Goal: Information Seeking & Learning: Check status

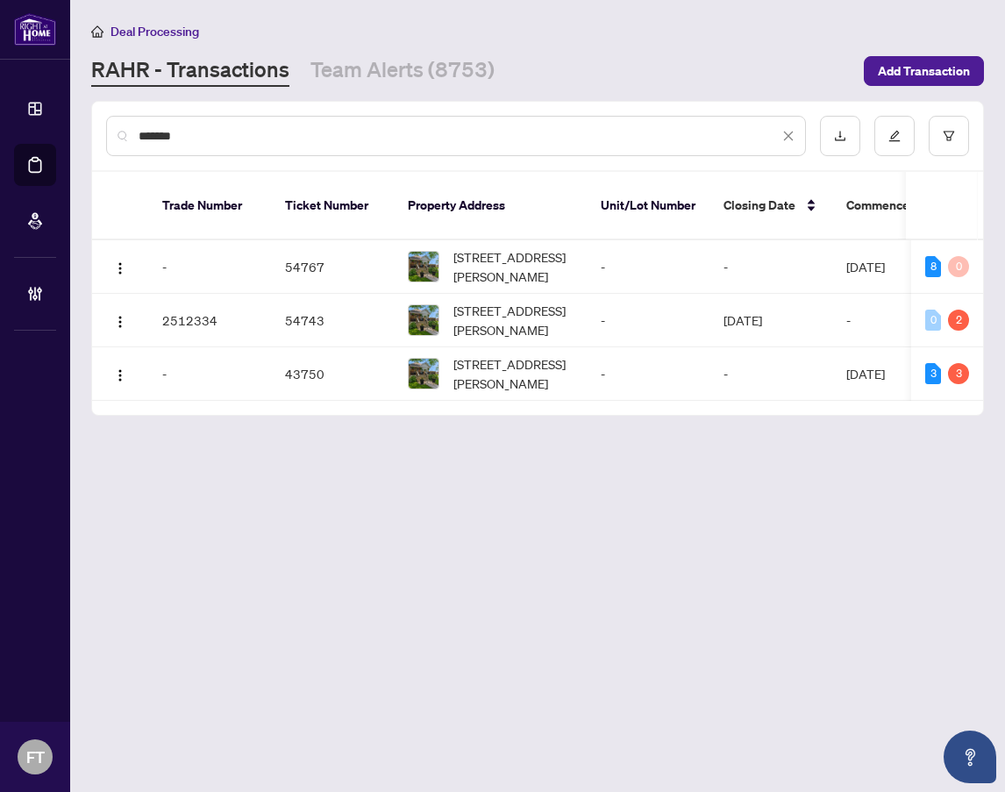
click at [252, 125] on div "*******" at bounding box center [456, 136] width 700 height 40
click at [791, 135] on icon "close" at bounding box center [788, 136] width 12 height 12
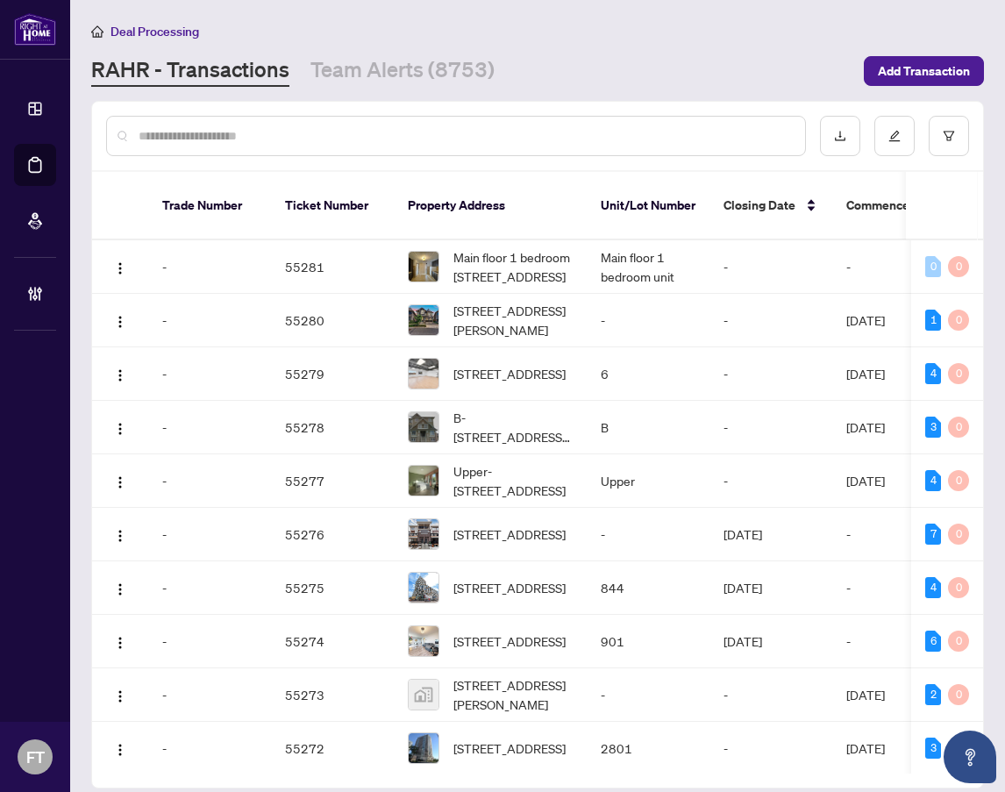
click at [214, 132] on input "text" at bounding box center [465, 135] width 652 height 19
click at [175, 129] on input "text" at bounding box center [465, 135] width 652 height 19
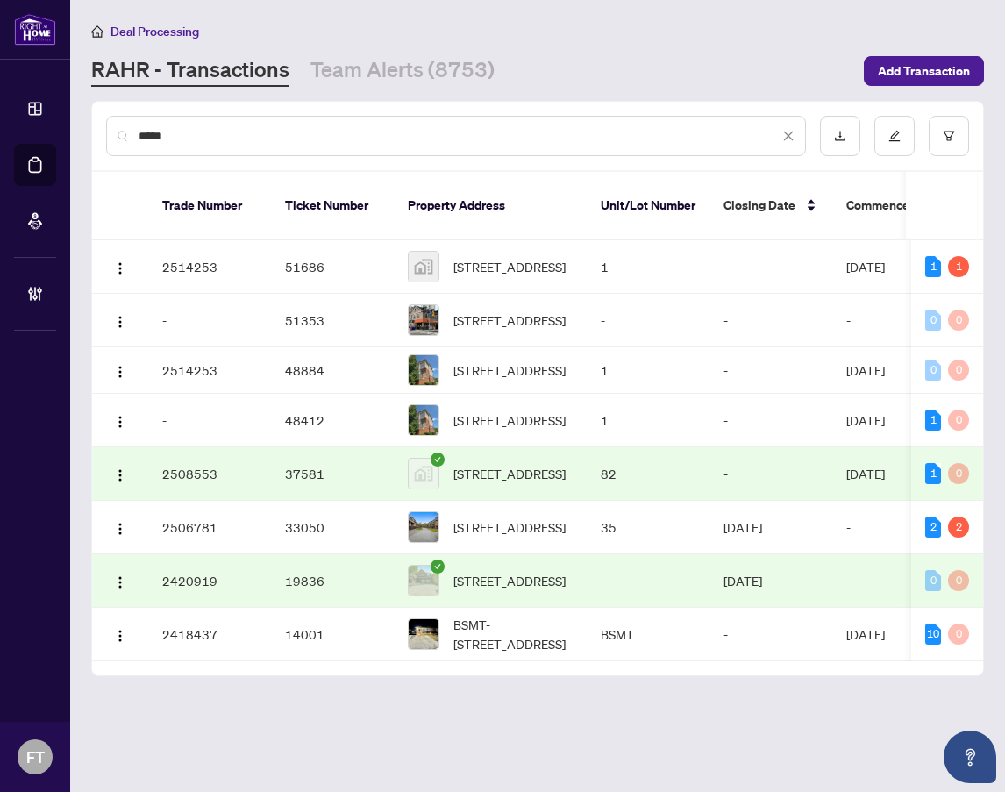
click at [254, 138] on input "****" at bounding box center [459, 135] width 640 height 19
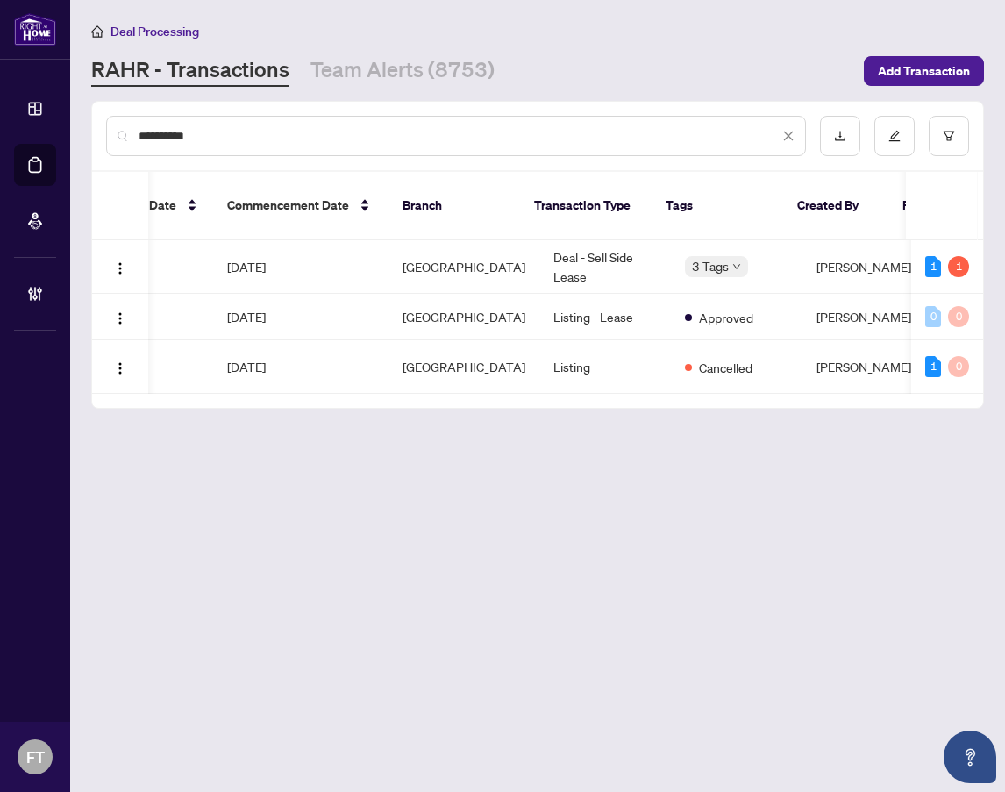
scroll to position [0, 624]
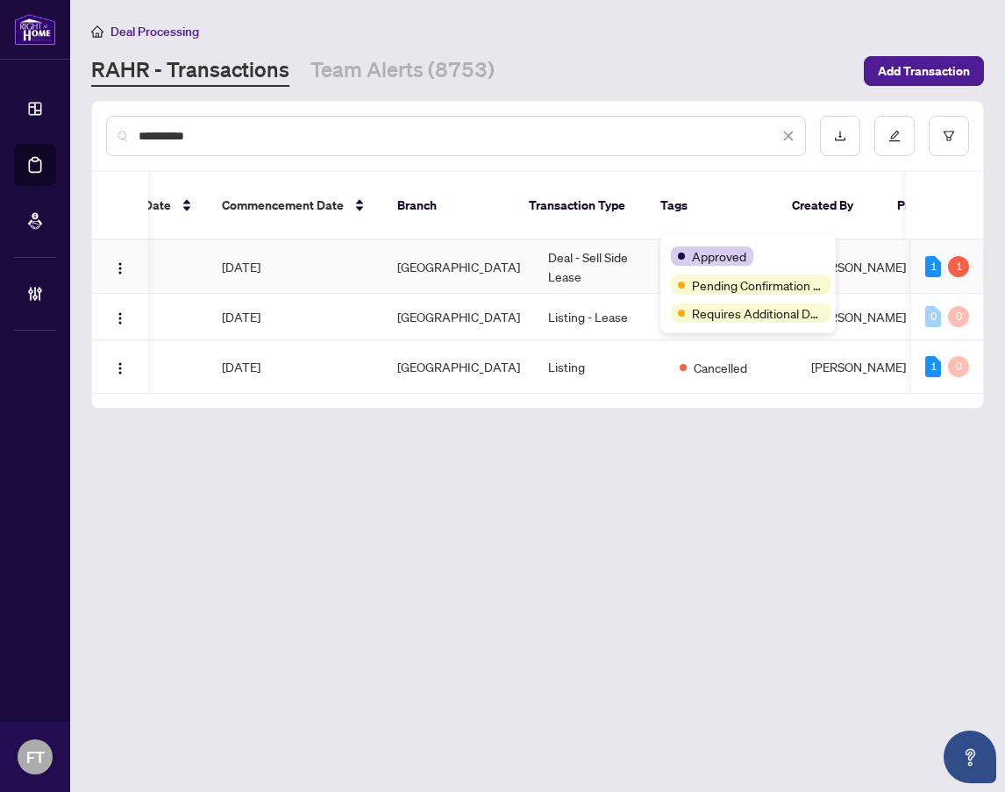
type input "**********"
click at [589, 245] on td "Deal - Sell Side Lease" at bounding box center [600, 266] width 132 height 53
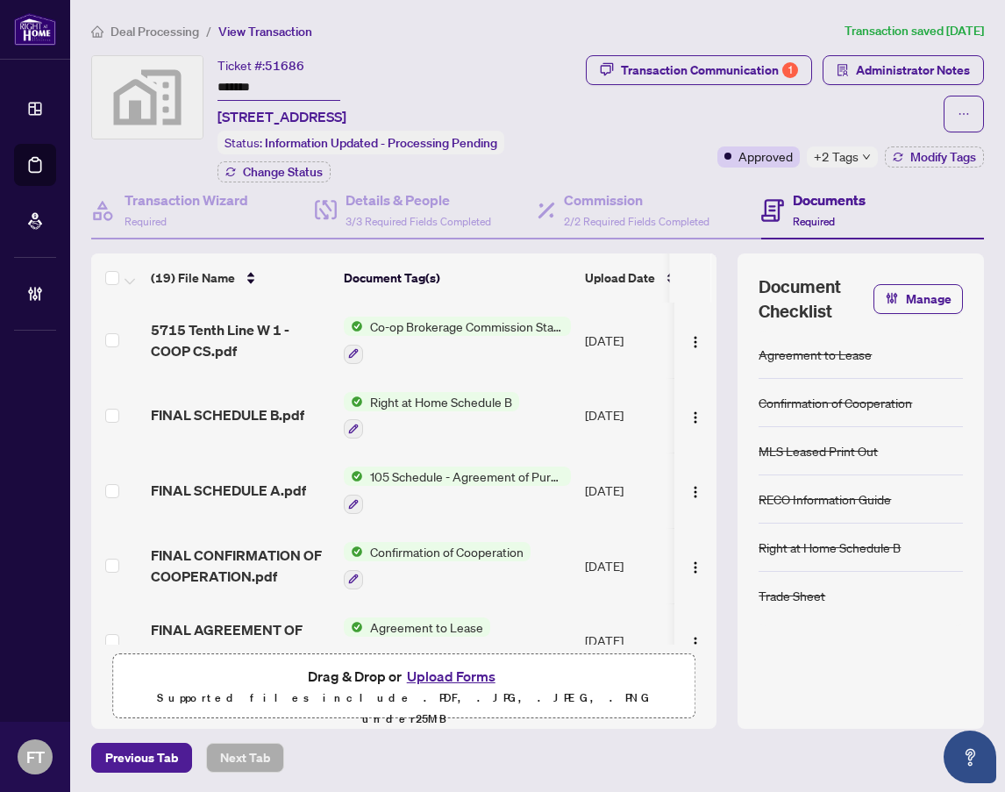
drag, startPoint x: 501, startPoint y: 43, endPoint x: 527, endPoint y: 788, distance: 745.9
click at [501, 42] on div "Deal Processing / View Transaction Transaction saved [DATE] Ticket #: 51686 ***…" at bounding box center [537, 397] width 907 height 752
drag, startPoint x: 478, startPoint y: 663, endPoint x: 487, endPoint y: 662, distance: 8.8
click at [487, 662] on div "(19) File Name Document Tag(s) Upload Date Status Uploaded By 5715 Tenth Line W…" at bounding box center [403, 490] width 625 height 475
click at [224, 353] on span "5715 Tenth Line W 1 - COOP CS.pdf" at bounding box center [240, 340] width 179 height 42
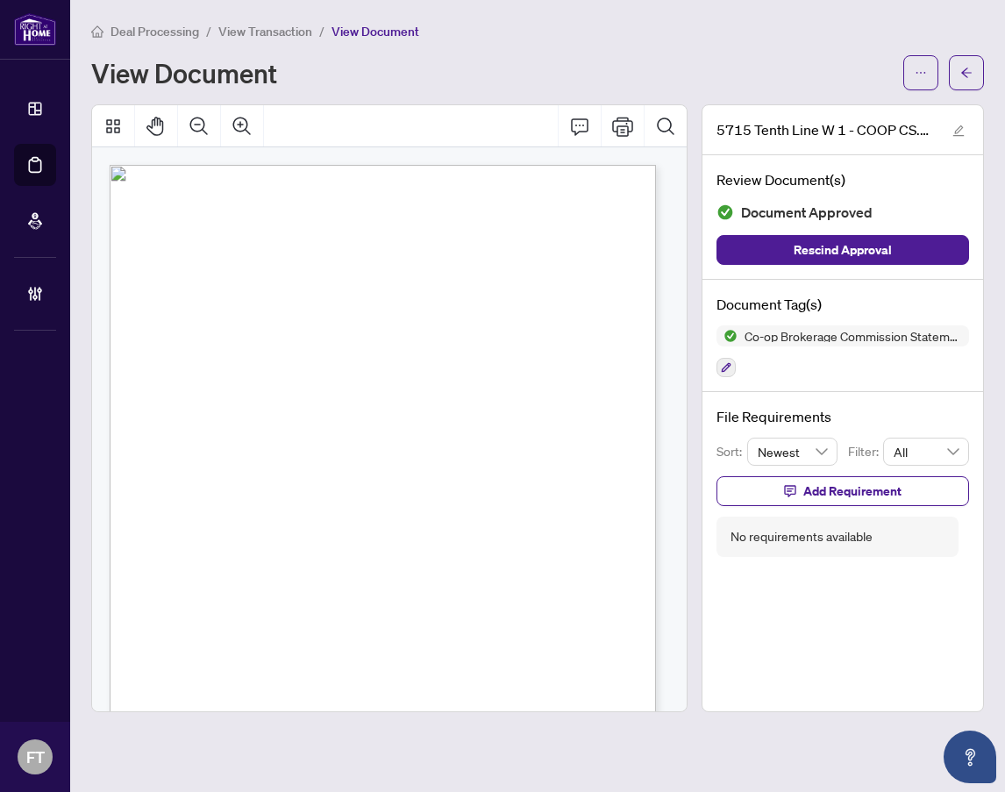
click at [282, 33] on span "View Transaction" at bounding box center [265, 32] width 94 height 16
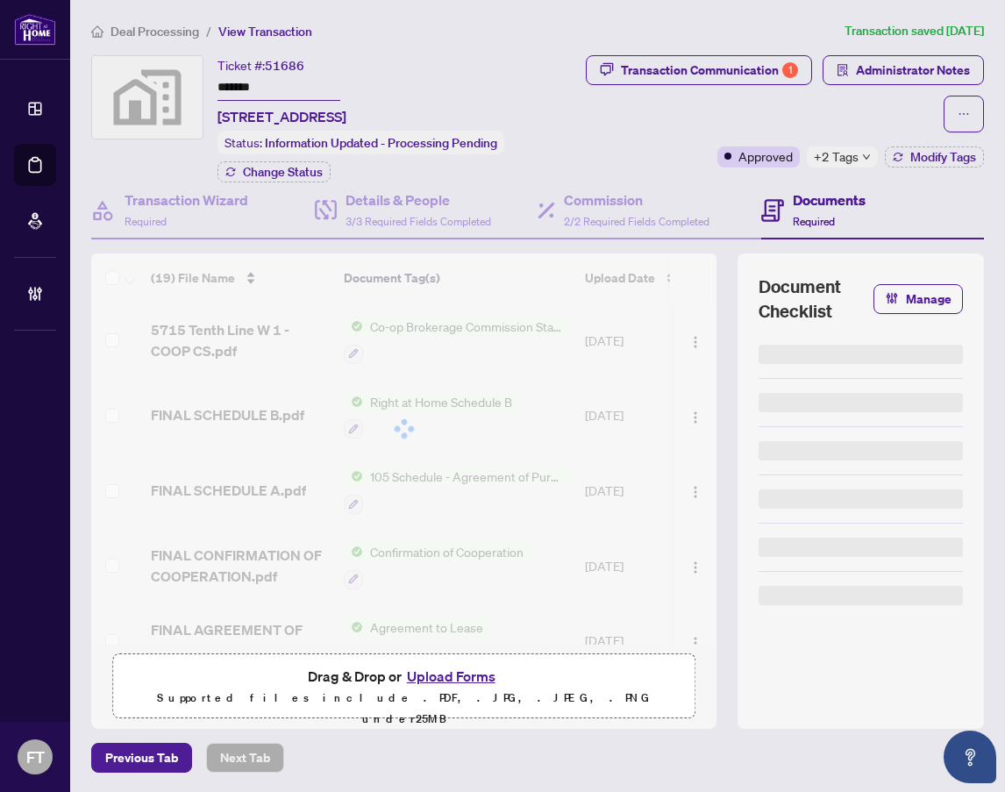
type input "*******"
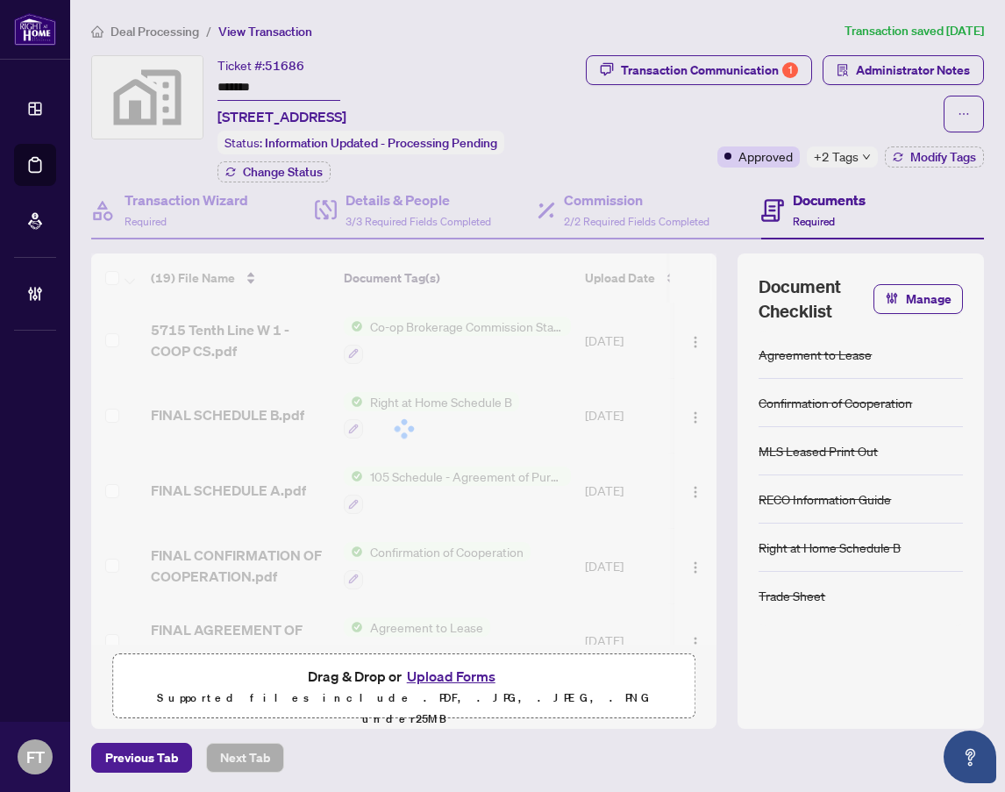
click at [388, 35] on ol "Deal Processing / View Transaction" at bounding box center [464, 31] width 746 height 20
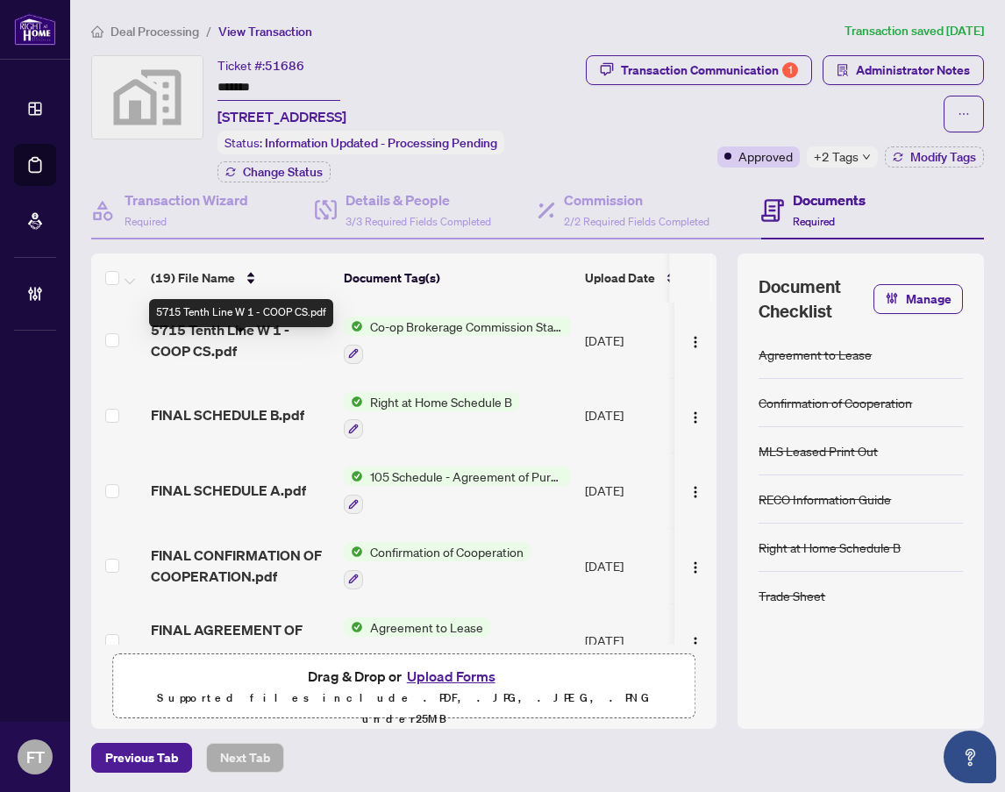
click at [228, 360] on span "5715 Tenth Line W 1 - COOP CS.pdf" at bounding box center [240, 340] width 179 height 42
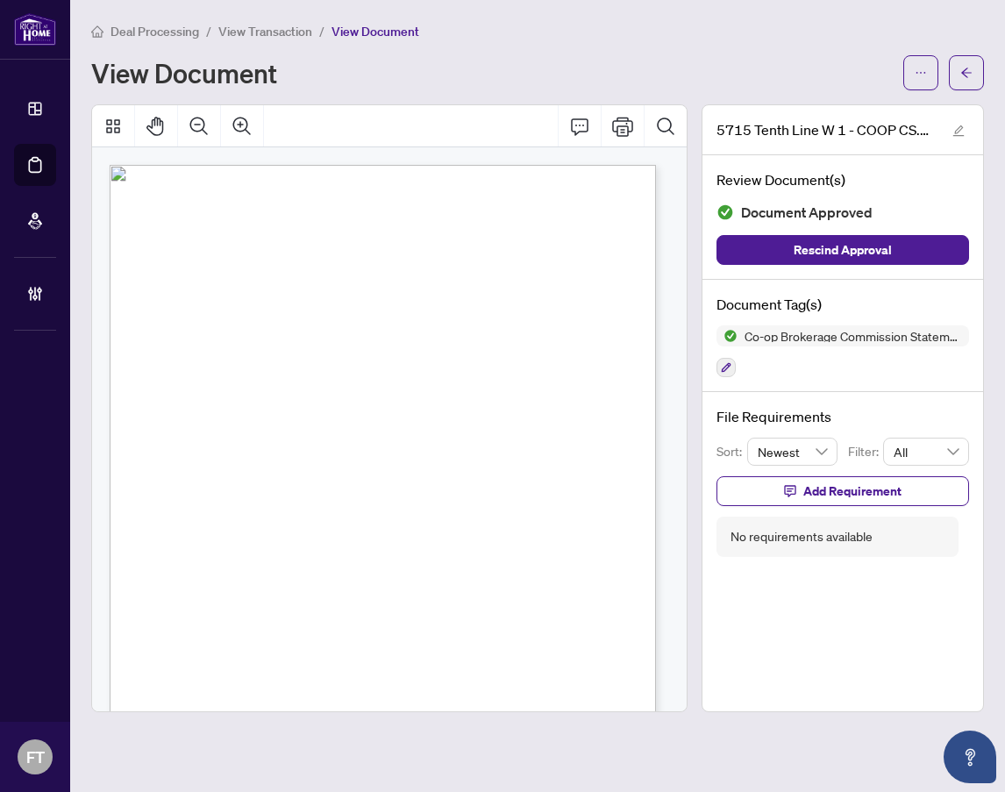
drag, startPoint x: 450, startPoint y: 710, endPoint x: 672, endPoint y: 568, distance: 263.5
click at [450, 710] on div at bounding box center [389, 408] width 596 height 608
drag, startPoint x: 880, startPoint y: 679, endPoint x: 960, endPoint y: 652, distance: 84.0
click at [887, 676] on div "5715 Tenth Line W 1 - COOP CS.pdf Review Document(s) Document Approved Rescind …" at bounding box center [843, 408] width 282 height 608
click at [138, 24] on span "Deal Processing" at bounding box center [154, 32] width 89 height 16
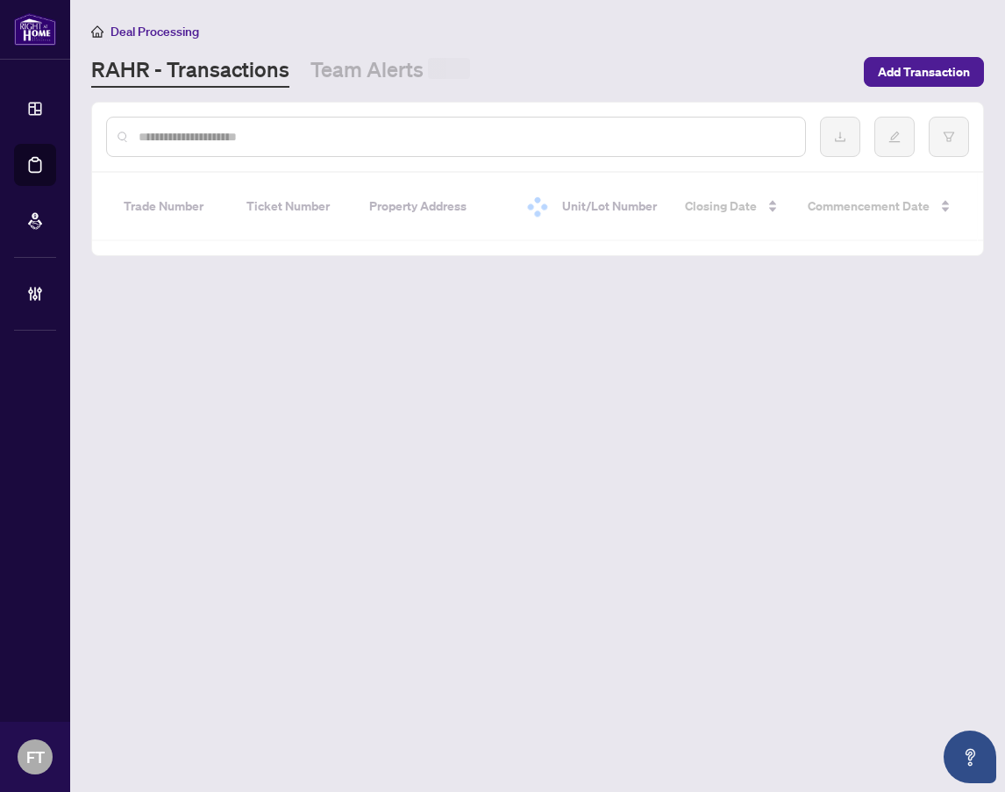
drag, startPoint x: 193, startPoint y: 152, endPoint x: 193, endPoint y: 139, distance: 12.3
click at [193, 149] on div at bounding box center [456, 137] width 700 height 40
click at [191, 139] on input "text" at bounding box center [465, 136] width 652 height 19
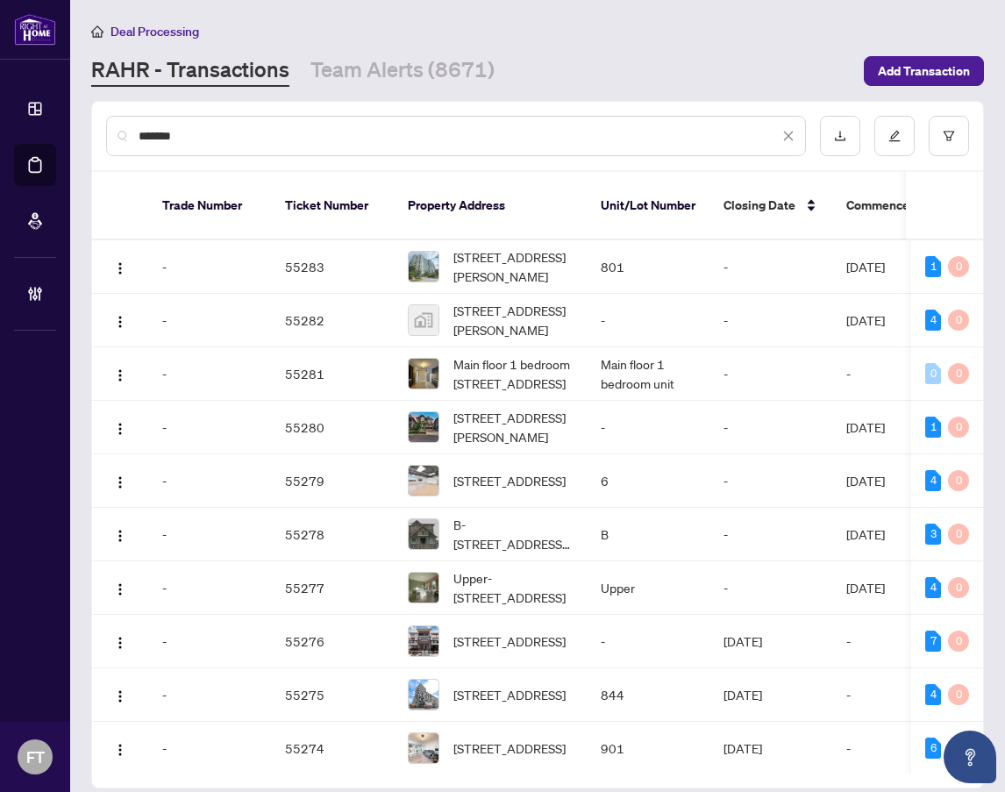
type input "*******"
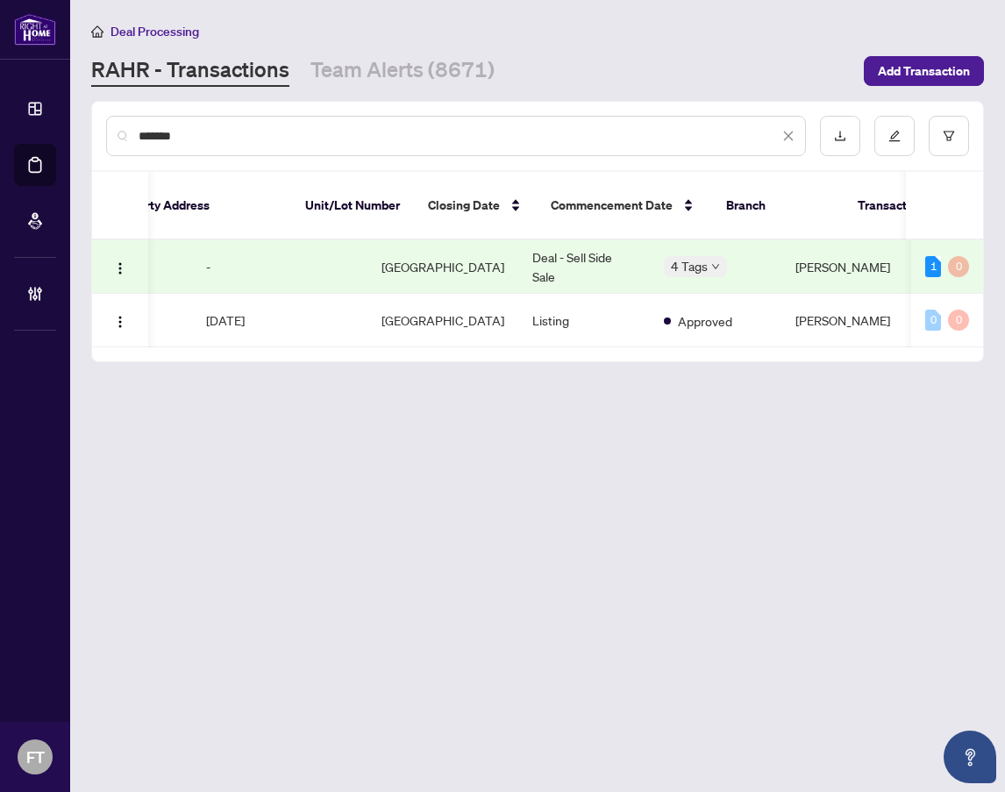
scroll to position [0, 640]
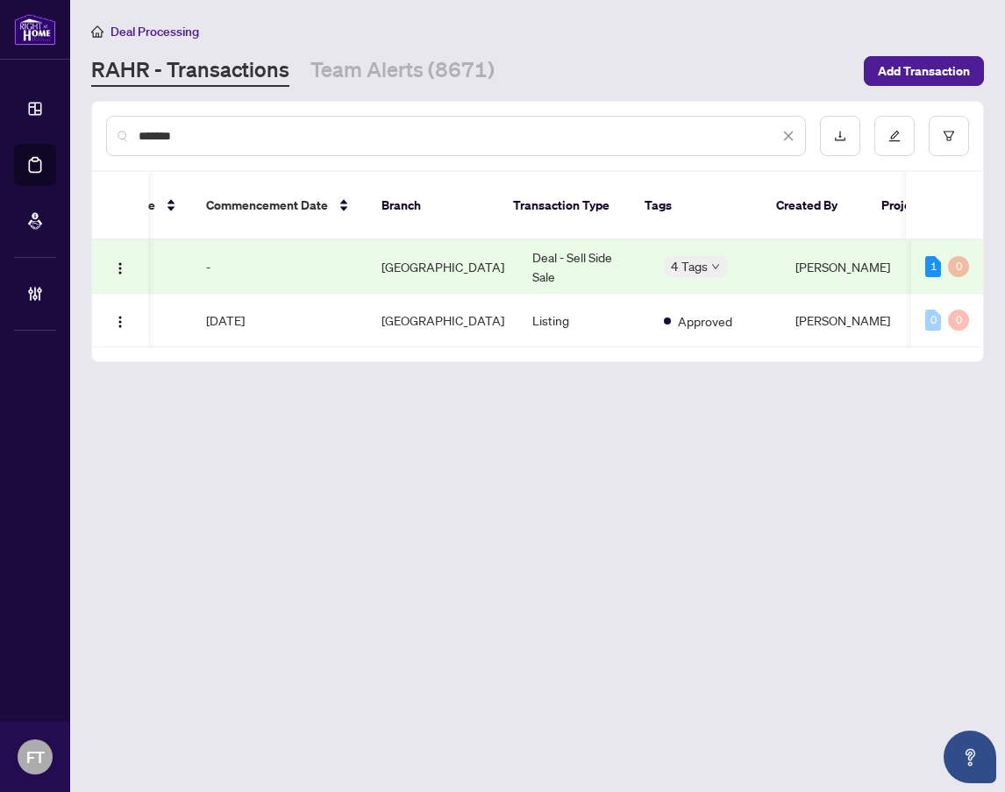
click at [838, 246] on td "[PERSON_NAME]" at bounding box center [842, 266] width 123 height 53
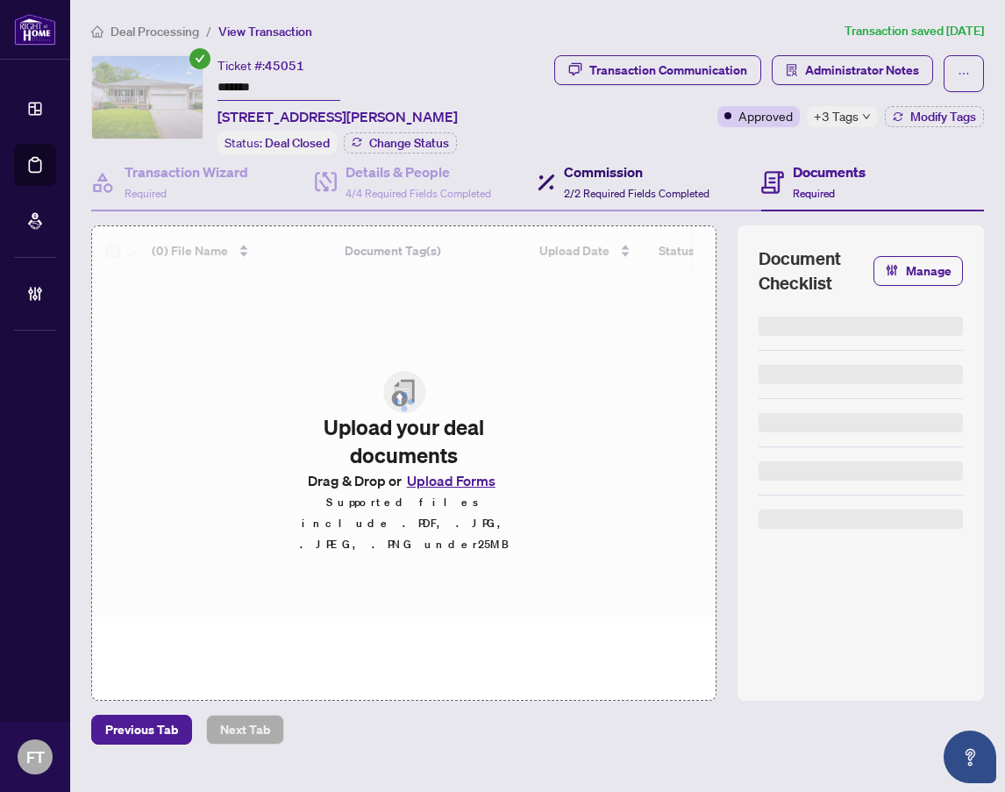
click at [618, 168] on h4 "Commission" at bounding box center [637, 171] width 146 height 21
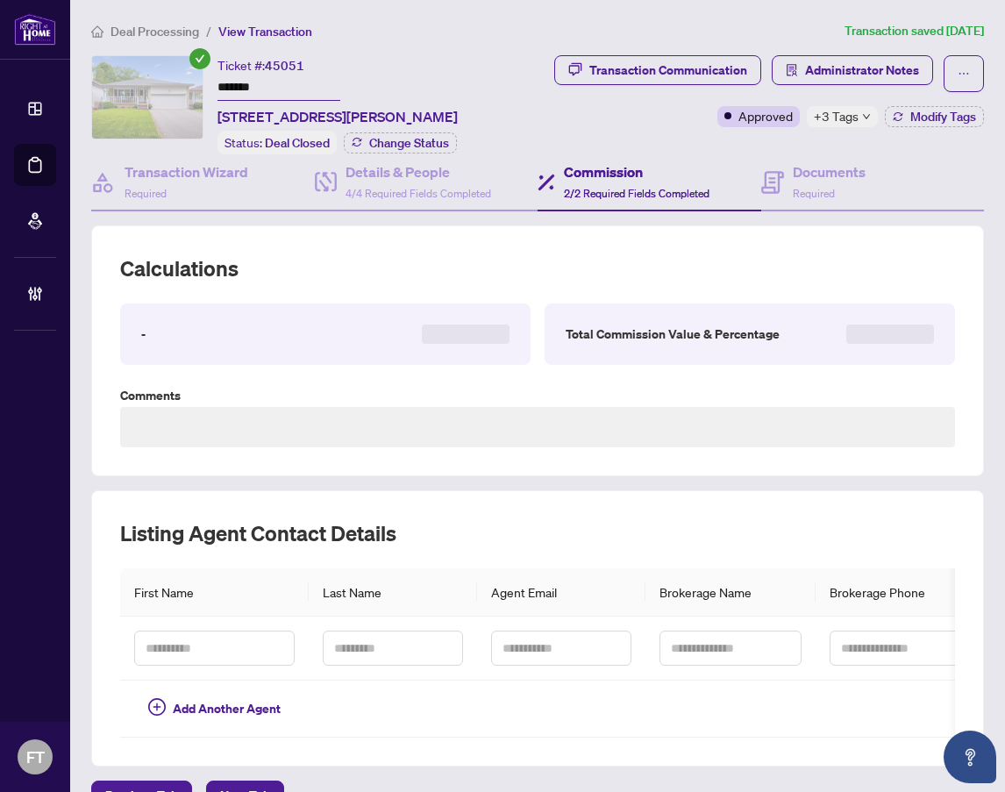
type textarea "**********"
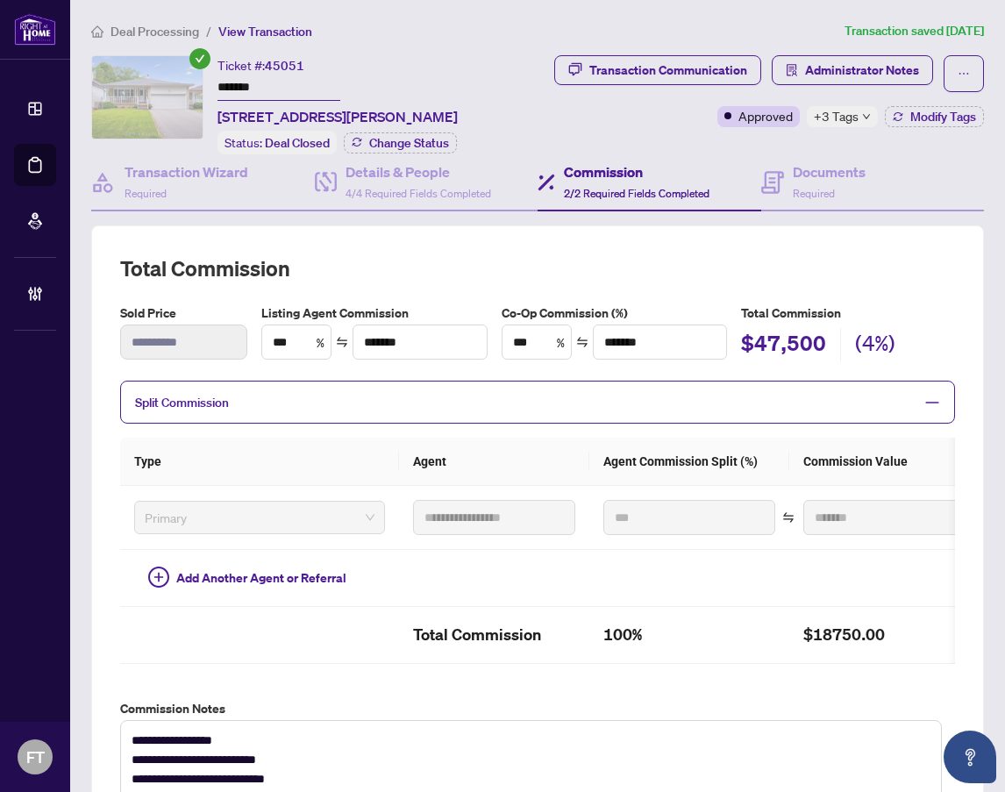
click at [392, 34] on ol "Deal Processing / View Transaction" at bounding box center [464, 31] width 746 height 20
click at [809, 68] on span "Administrator Notes" at bounding box center [862, 70] width 114 height 28
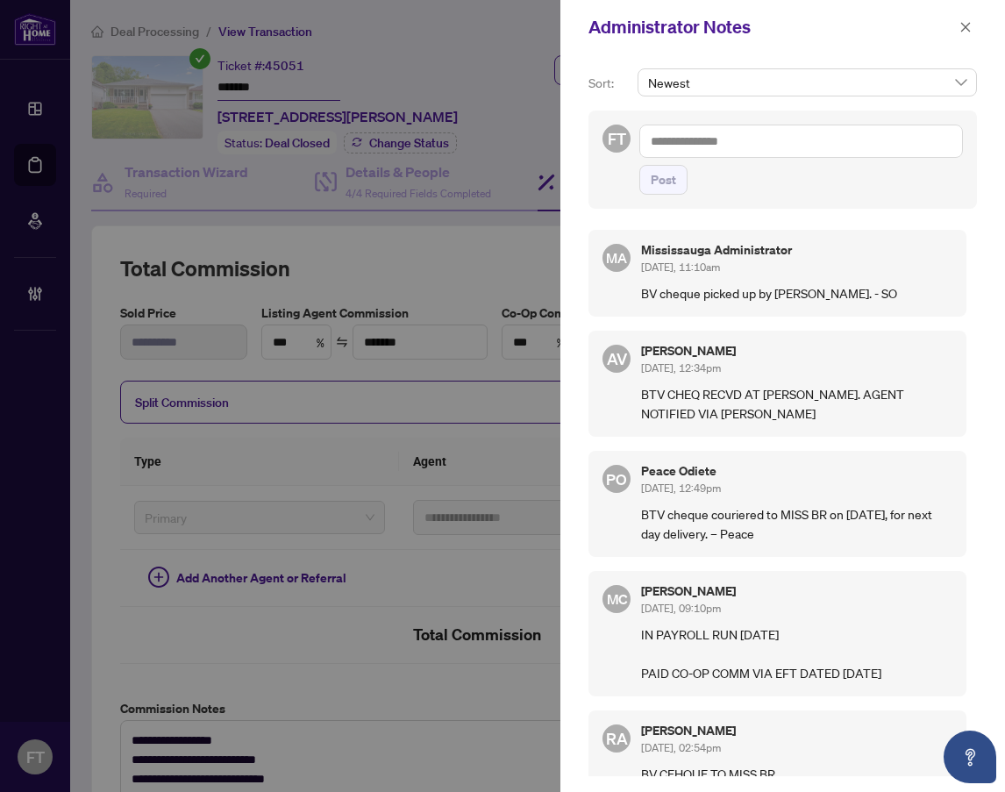
drag, startPoint x: 846, startPoint y: 529, endPoint x: 852, endPoint y: 493, distance: 36.3
click at [846, 529] on p "BTV cheque couriered to MISS BR on [DATE], for next day delivery. – Peace" at bounding box center [796, 523] width 311 height 39
click at [969, 34] on span "button" at bounding box center [965, 27] width 12 height 28
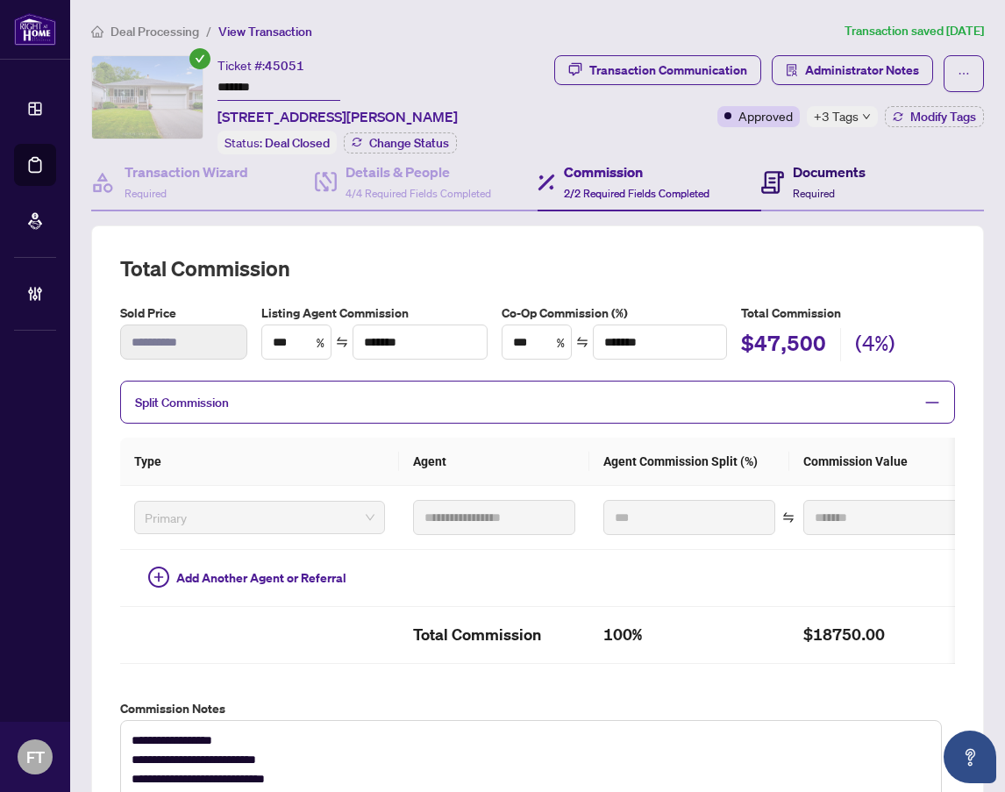
click at [811, 197] on div "Documents Required" at bounding box center [829, 181] width 73 height 41
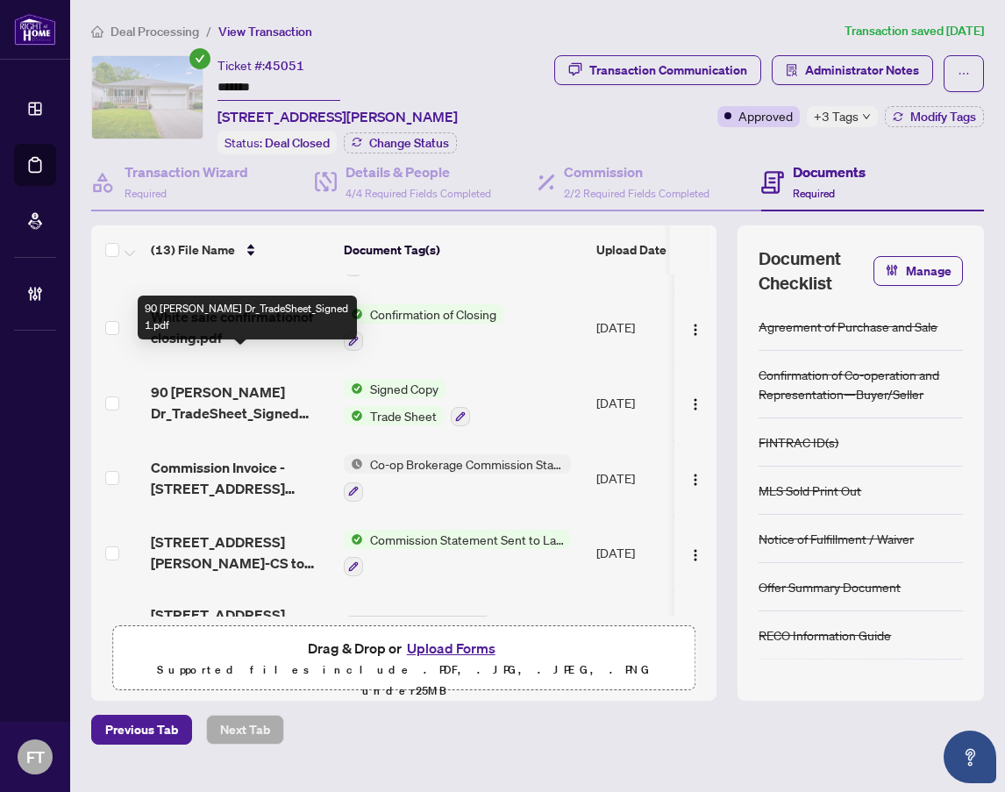
scroll to position [88, 0]
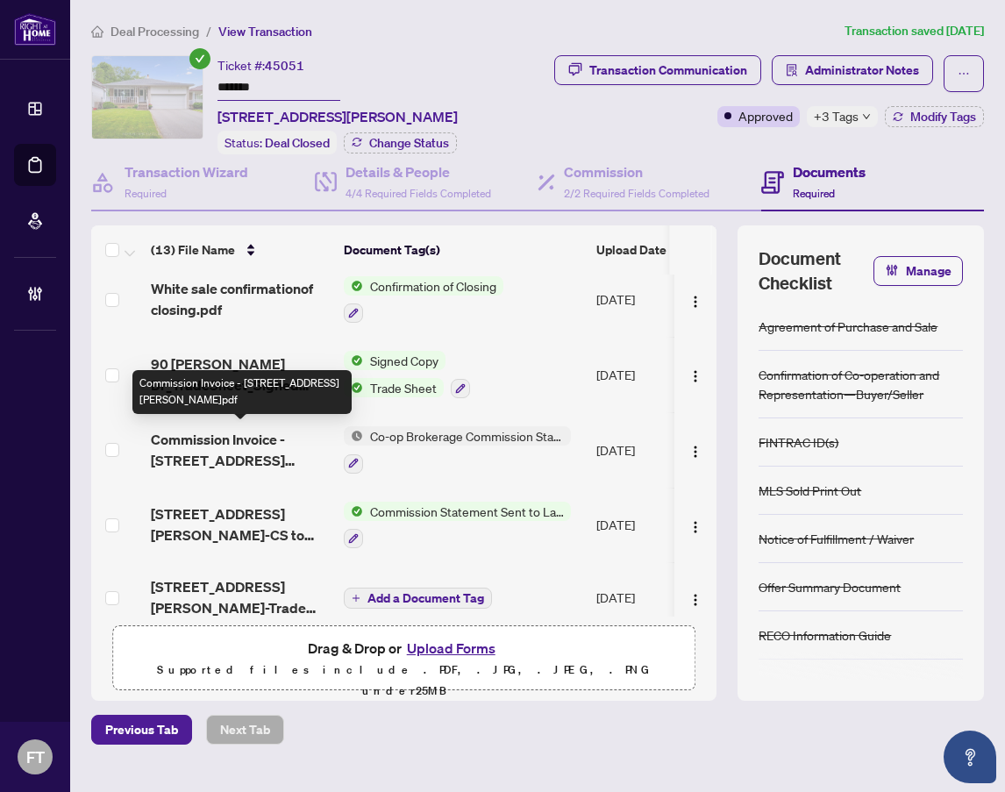
click at [235, 448] on span "Commission Invoice - [STREET_ADDRESS][PERSON_NAME]pdf" at bounding box center [240, 450] width 179 height 42
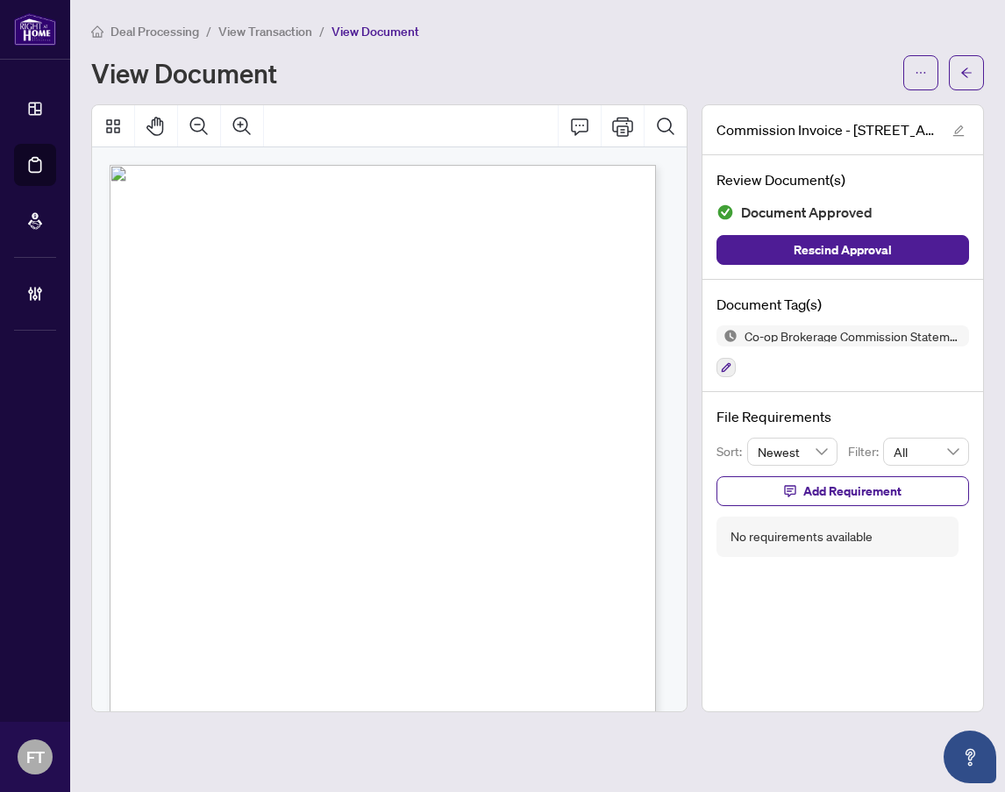
drag, startPoint x: 205, startPoint y: 380, endPoint x: 986, endPoint y: 391, distance: 780.6
click at [205, 380] on div "Page 1" at bounding box center [388, 548] width 557 height 766
click at [347, 274] on div "Page 1" at bounding box center [388, 548] width 557 height 766
click at [279, 30] on span "View Transaction" at bounding box center [265, 32] width 94 height 16
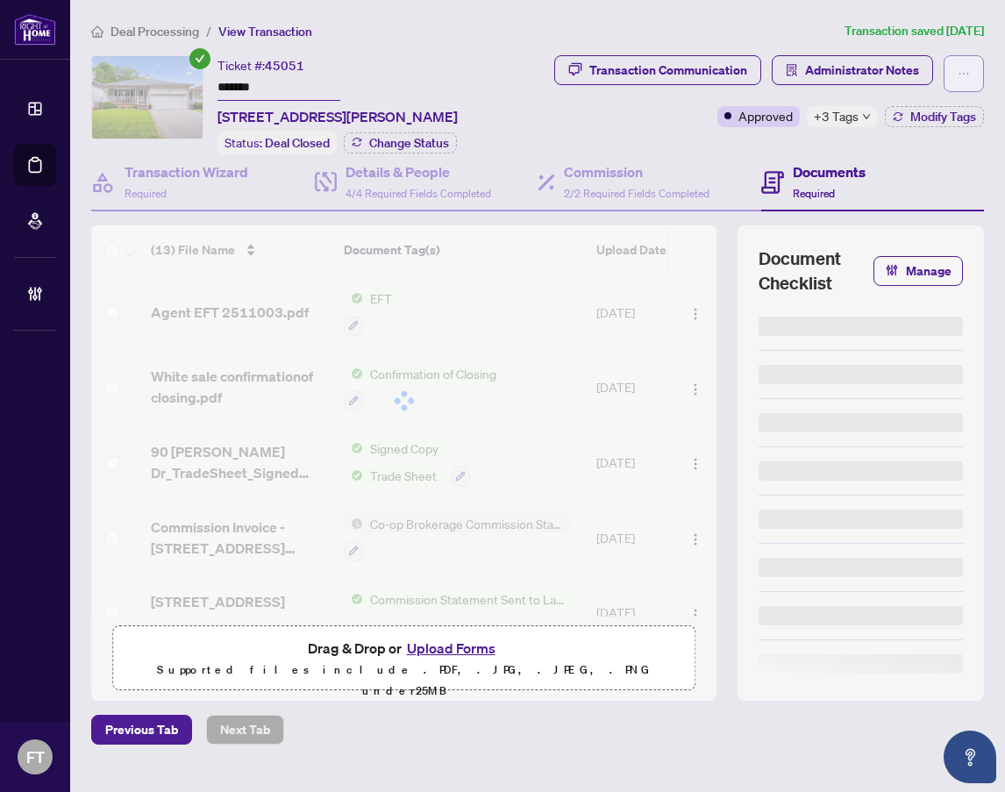
type input "*******"
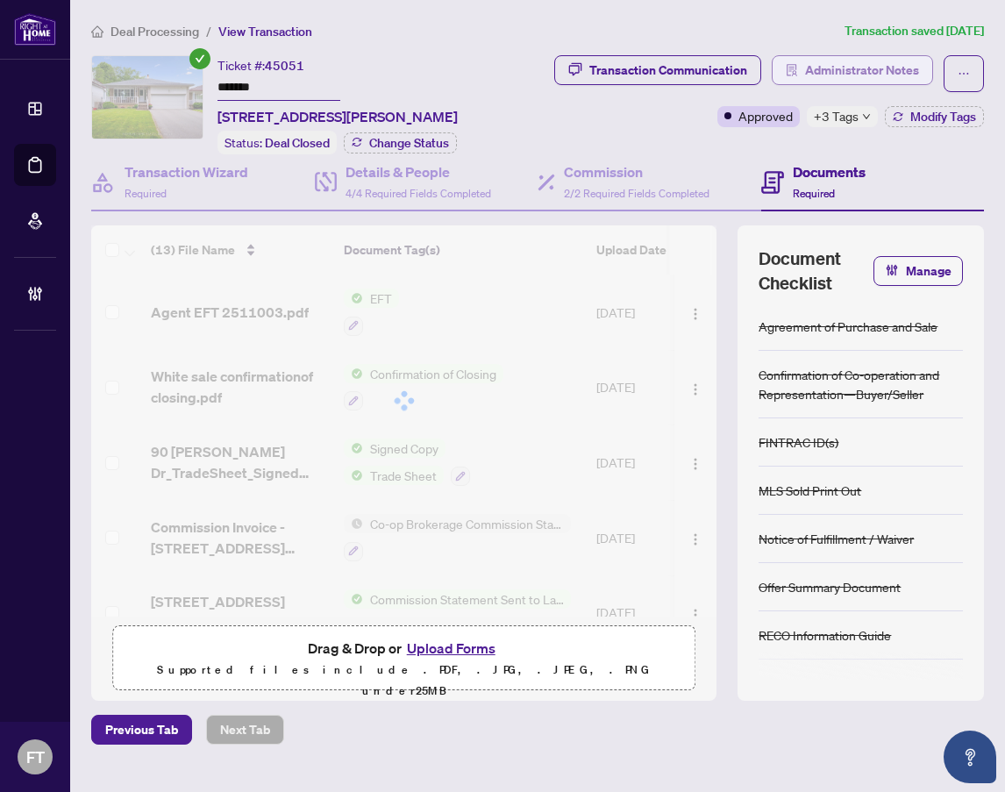
click at [913, 65] on span "Administrator Notes" at bounding box center [862, 70] width 114 height 28
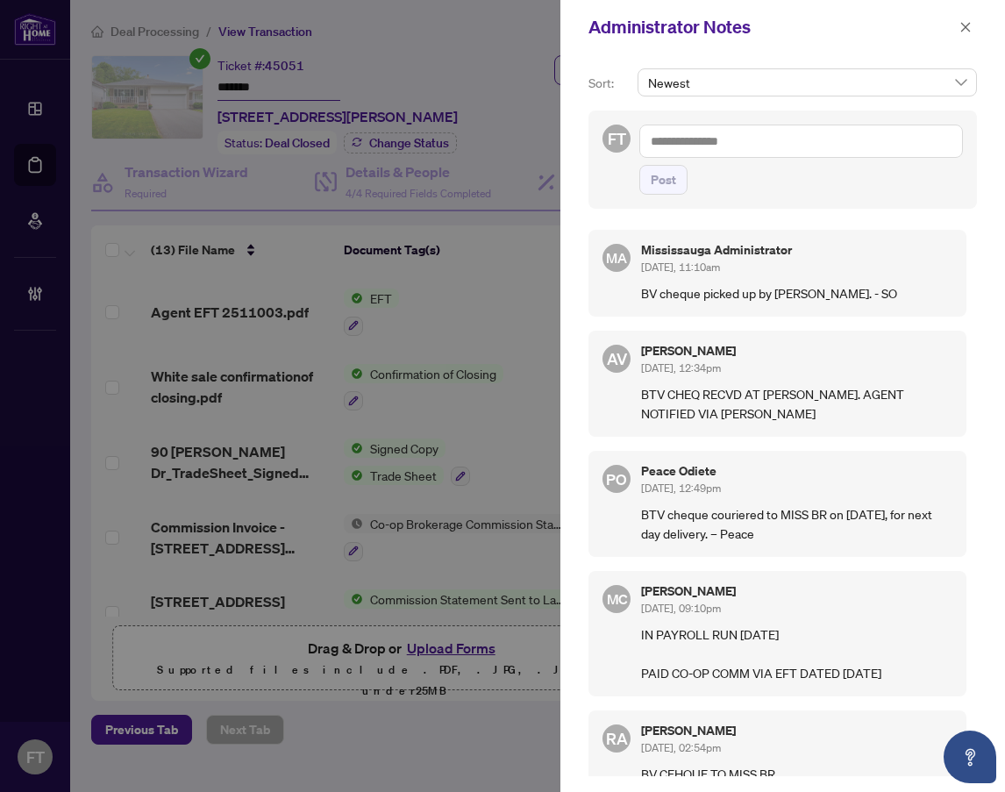
drag, startPoint x: 577, startPoint y: 557, endPoint x: 604, endPoint y: 552, distance: 27.7
click at [577, 557] on div "Sort: Newest FT Post MA [GEOGRAPHIC_DATA] Administrator [DATE], 11:10am BV cheq…" at bounding box center [782, 423] width 445 height 738
click at [608, 35] on div "Administrator Notes" at bounding box center [771, 27] width 366 height 26
click at [976, 25] on button "button" at bounding box center [965, 27] width 23 height 21
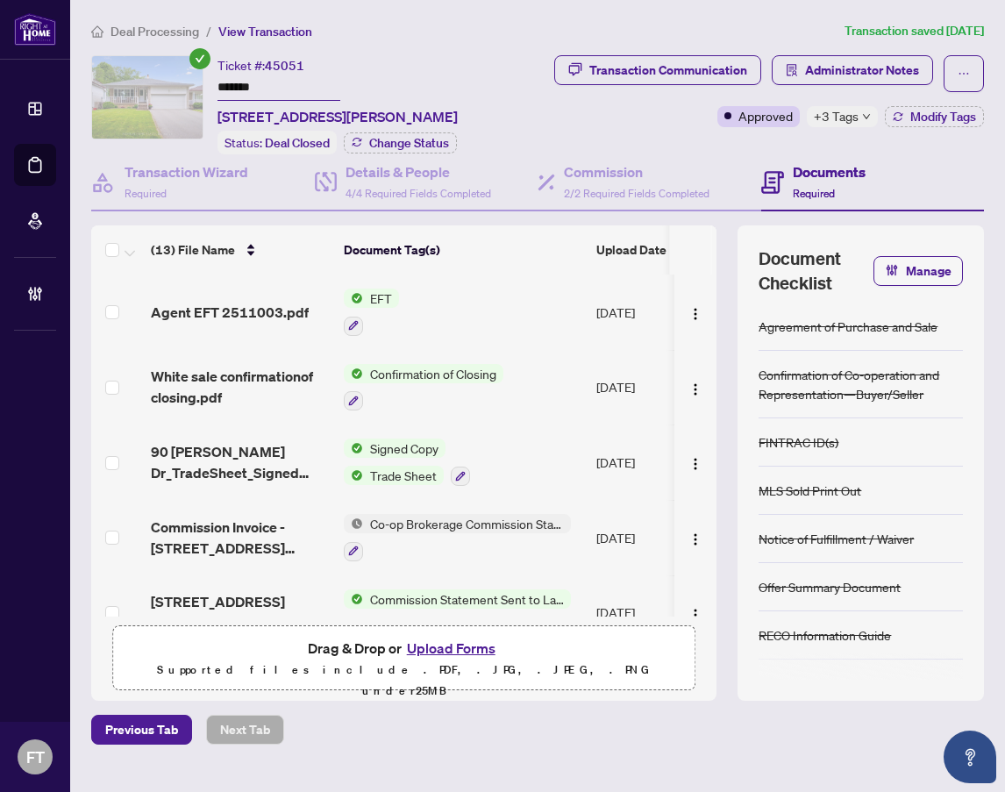
click at [153, 34] on span "Deal Processing" at bounding box center [154, 32] width 89 height 16
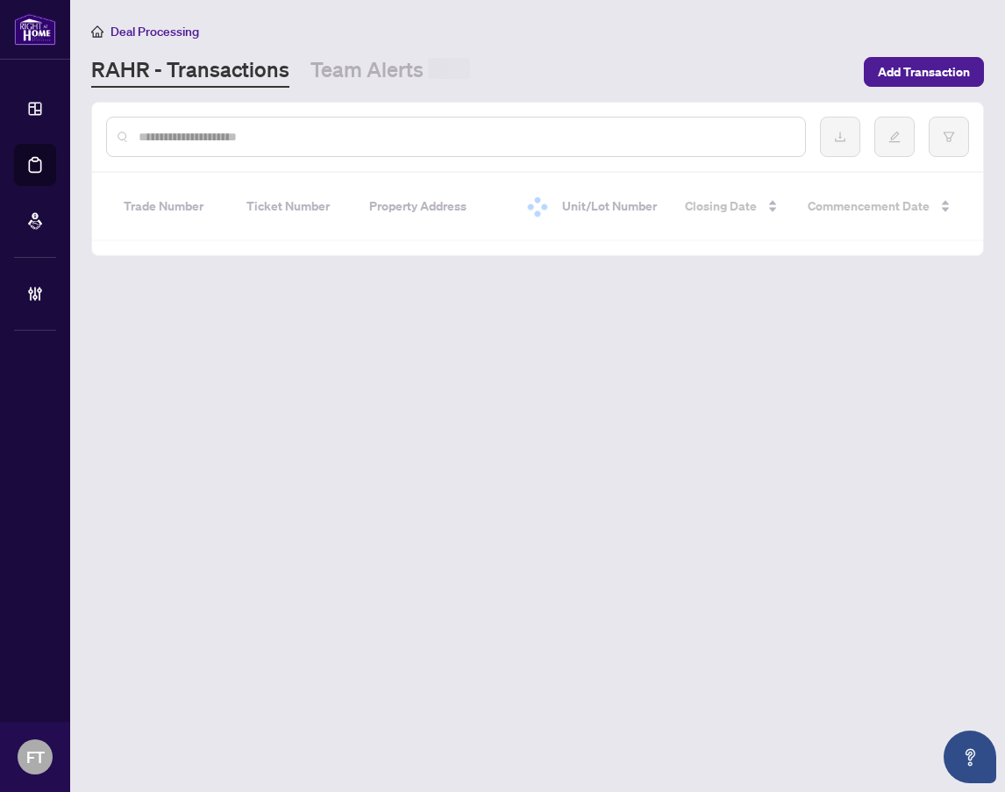
click at [251, 145] on input "text" at bounding box center [465, 136] width 652 height 19
click at [253, 144] on input "text" at bounding box center [465, 136] width 652 height 19
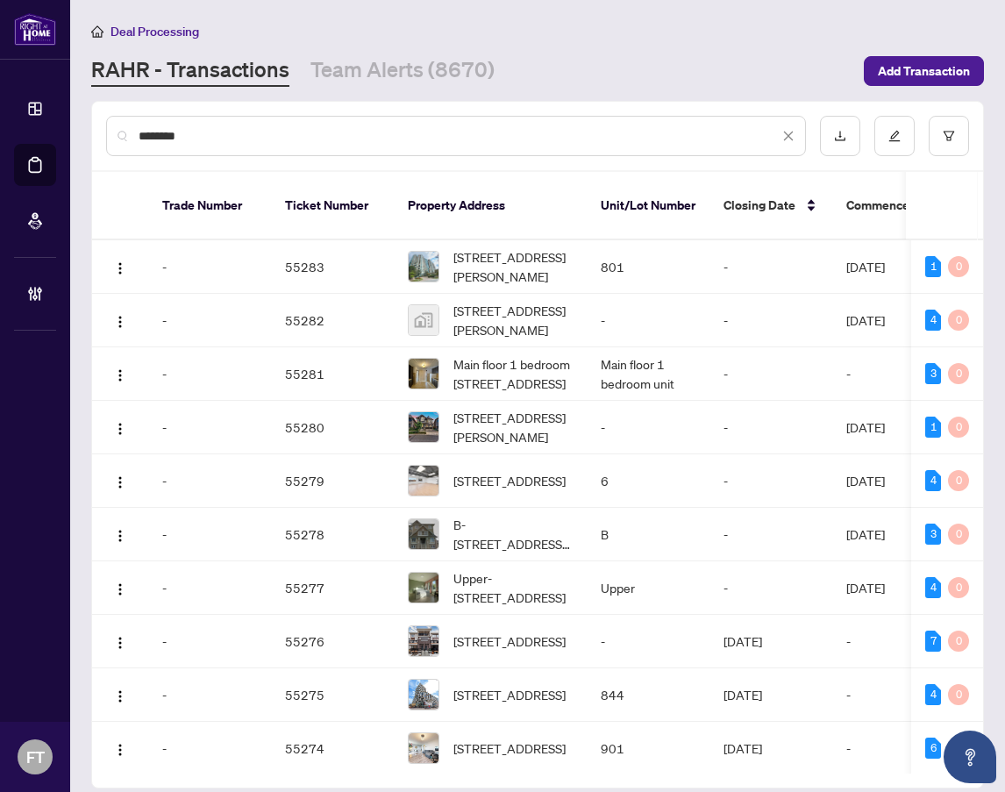
type input "********"
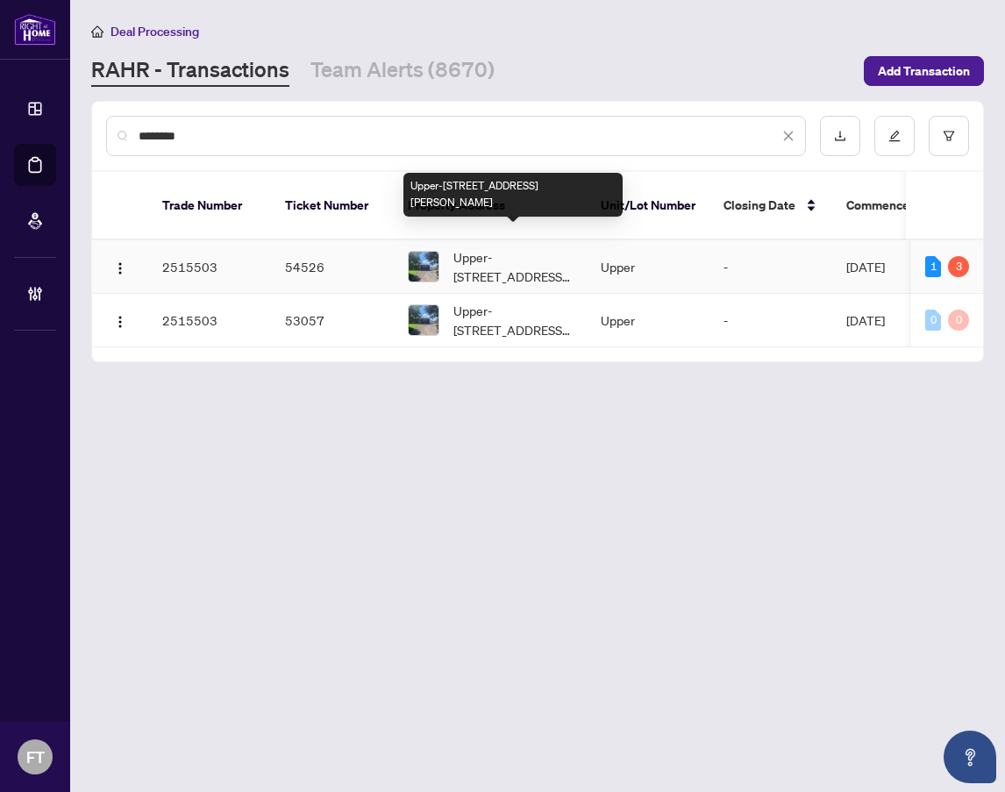
click at [534, 247] on span "Upper-[STREET_ADDRESS][PERSON_NAME]" at bounding box center [512, 266] width 119 height 39
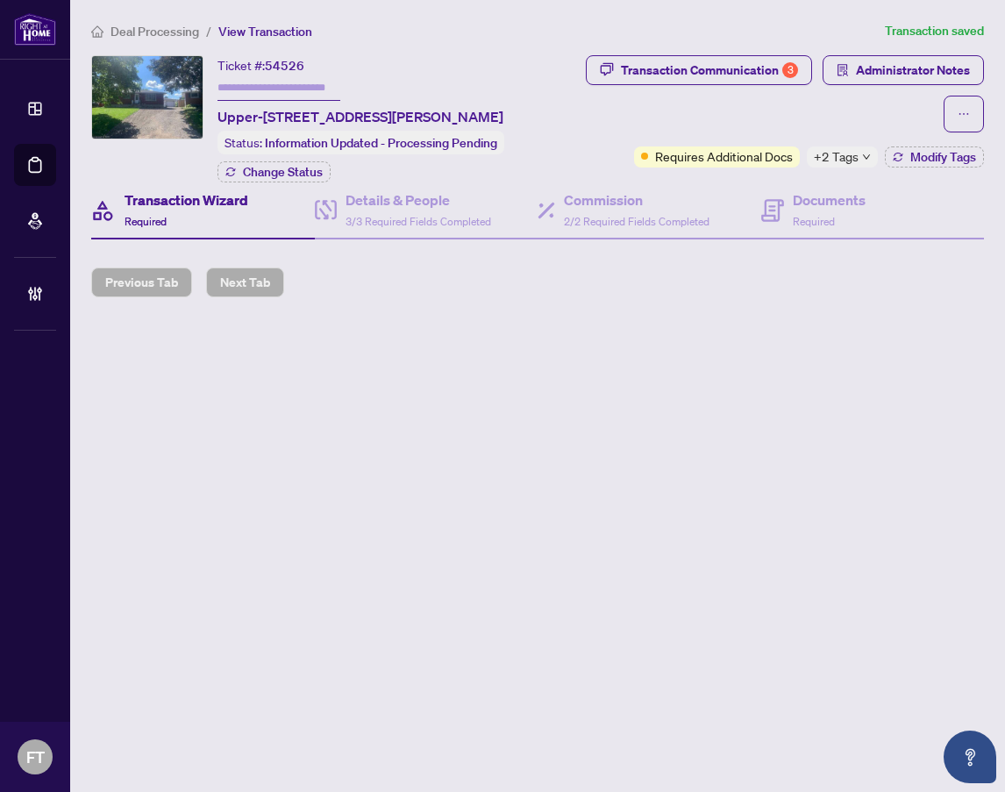
type input "*******"
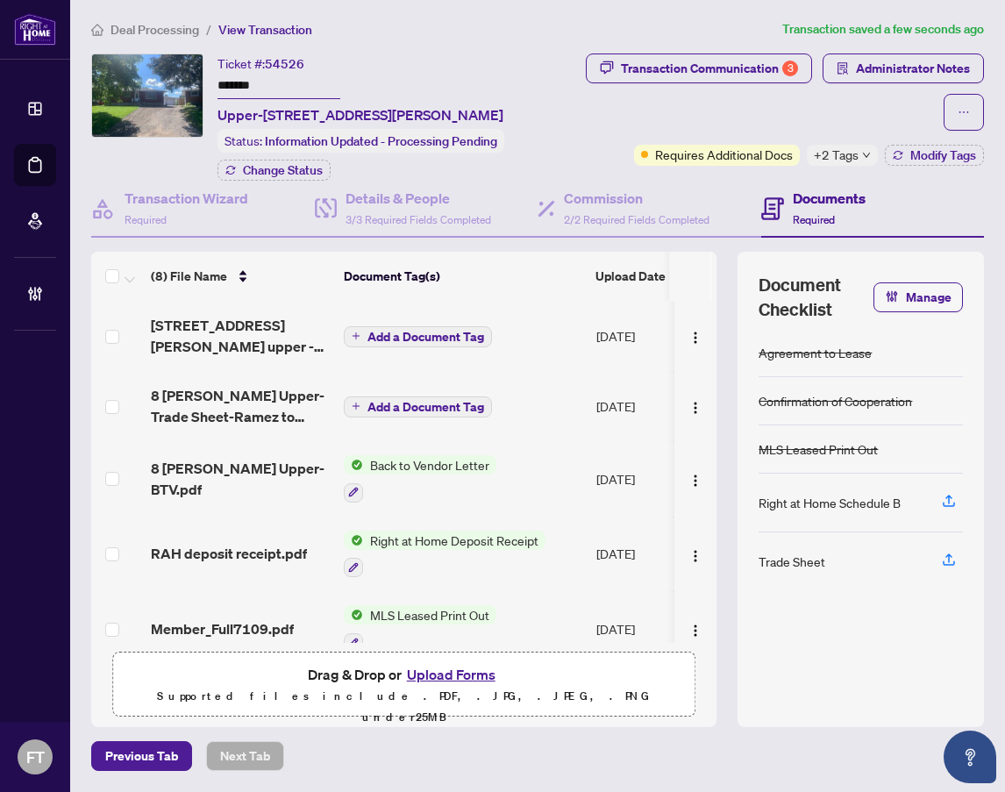
click at [236, 336] on span "[STREET_ADDRESS][PERSON_NAME] upper - CS.pdf" at bounding box center [240, 336] width 179 height 42
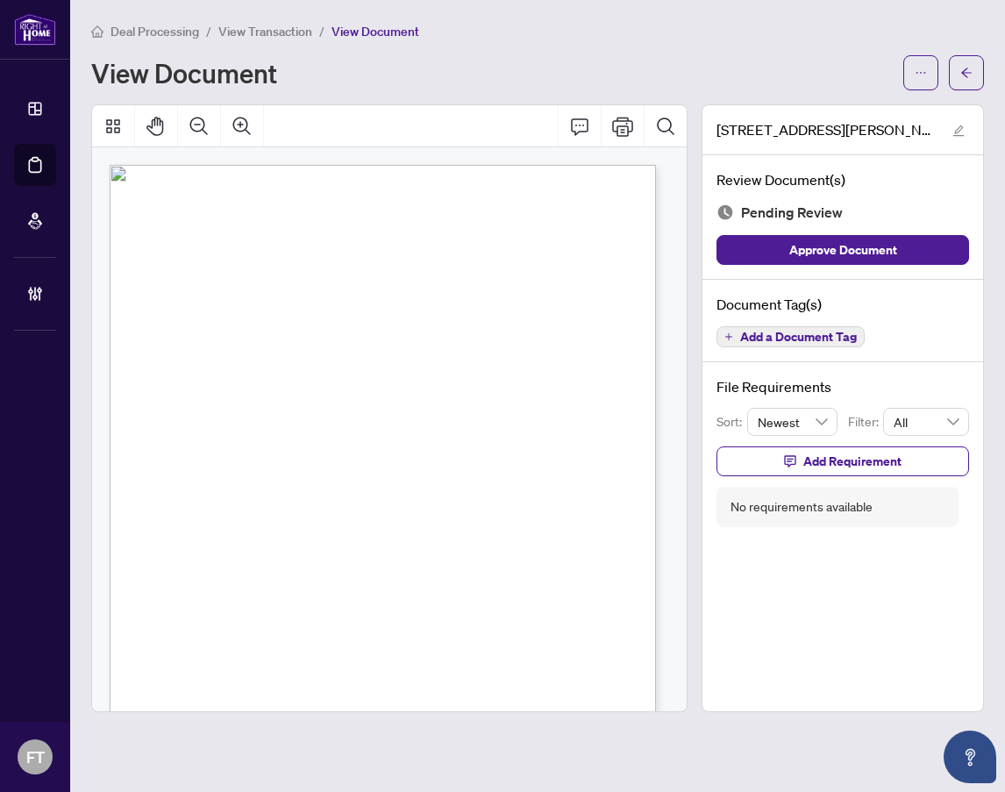
click at [276, 471] on span "2,100.00" at bounding box center [261, 473] width 31 height 11
click at [320, 518] on span "Total Commission (with H.S.T.)" at bounding box center [267, 517] width 106 height 11
click at [784, 331] on span "Add a Document Tag" at bounding box center [798, 337] width 117 height 12
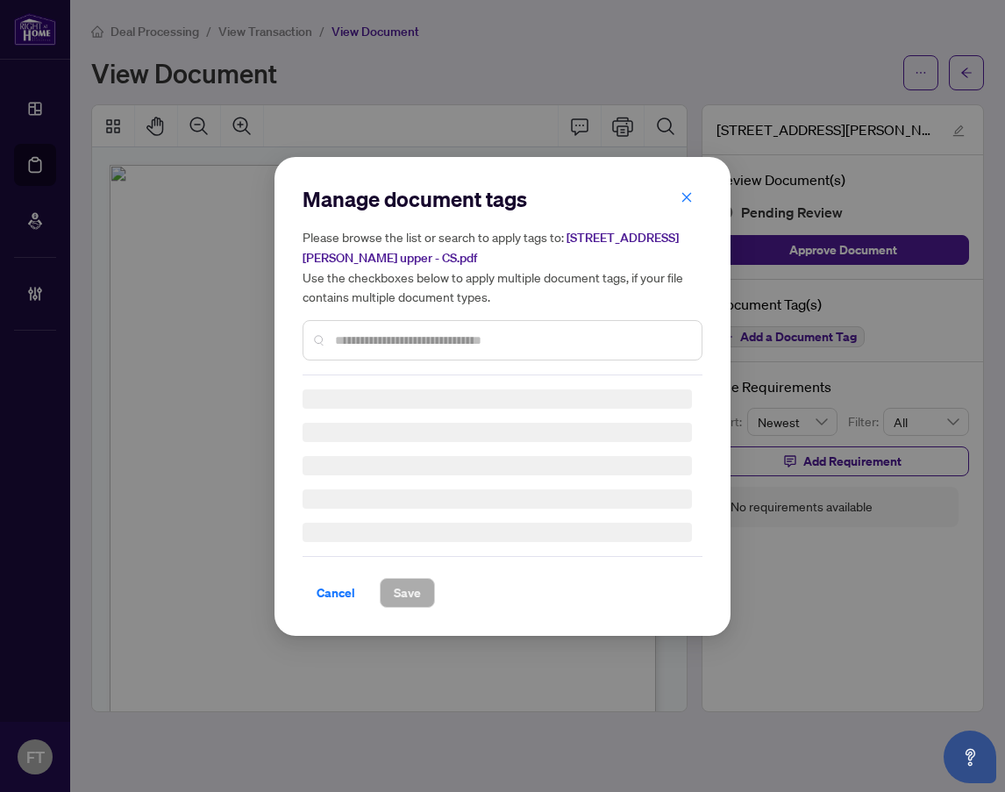
click at [480, 341] on input "text" at bounding box center [511, 340] width 353 height 19
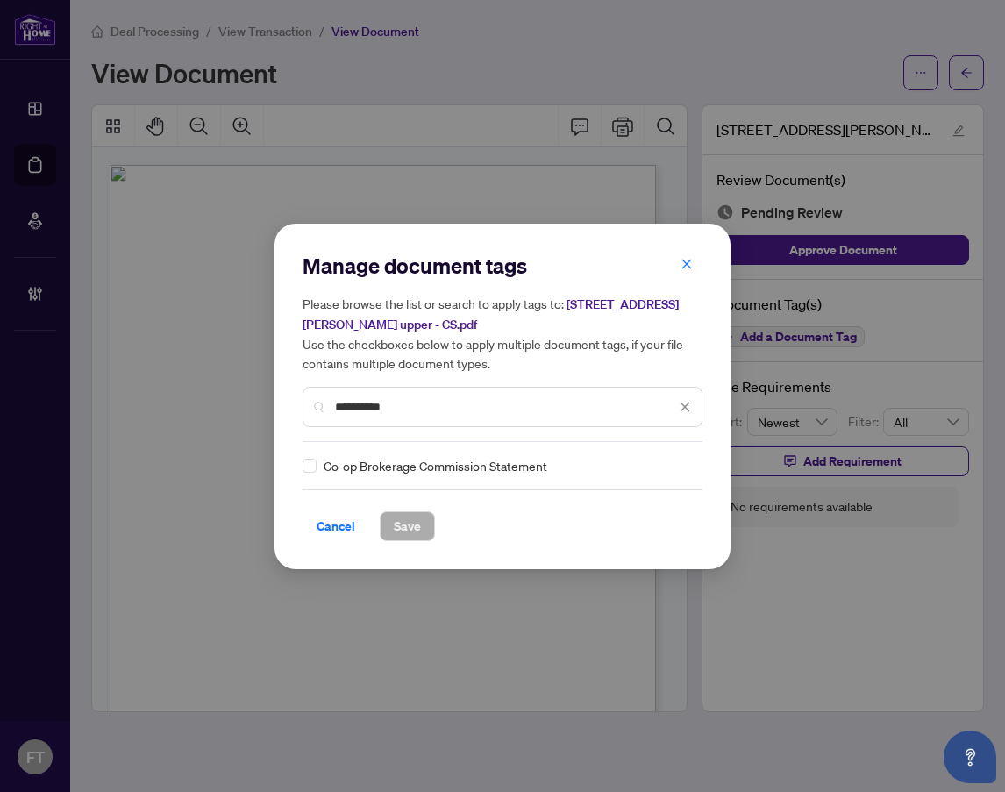
type input "**********"
click at [685, 458] on div "Co-op Brokerage Commission Statement" at bounding box center [503, 465] width 400 height 19
click at [664, 469] on img at bounding box center [667, 466] width 18 height 18
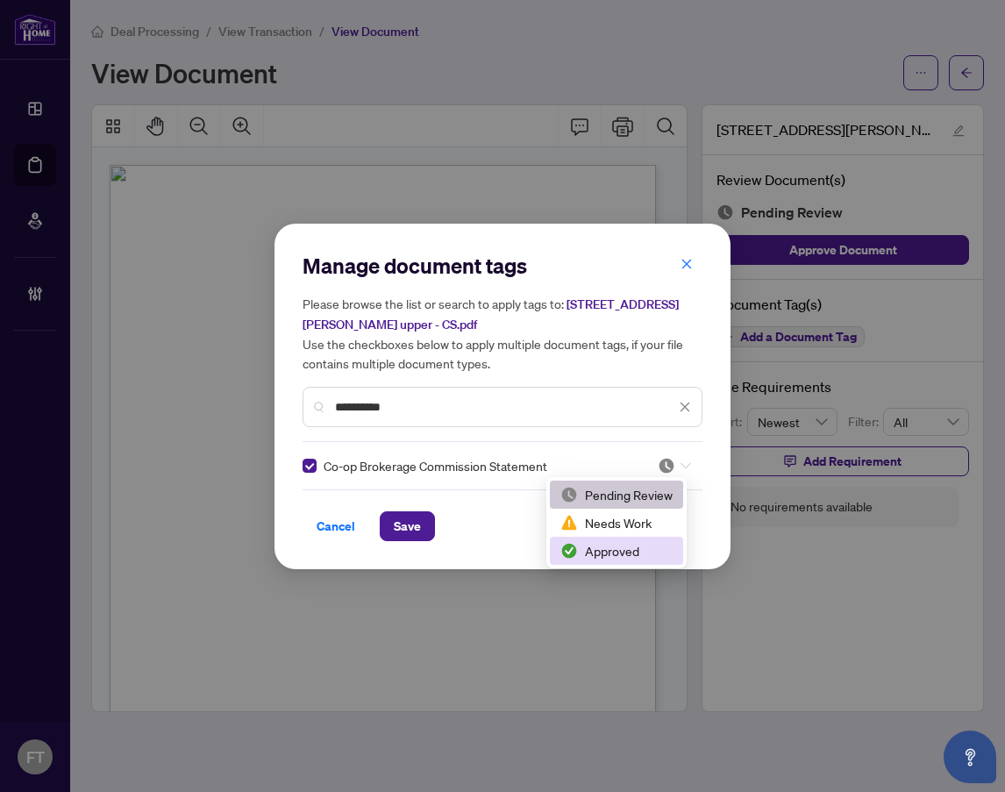
click at [592, 546] on div "Approved" at bounding box center [616, 550] width 112 height 19
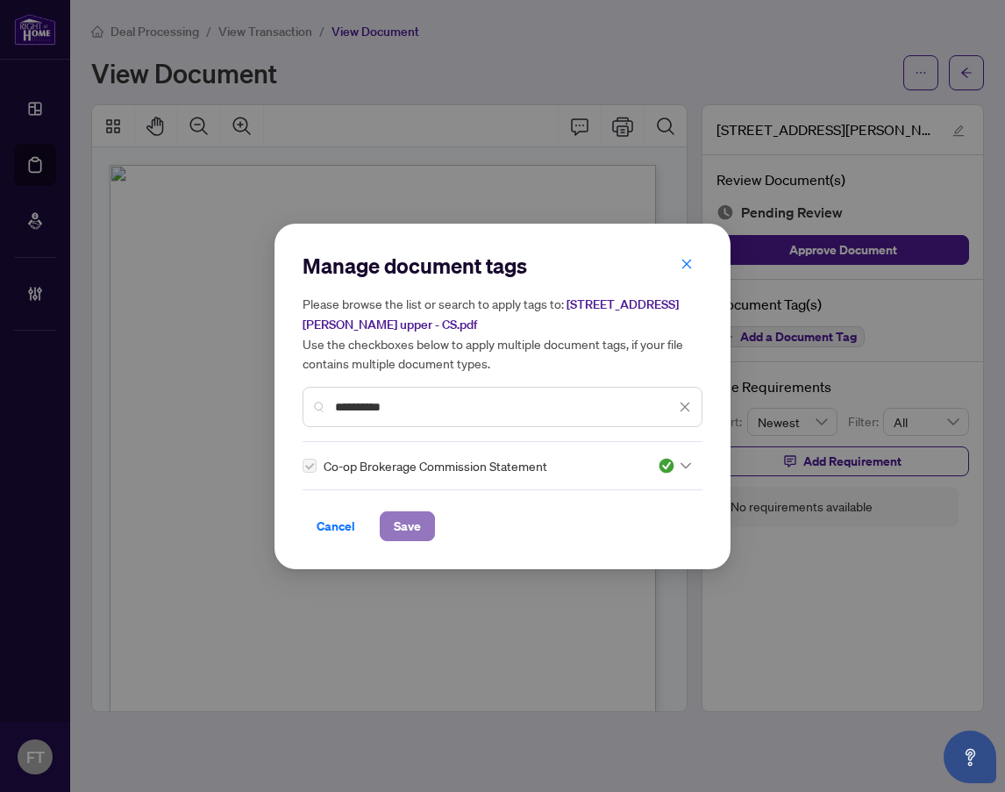
click at [410, 523] on span "Save" at bounding box center [407, 526] width 27 height 28
click at [469, 659] on div "**********" at bounding box center [502, 396] width 1005 height 792
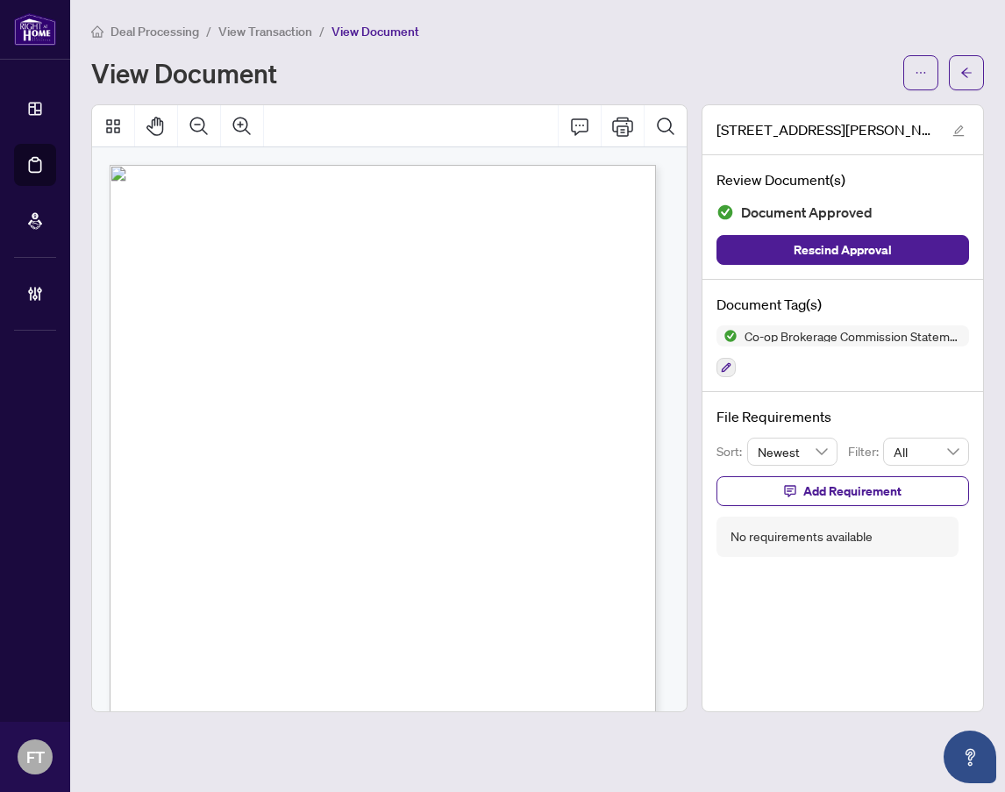
drag, startPoint x: 327, startPoint y: 74, endPoint x: 441, endPoint y: 96, distance: 116.3
click at [328, 74] on div "View Document" at bounding box center [492, 73] width 802 height 28
click at [688, 368] on div at bounding box center [389, 408] width 610 height 608
click at [162, 31] on span "Deal Processing" at bounding box center [154, 32] width 89 height 16
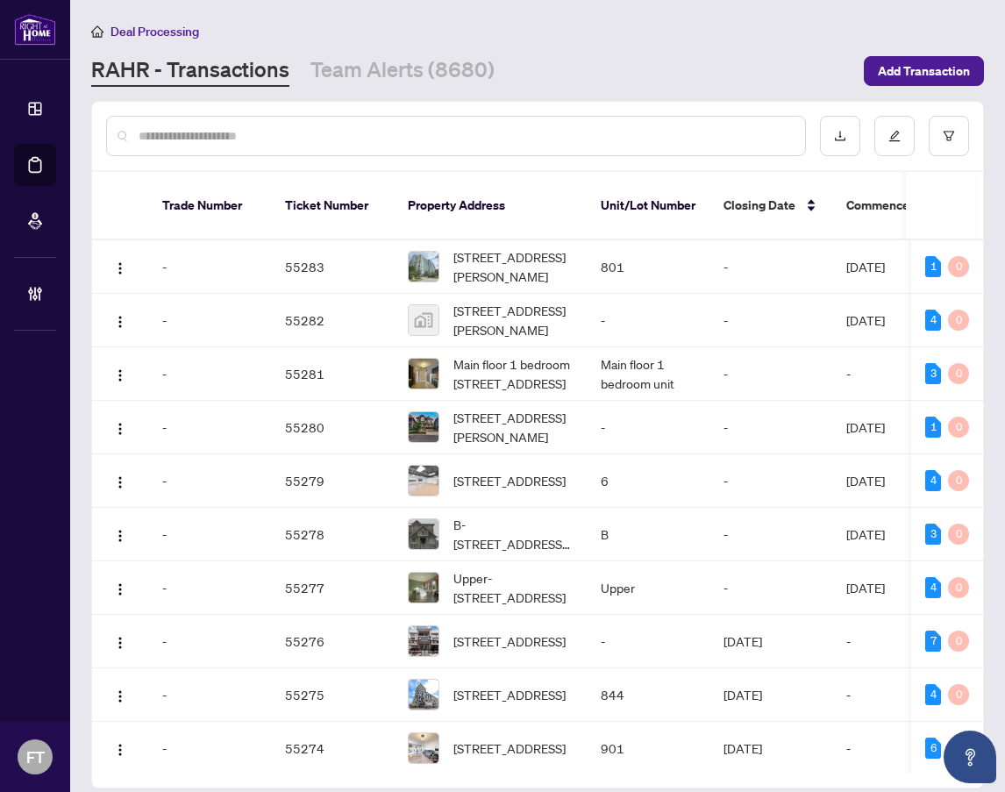
click at [360, 136] on input "text" at bounding box center [465, 135] width 652 height 19
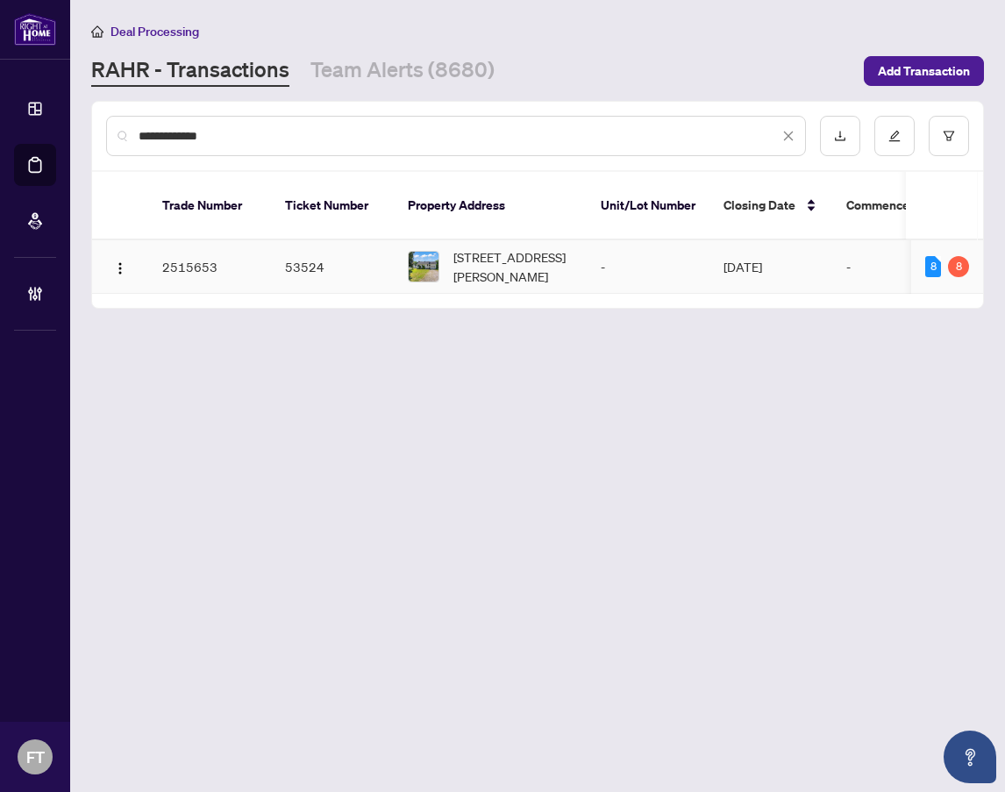
type input "**********"
click at [586, 240] on td "[STREET_ADDRESS][PERSON_NAME]" at bounding box center [490, 266] width 193 height 53
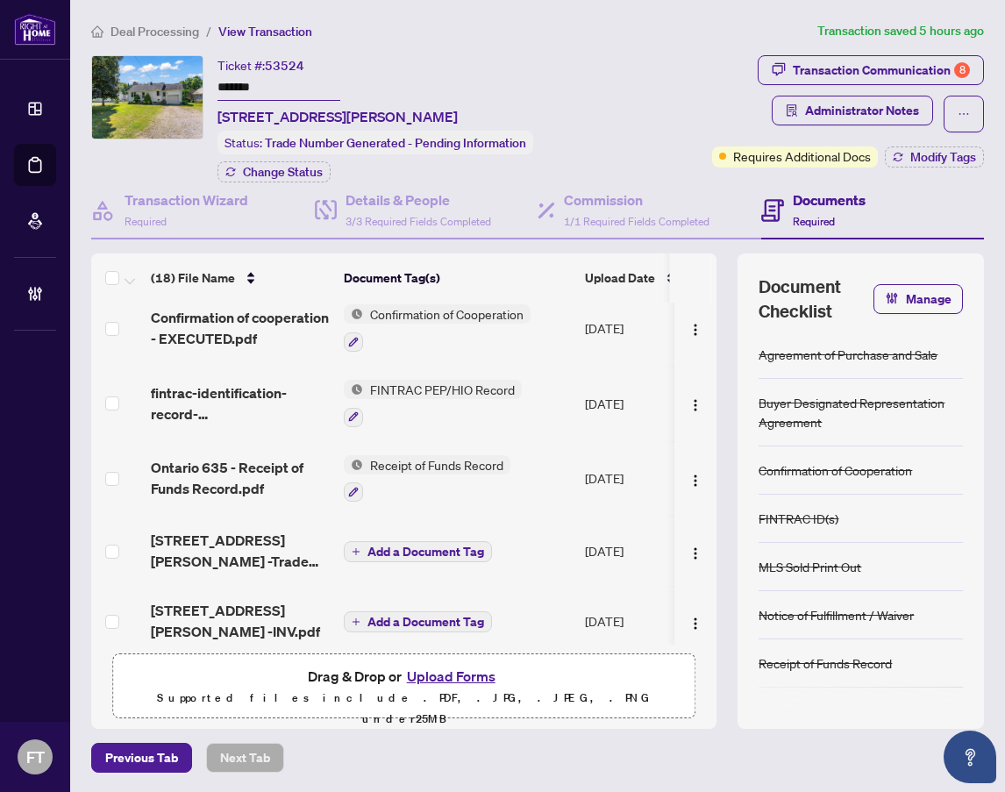
scroll to position [263, 0]
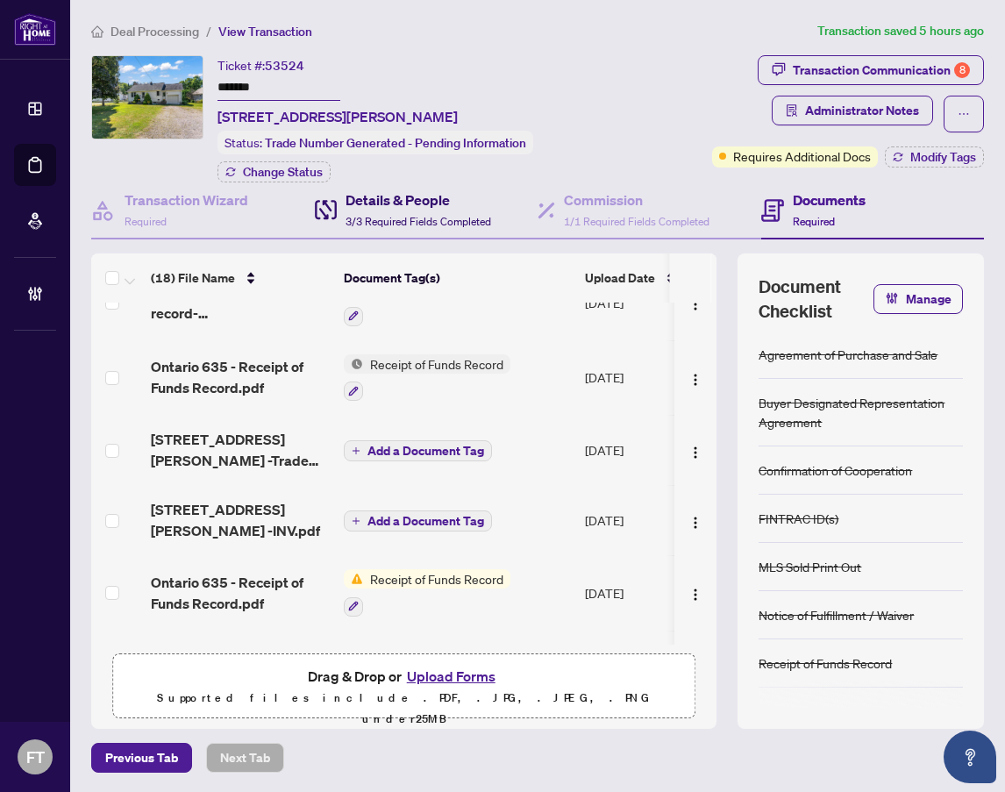
click at [392, 210] on h4 "Details & People" at bounding box center [419, 199] width 146 height 21
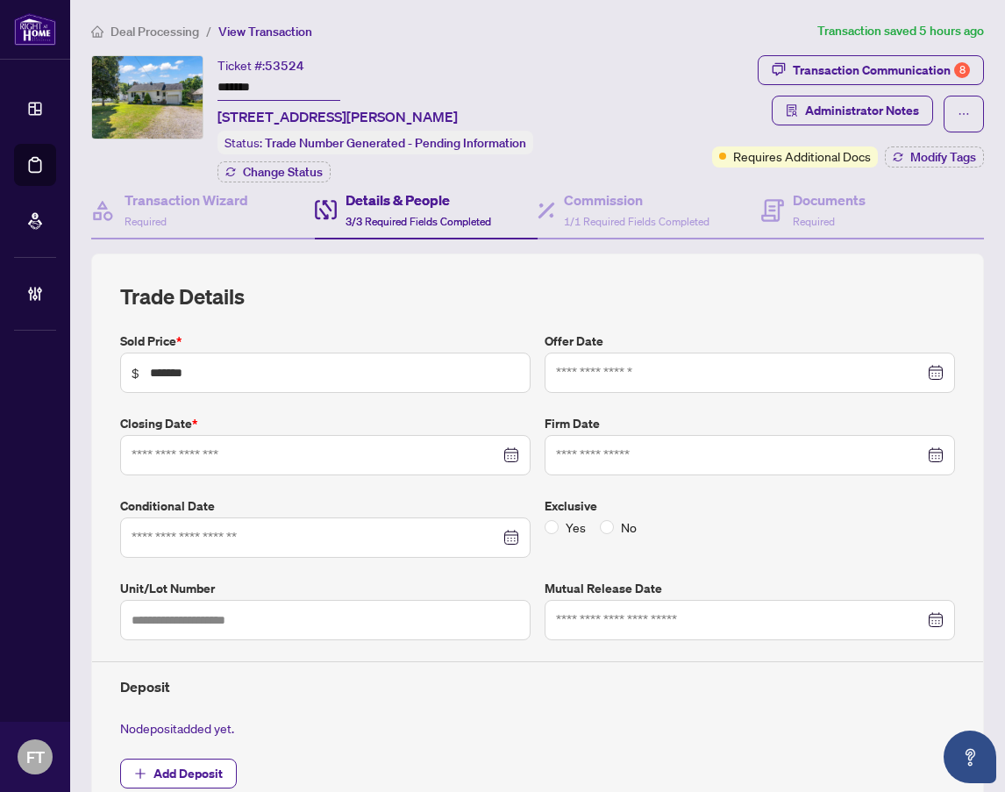
type input "**********"
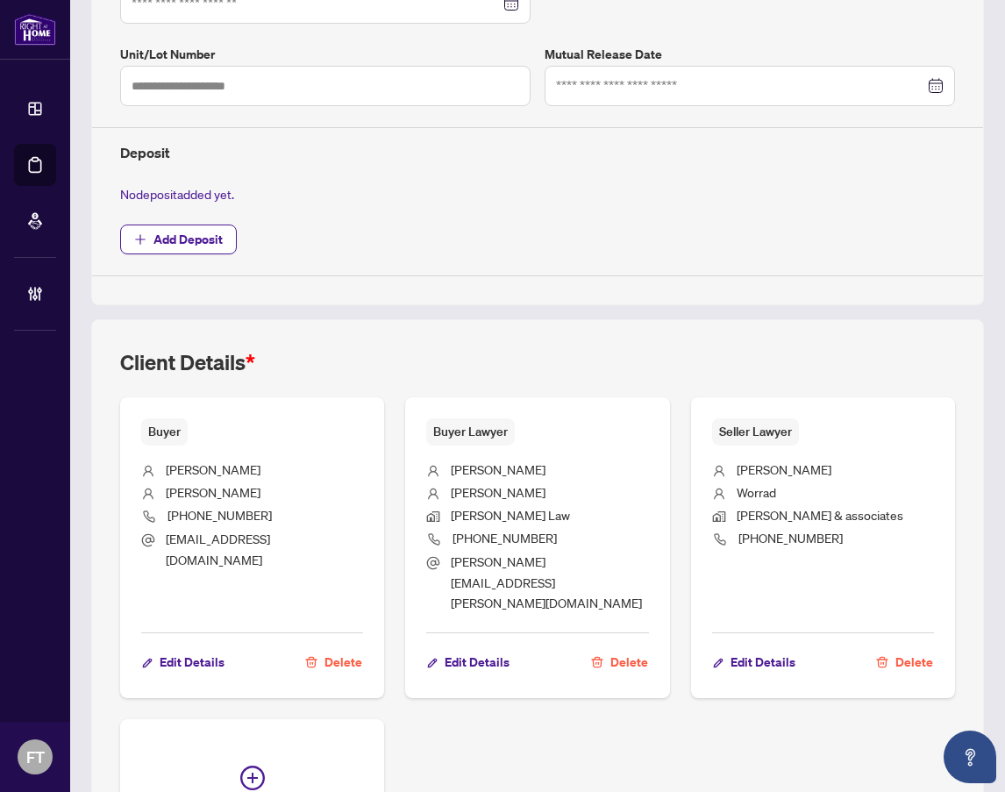
scroll to position [693, 0]
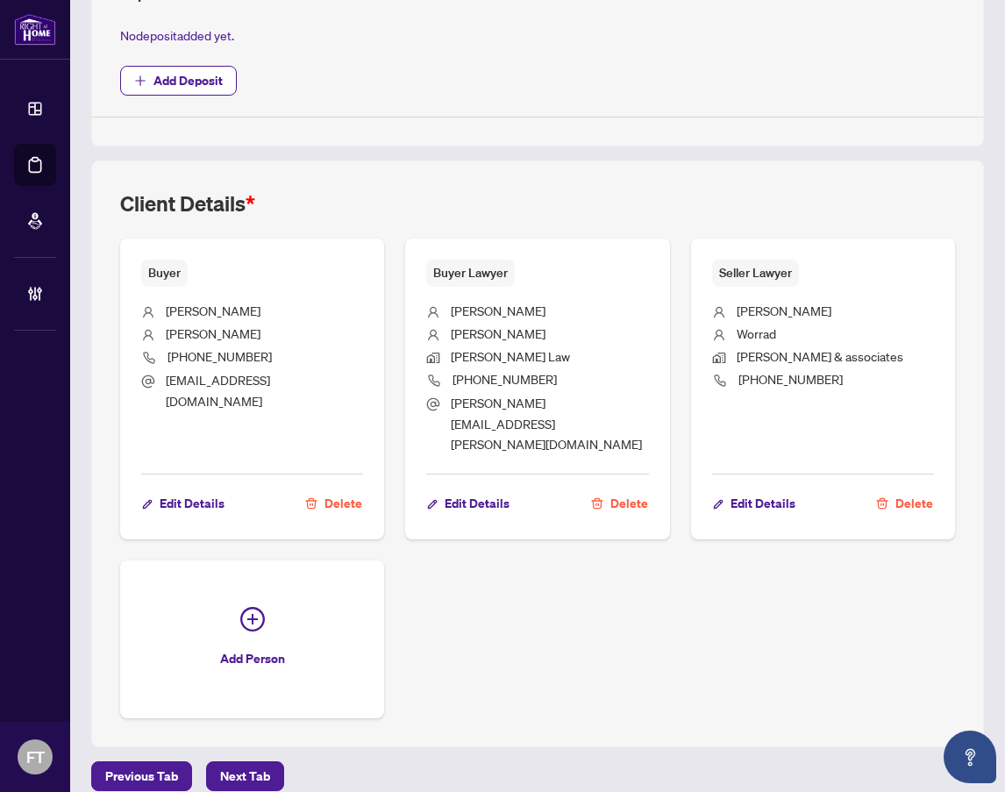
drag, startPoint x: 399, startPoint y: 194, endPoint x: 503, endPoint y: 186, distance: 103.8
click at [399, 194] on div "Client Details * Buyer [PERSON_NAME] [PHONE_NUMBER] [EMAIL_ADDRESS][DOMAIN_NAME…" at bounding box center [537, 454] width 893 height 588
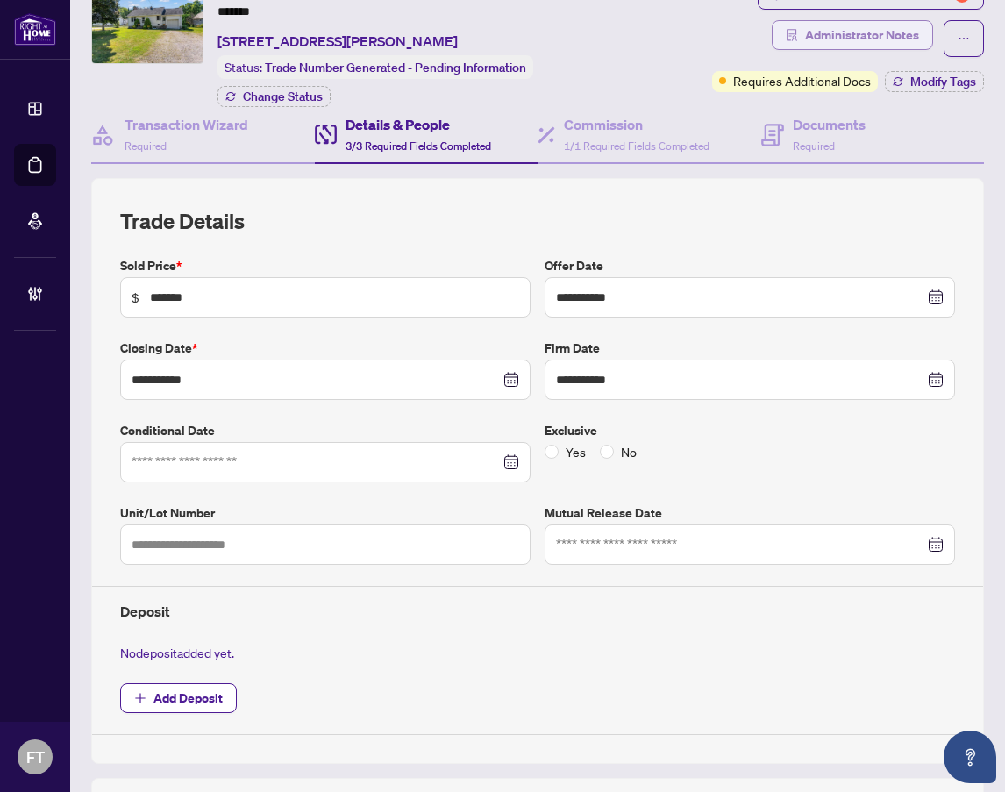
scroll to position [0, 0]
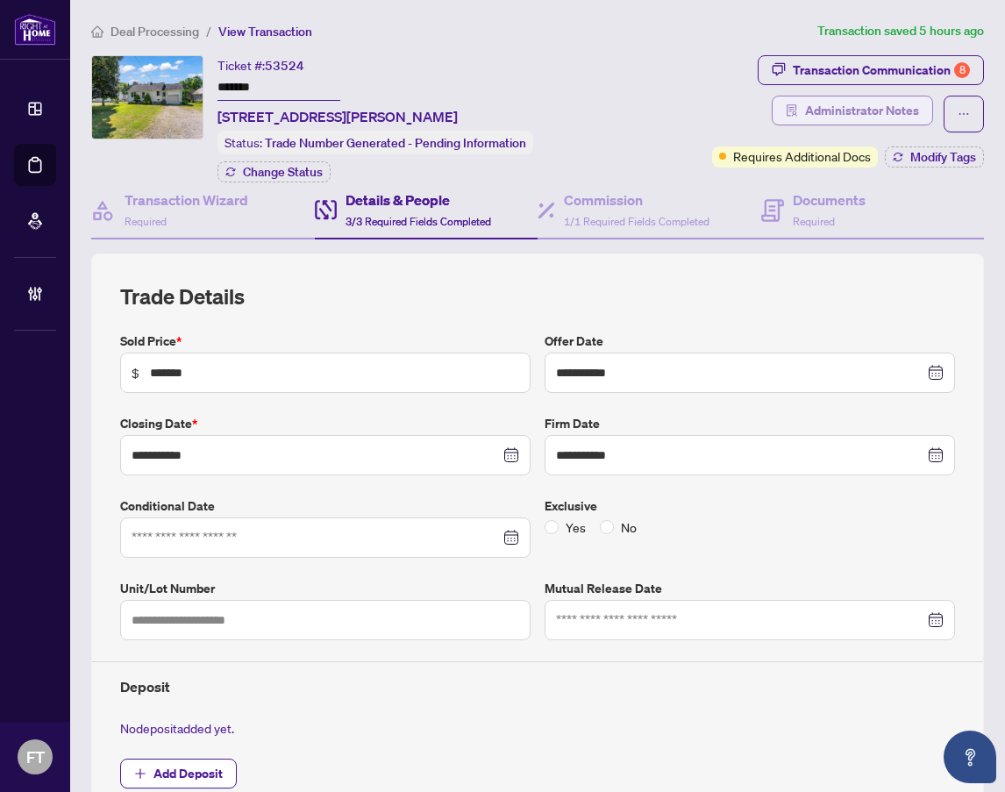
click at [870, 115] on span "Administrator Notes" at bounding box center [862, 110] width 114 height 28
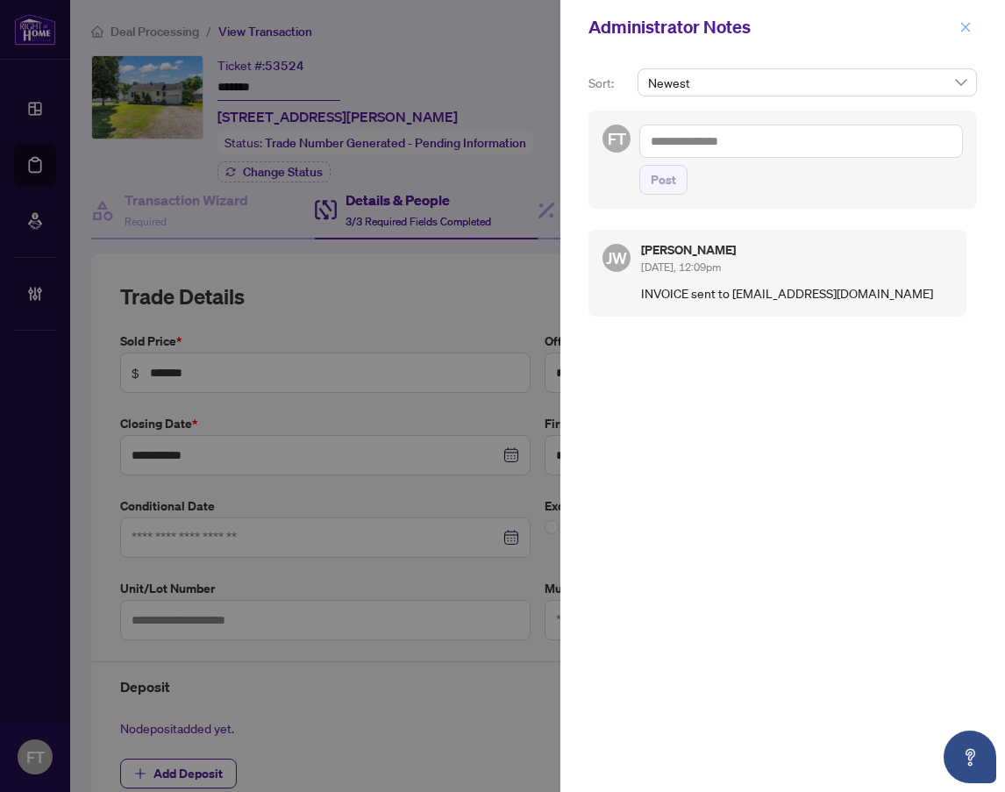
click at [966, 38] on span "button" at bounding box center [965, 27] width 12 height 28
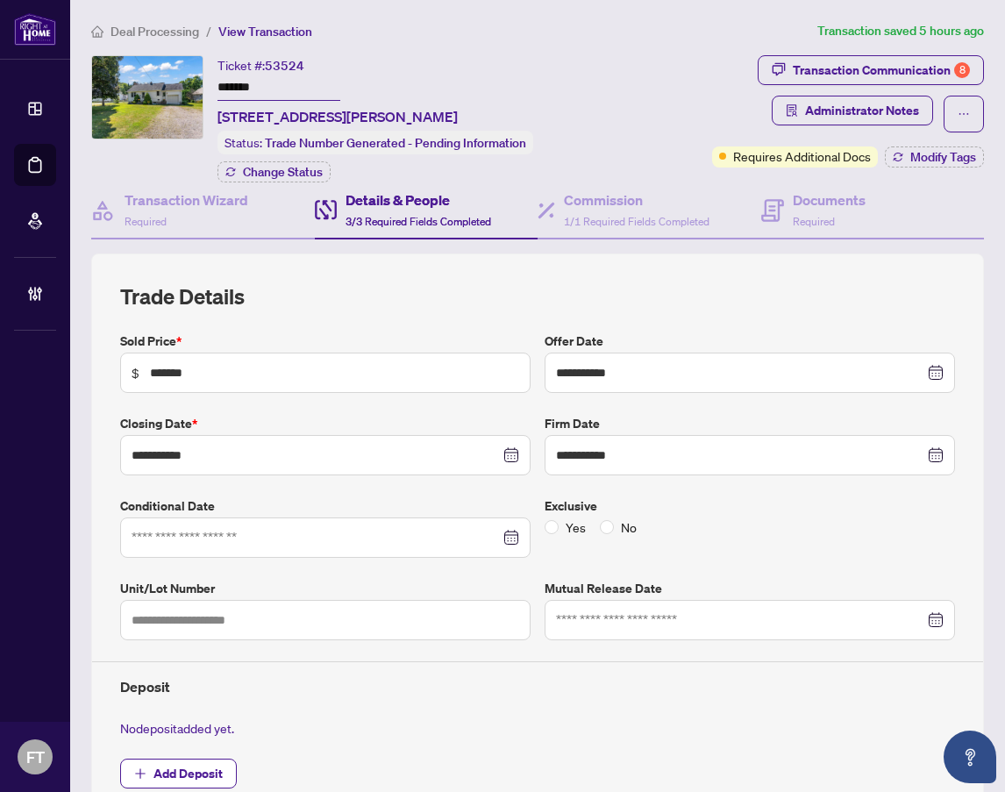
click at [151, 31] on span "Deal Processing" at bounding box center [154, 32] width 89 height 16
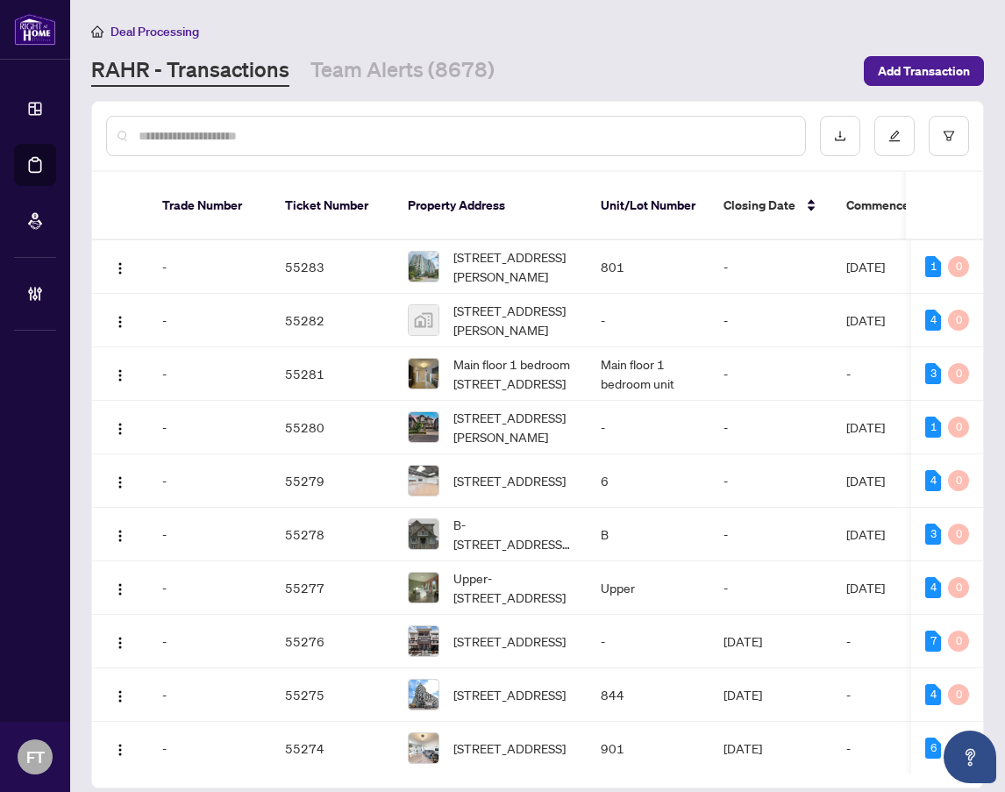
click at [360, 124] on div at bounding box center [456, 136] width 700 height 40
click at [354, 132] on input "text" at bounding box center [465, 135] width 652 height 19
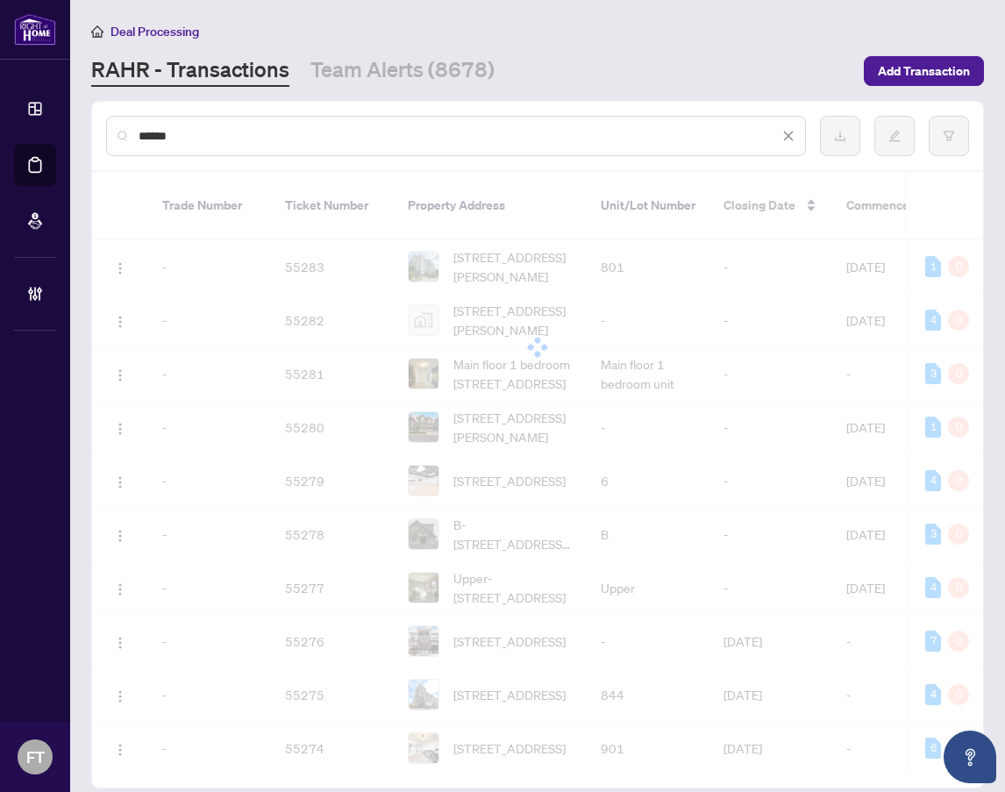
type input "*******"
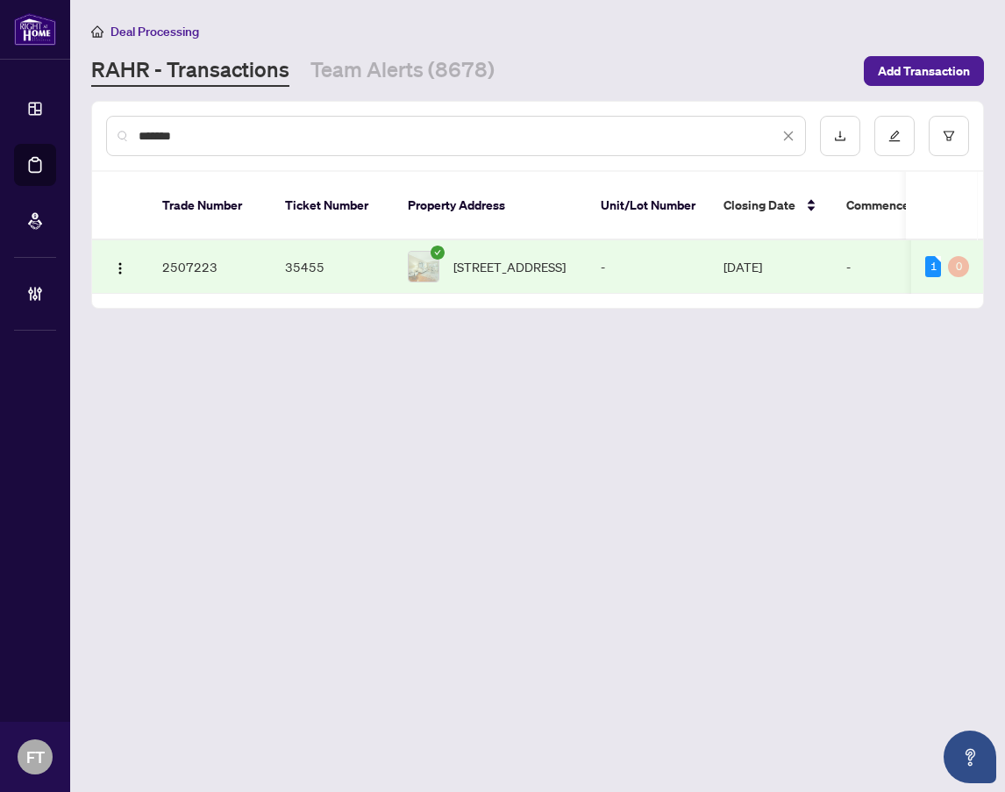
click at [513, 257] on span "[STREET_ADDRESS]" at bounding box center [509, 266] width 112 height 19
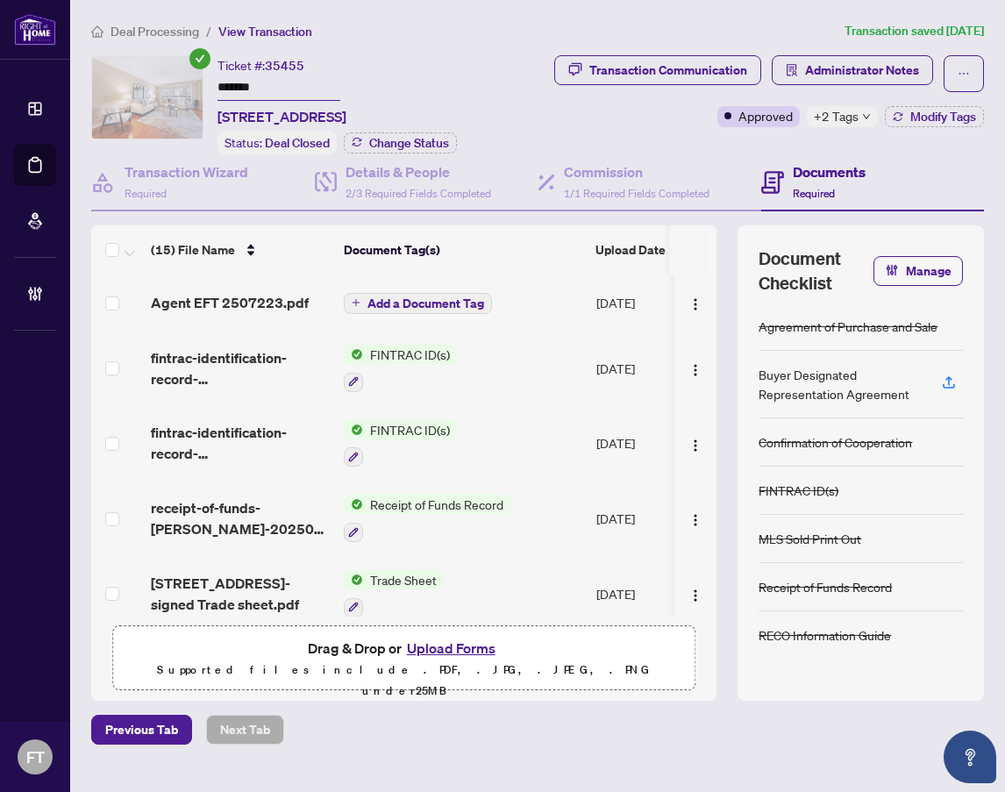
click at [142, 26] on span "Deal Processing" at bounding box center [154, 32] width 89 height 16
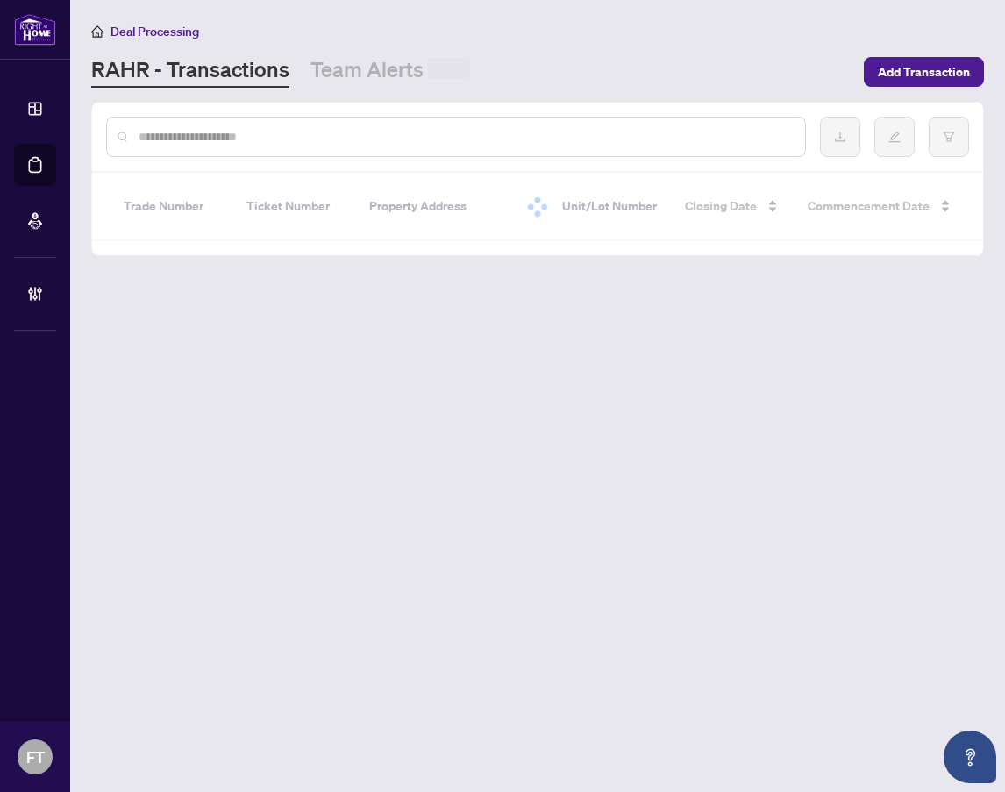
click at [194, 127] on input "text" at bounding box center [465, 136] width 652 height 19
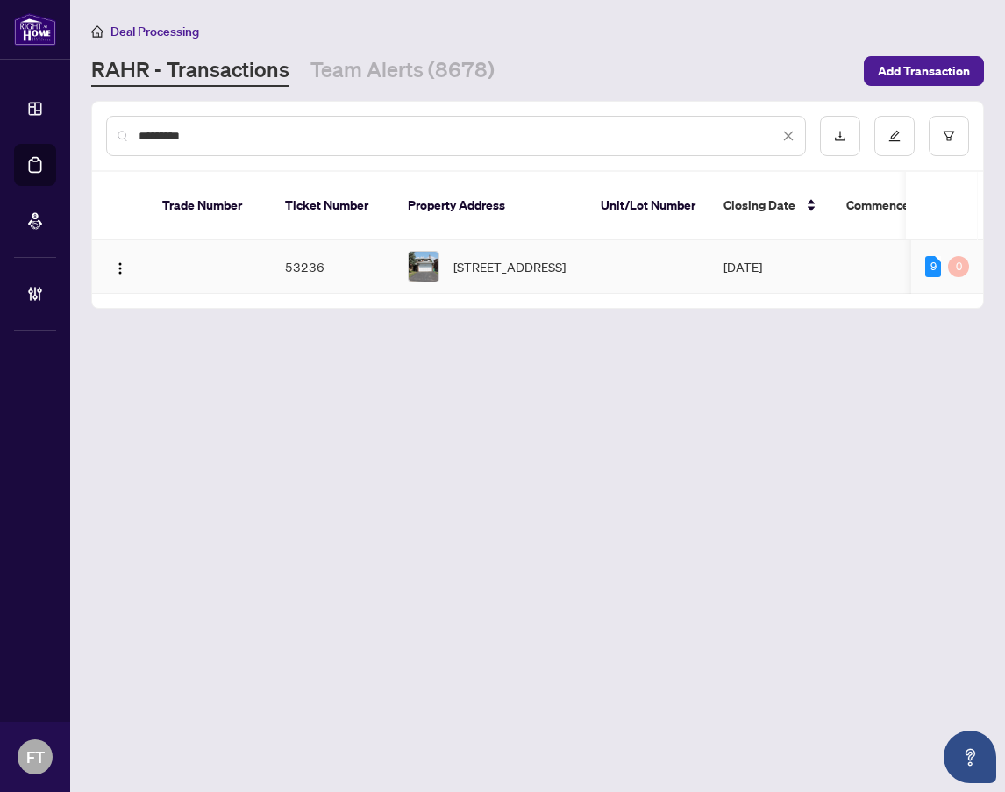
type input "*********"
click at [543, 257] on span "[STREET_ADDRESS]" at bounding box center [509, 266] width 112 height 19
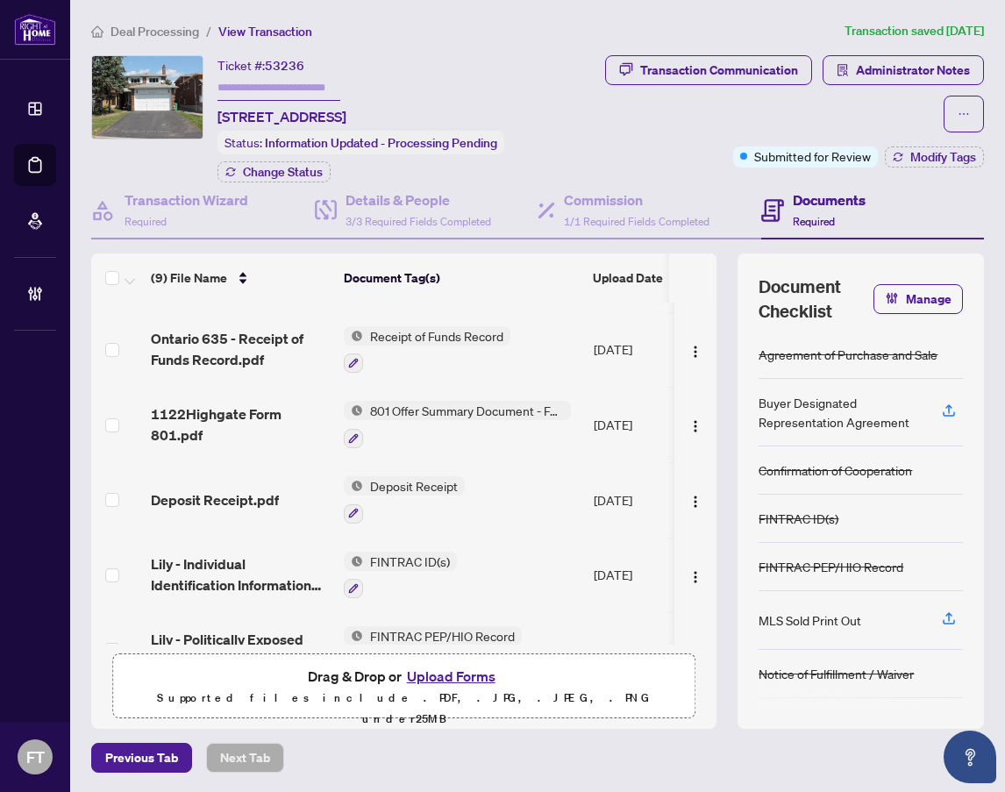
scroll to position [88, 0]
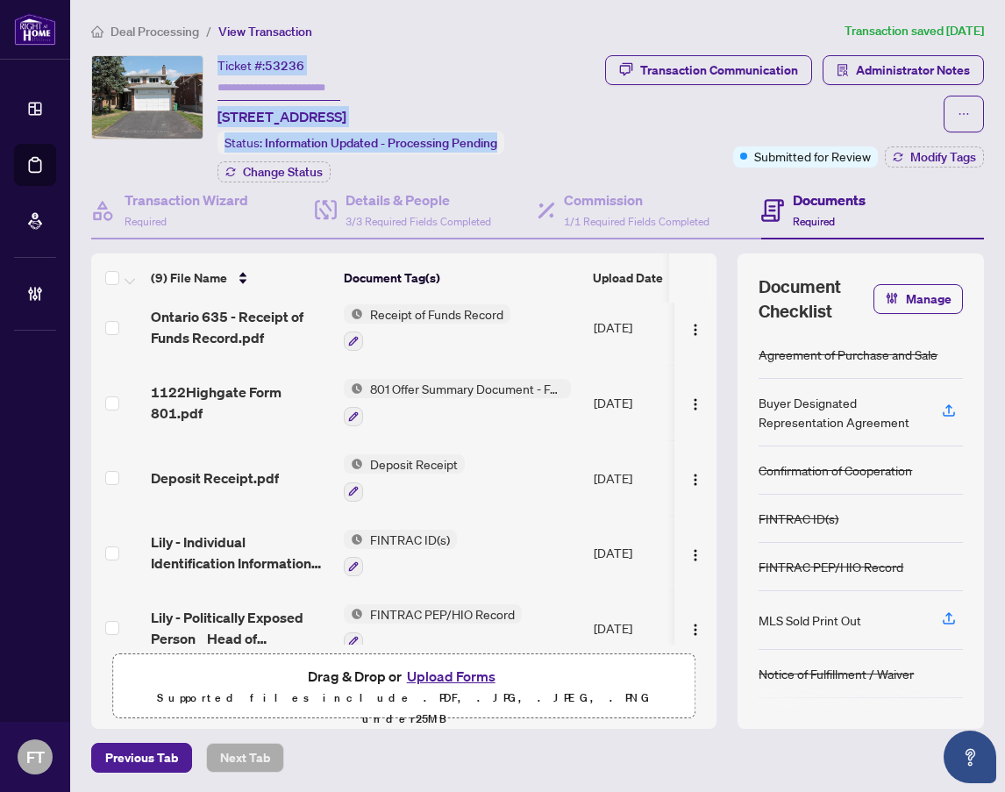
drag, startPoint x: 221, startPoint y: 65, endPoint x: 604, endPoint y: 101, distance: 384.9
click at [604, 101] on div "Ticket #: 53236 [STREET_ADDRESS] Status: Information Updated - Processing Pendi…" at bounding box center [538, 118] width 900 height 127
click at [598, 126] on div "Transaction Communication Administrator Notes" at bounding box center [786, 93] width 396 height 77
drag, startPoint x: 598, startPoint y: 120, endPoint x: 212, endPoint y: 117, distance: 385.9
click at [212, 117] on div "Ticket #: 53236 [STREET_ADDRESS] Status: Information Updated - Processing Pendi…" at bounding box center [538, 118] width 900 height 127
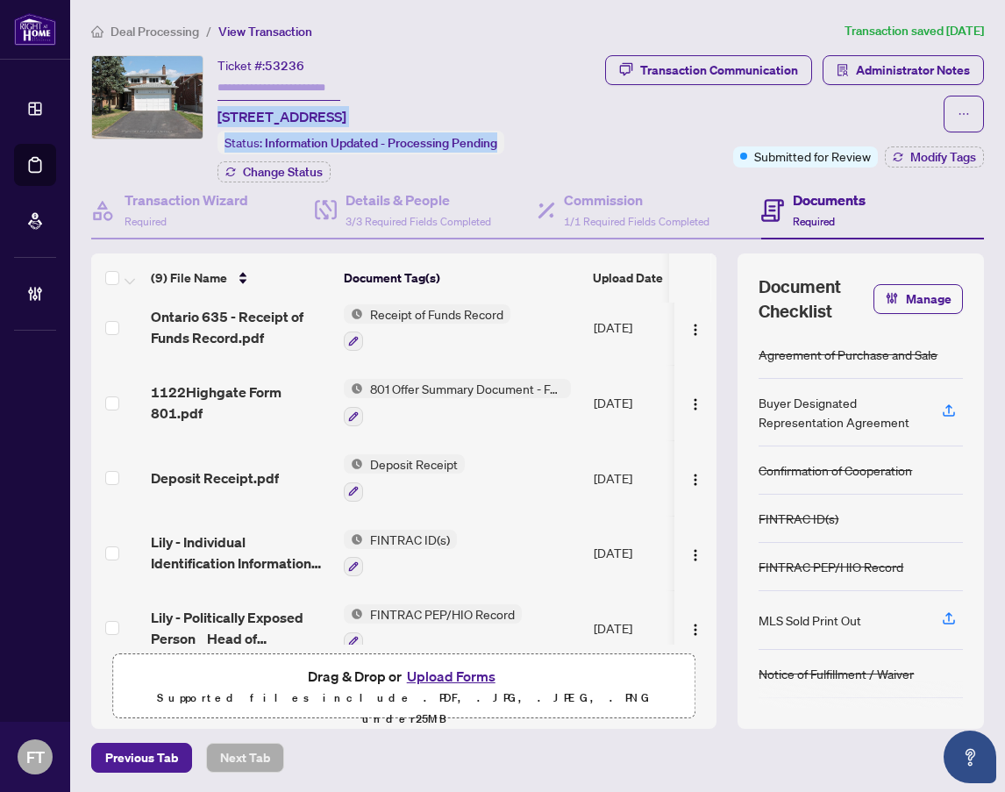
click at [223, 114] on span "[STREET_ADDRESS]" at bounding box center [281, 116] width 129 height 21
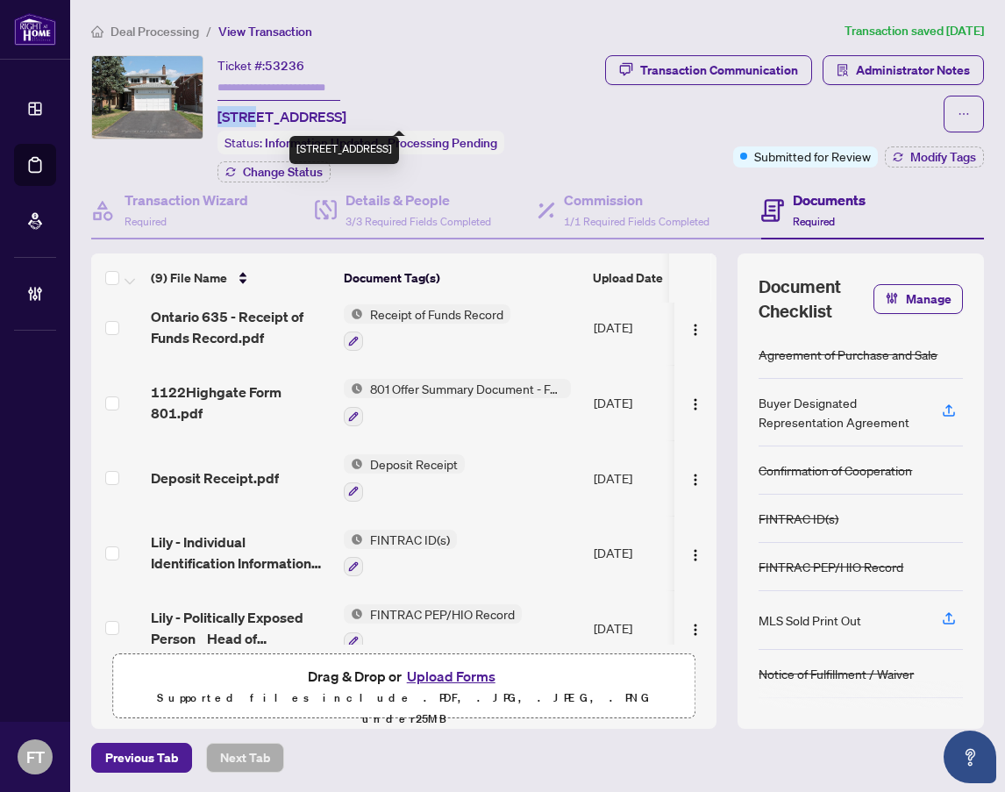
click at [223, 114] on span "[STREET_ADDRESS]" at bounding box center [281, 116] width 129 height 21
click at [224, 114] on span "[STREET_ADDRESS]" at bounding box center [281, 116] width 129 height 21
click at [270, 59] on span "53236" at bounding box center [284, 66] width 39 height 16
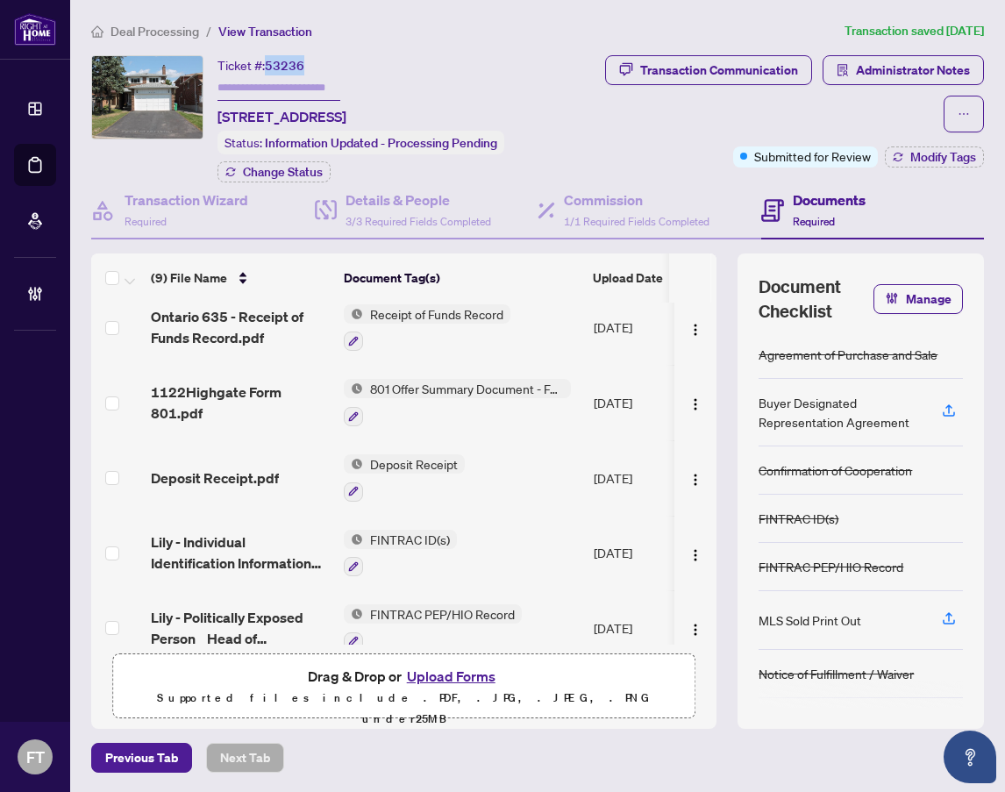
click at [270, 59] on span "53236" at bounding box center [284, 66] width 39 height 16
copy span "53236"
click at [178, 42] on div "Deal Processing / View Transaction Transaction saved [DATE] Ticket #: 53236 [ST…" at bounding box center [537, 397] width 907 height 752
click at [173, 33] on span "Deal Processing" at bounding box center [154, 32] width 89 height 16
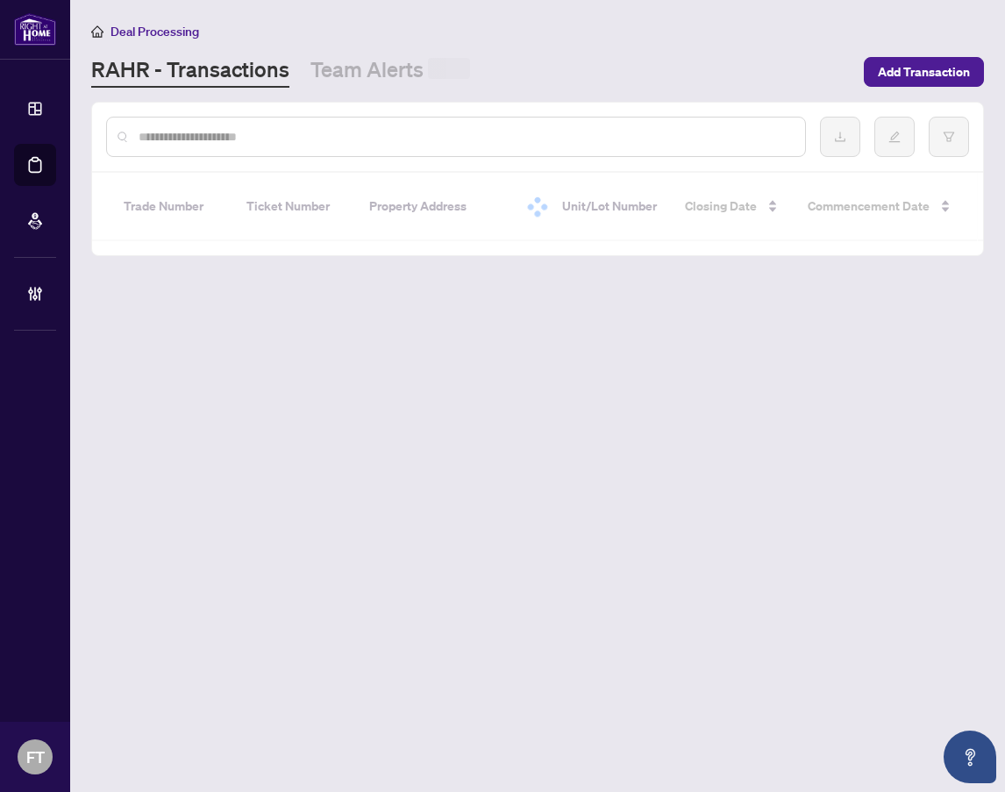
click at [202, 120] on div at bounding box center [456, 137] width 700 height 40
click at [200, 136] on input "text" at bounding box center [465, 136] width 652 height 19
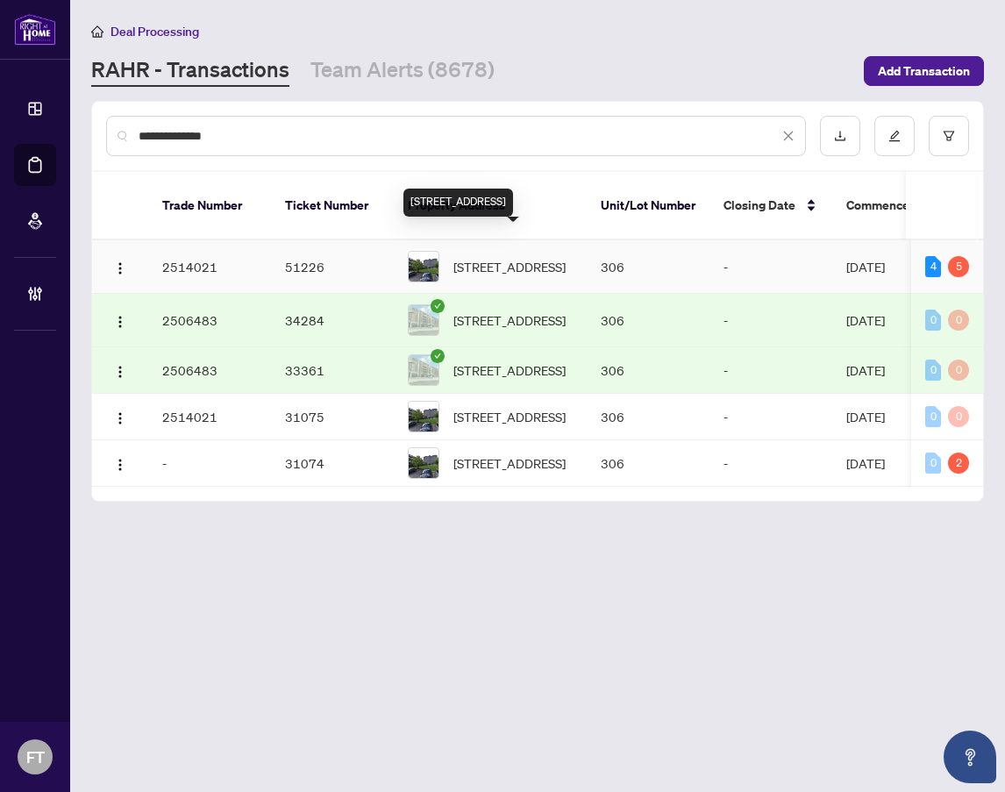
type input "**********"
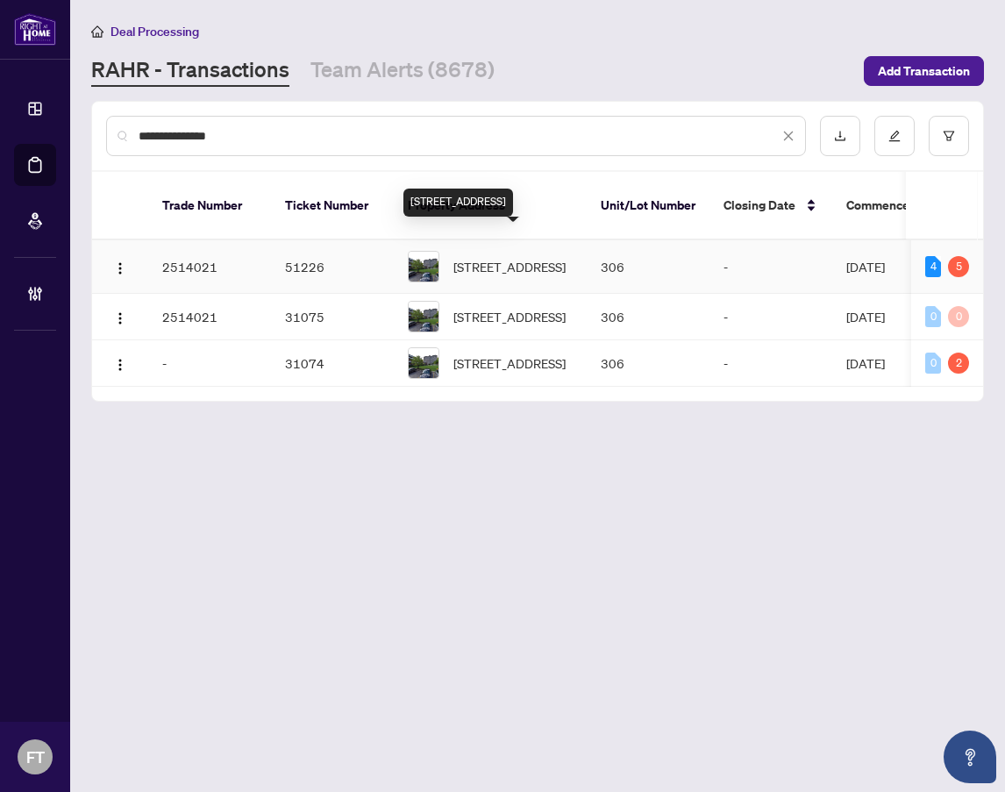
click at [535, 257] on span "[STREET_ADDRESS]" at bounding box center [509, 266] width 112 height 19
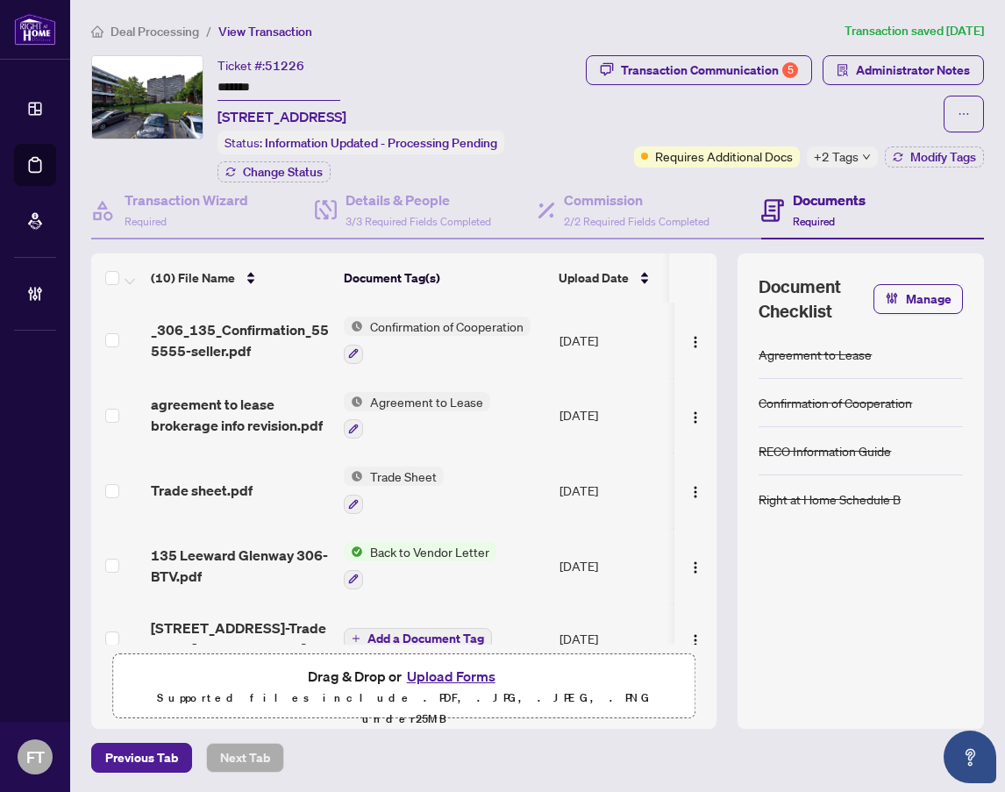
click at [834, 156] on span "+2 Tags" at bounding box center [836, 156] width 45 height 20
click at [871, 76] on span "Administrator Notes" at bounding box center [913, 70] width 114 height 28
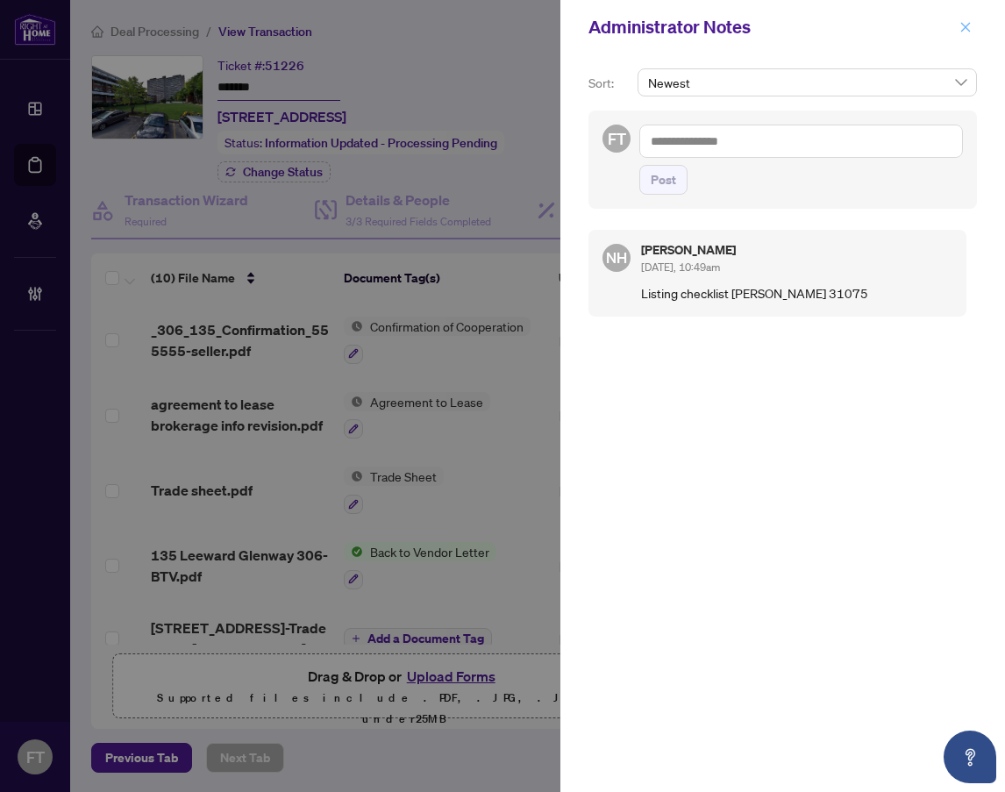
click at [966, 27] on icon "close" at bounding box center [966, 27] width 10 height 10
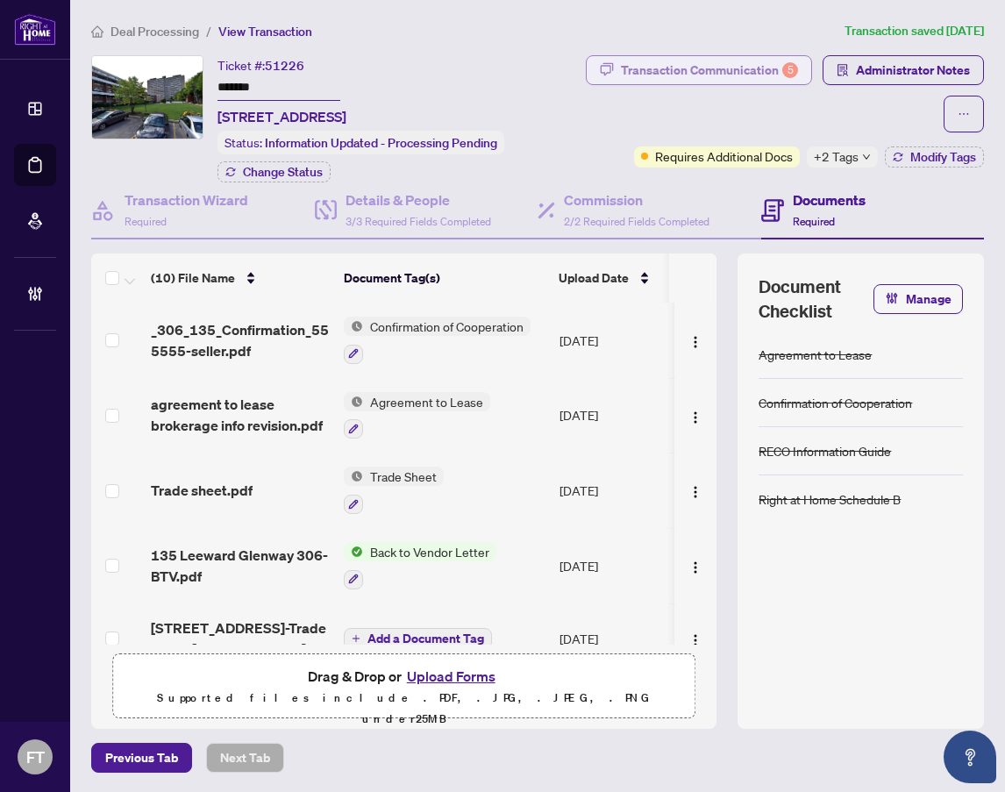
click at [709, 70] on div "Transaction Communication 5" at bounding box center [709, 70] width 177 height 28
type textarea "**********"
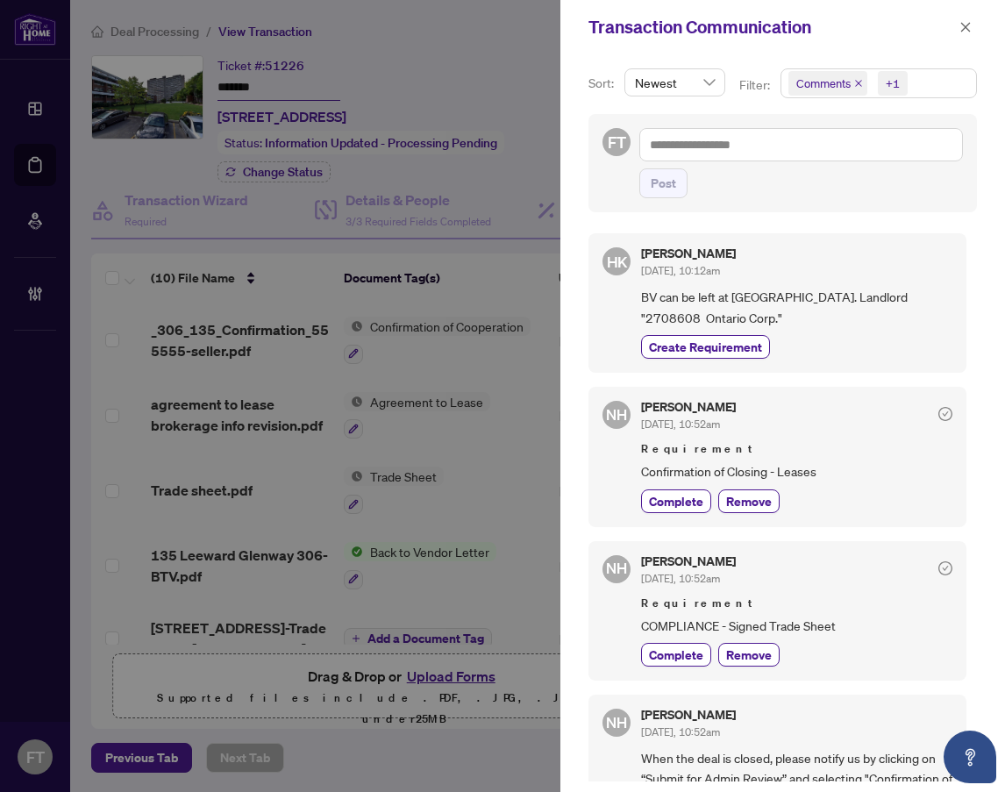
click at [916, 96] on span "Comments +1" at bounding box center [878, 83] width 195 height 28
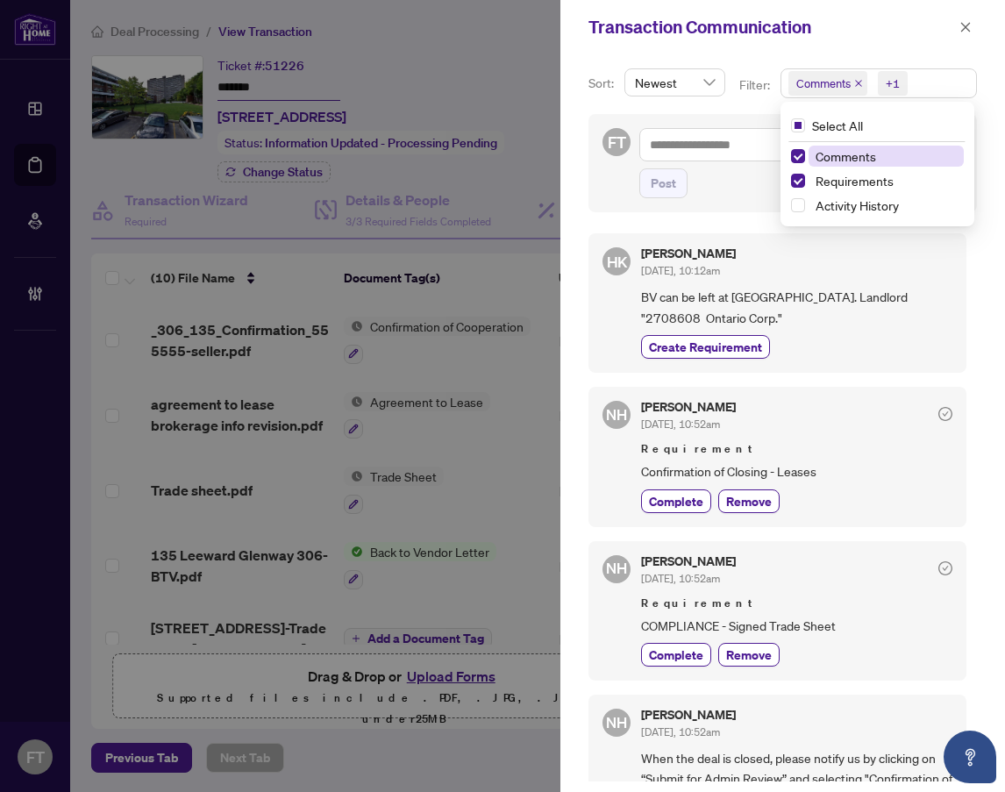
click at [848, 148] on span "Comments" at bounding box center [846, 156] width 61 height 16
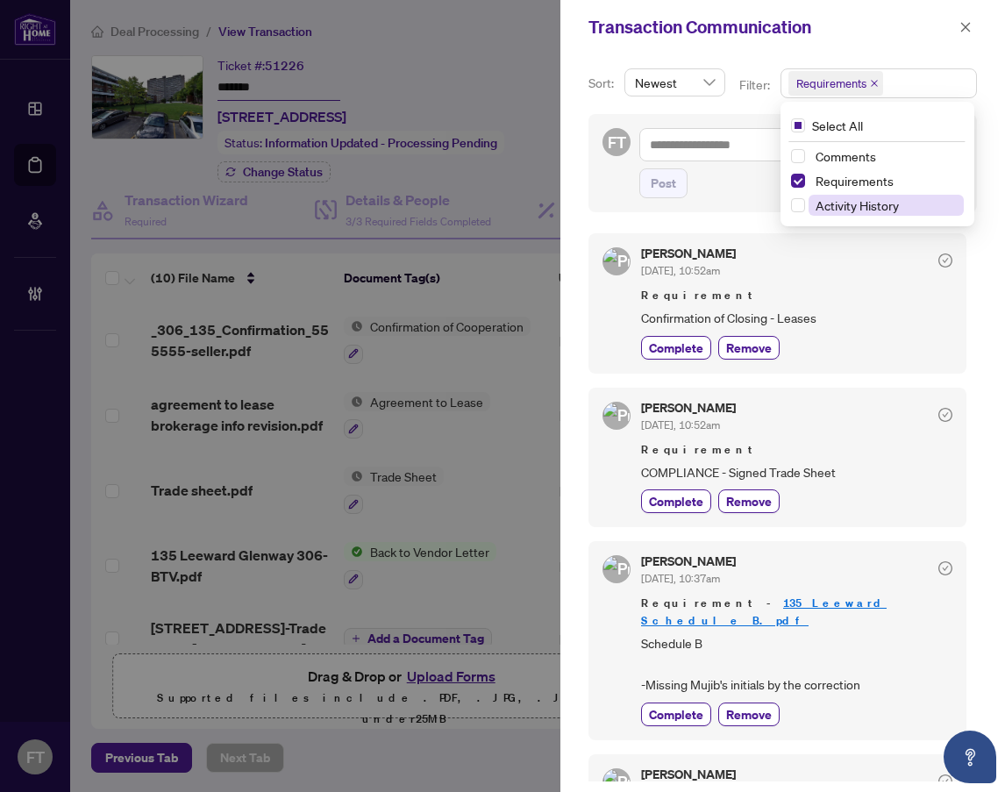
click at [849, 203] on span "Activity History" at bounding box center [857, 205] width 83 height 16
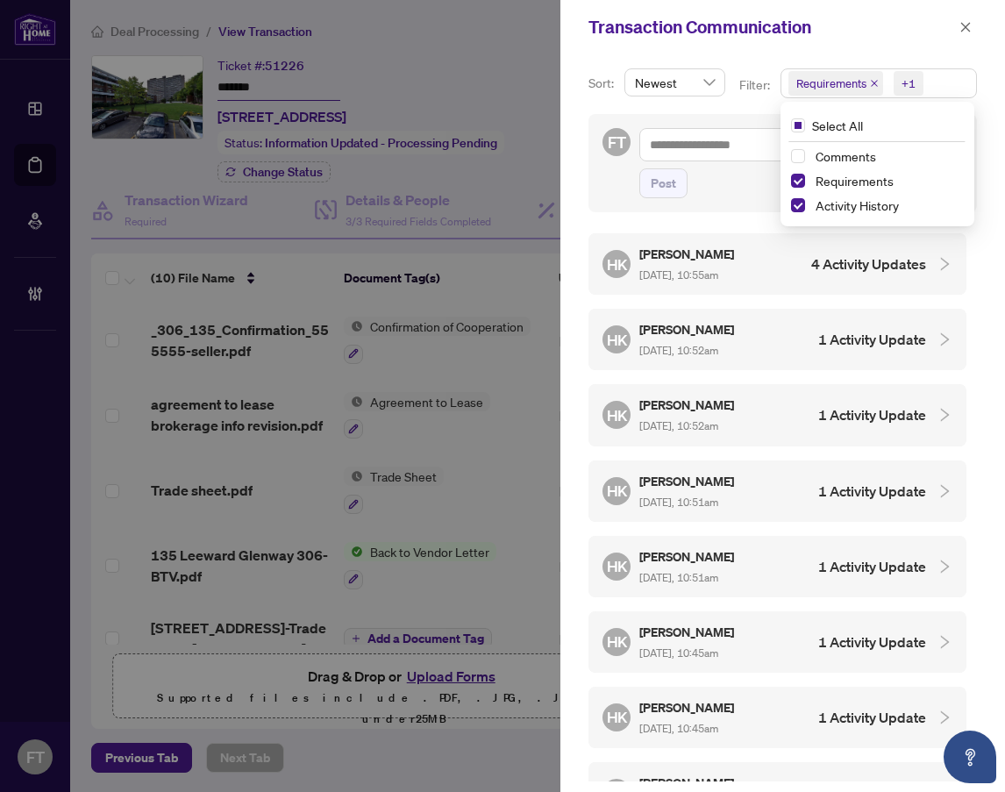
click at [787, 289] on div "HK [PERSON_NAME] [DATE], 10:55am 4 Activity Updates" at bounding box center [777, 263] width 378 height 61
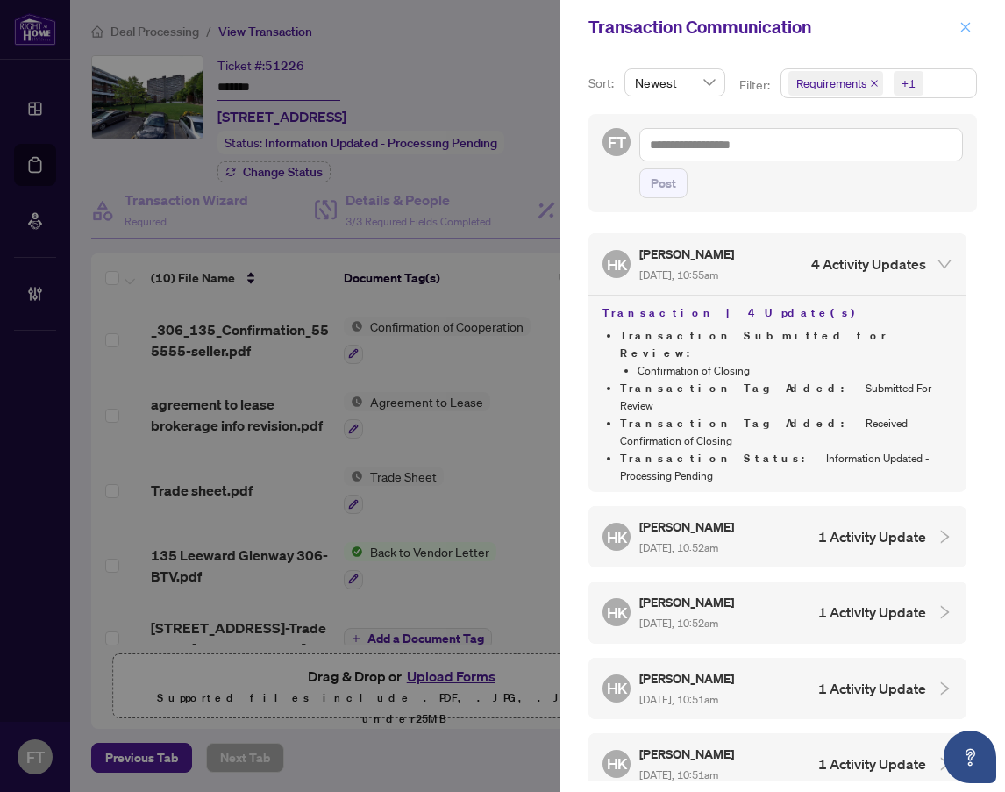
click at [965, 24] on icon "close" at bounding box center [965, 27] width 12 height 12
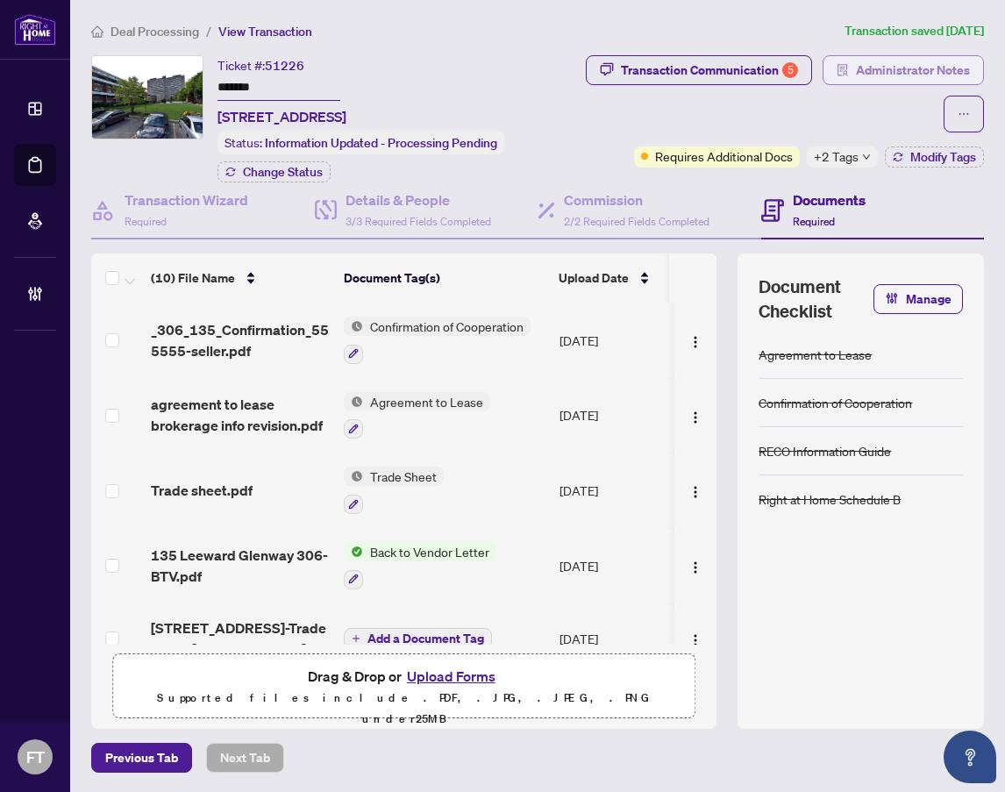
click at [906, 82] on span "Administrator Notes" at bounding box center [913, 70] width 114 height 28
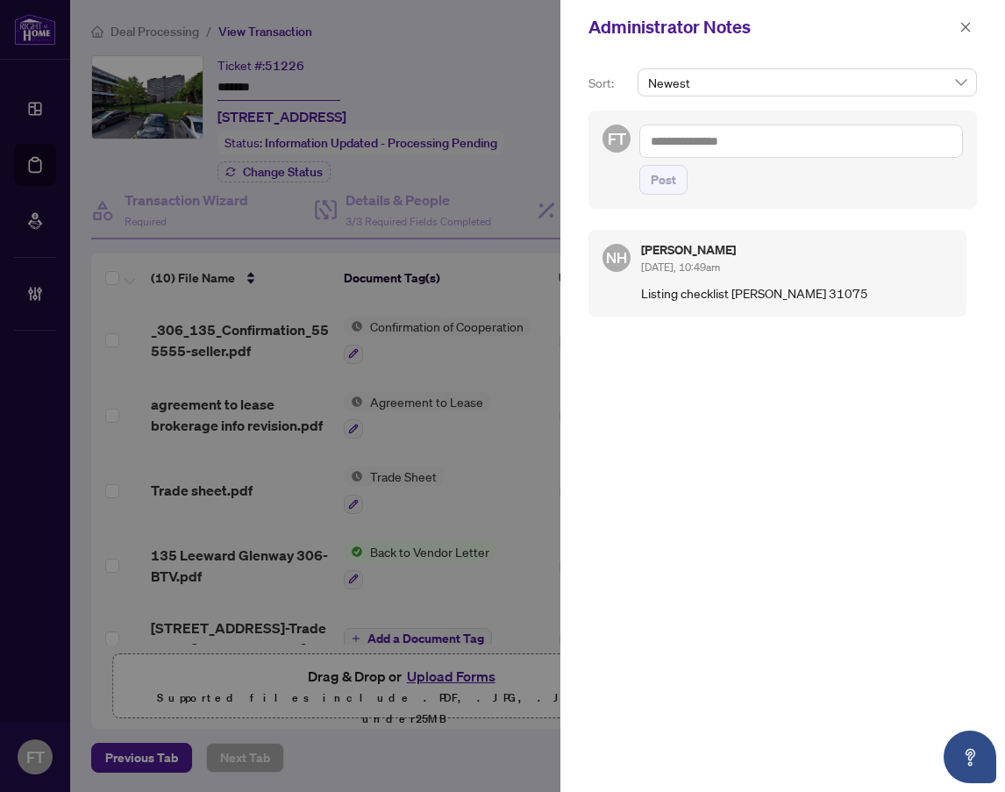
drag, startPoint x: 613, startPoint y: 427, endPoint x: 784, endPoint y: 110, distance: 359.8
click at [620, 421] on div "NH [PERSON_NAME] [DATE], 10:49am Listing checklist [PERSON_NAME] 31075" at bounding box center [782, 497] width 388 height 557
drag, startPoint x: 784, startPoint y: 110, endPoint x: 743, endPoint y: 139, distance: 50.4
click at [774, 118] on div "FT Post" at bounding box center [782, 159] width 388 height 98
click at [738, 149] on textarea at bounding box center [801, 141] width 324 height 33
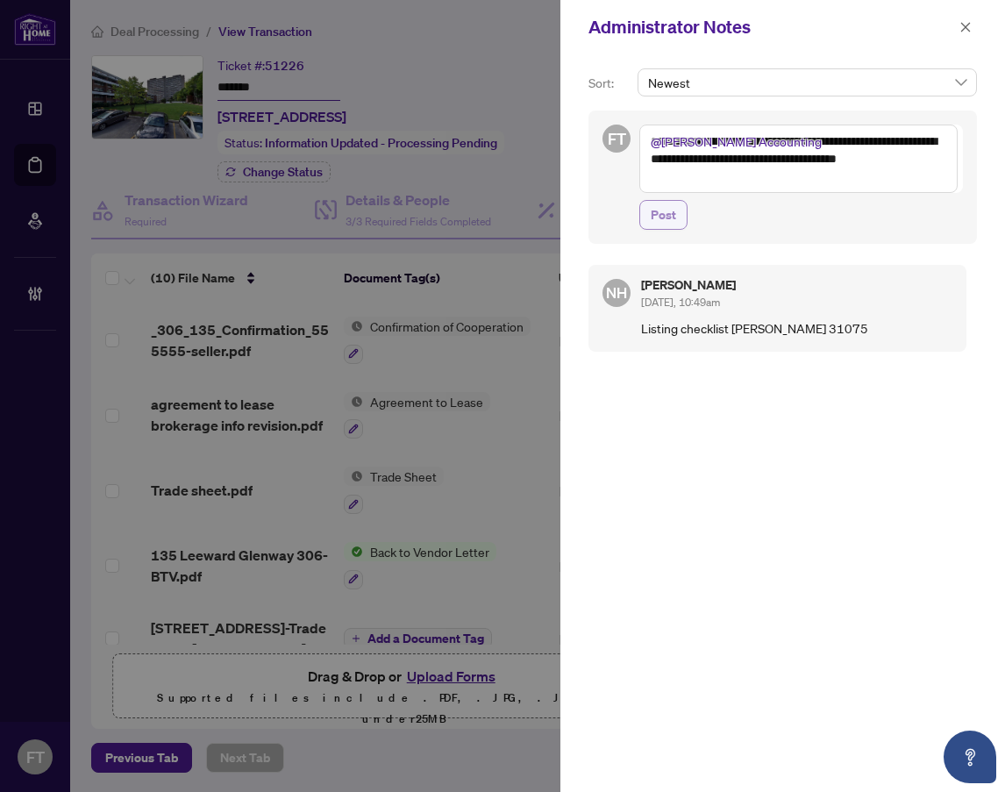
type textarea "**********"
click at [670, 207] on span "Post" at bounding box center [663, 215] width 25 height 28
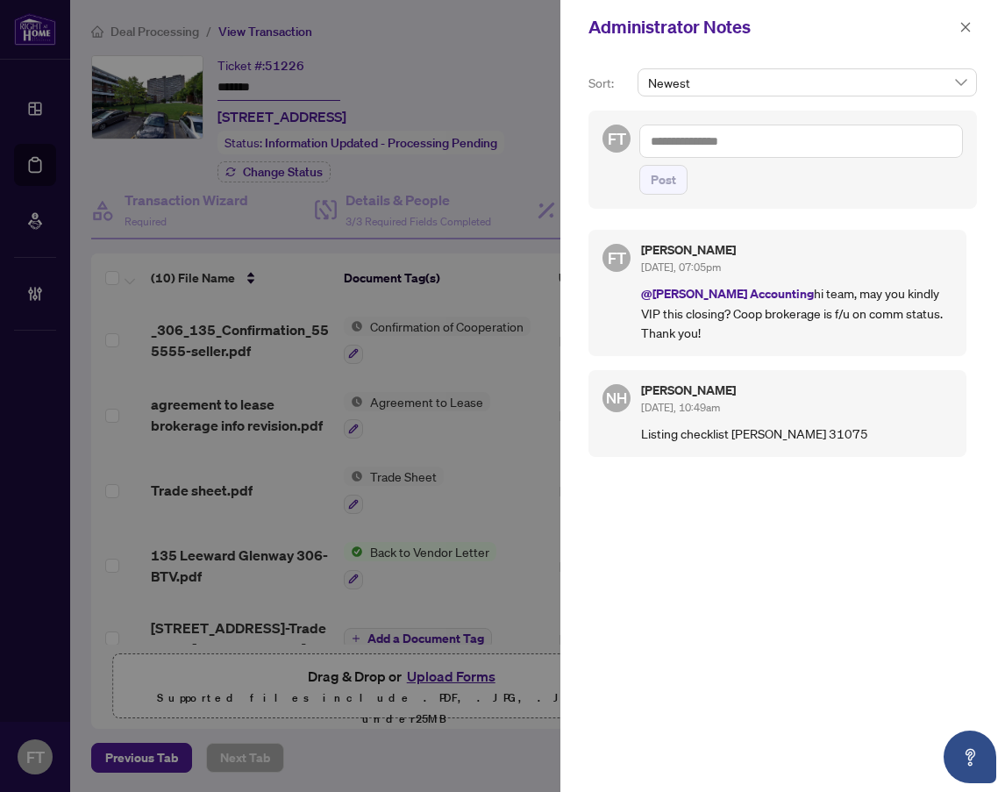
drag, startPoint x: 477, startPoint y: 64, endPoint x: 884, endPoint y: 16, distance: 409.8
click at [479, 63] on div at bounding box center [502, 396] width 1005 height 792
click at [971, 22] on icon "close" at bounding box center [965, 27] width 12 height 12
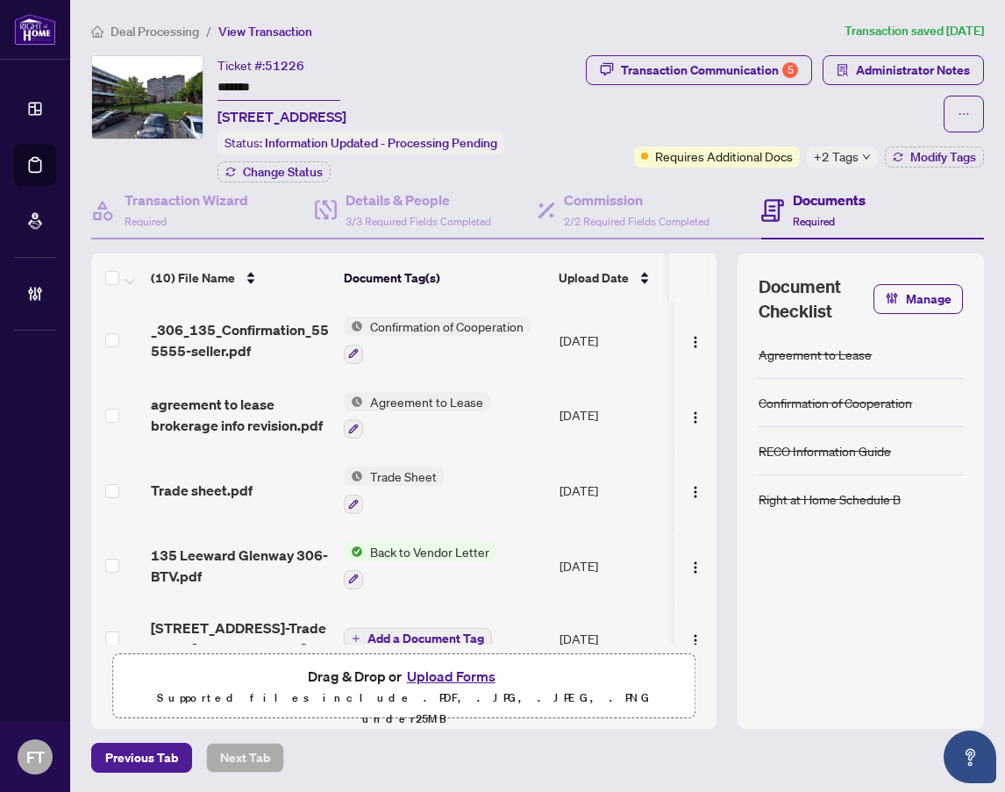
click at [142, 20] on main "Deal Processing / View Transaction Transaction saved [DATE] Ticket #: 51226 ***…" at bounding box center [537, 396] width 935 height 792
click at [141, 34] on span "Deal Processing" at bounding box center [154, 32] width 89 height 16
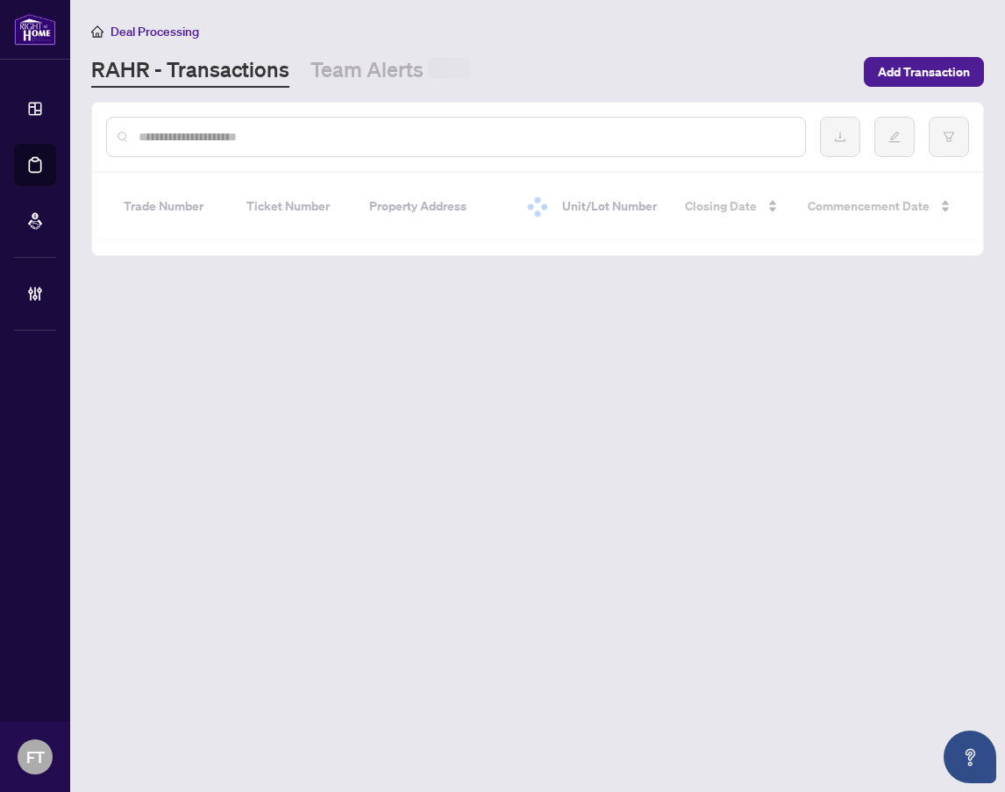
click at [193, 129] on input "text" at bounding box center [465, 136] width 652 height 19
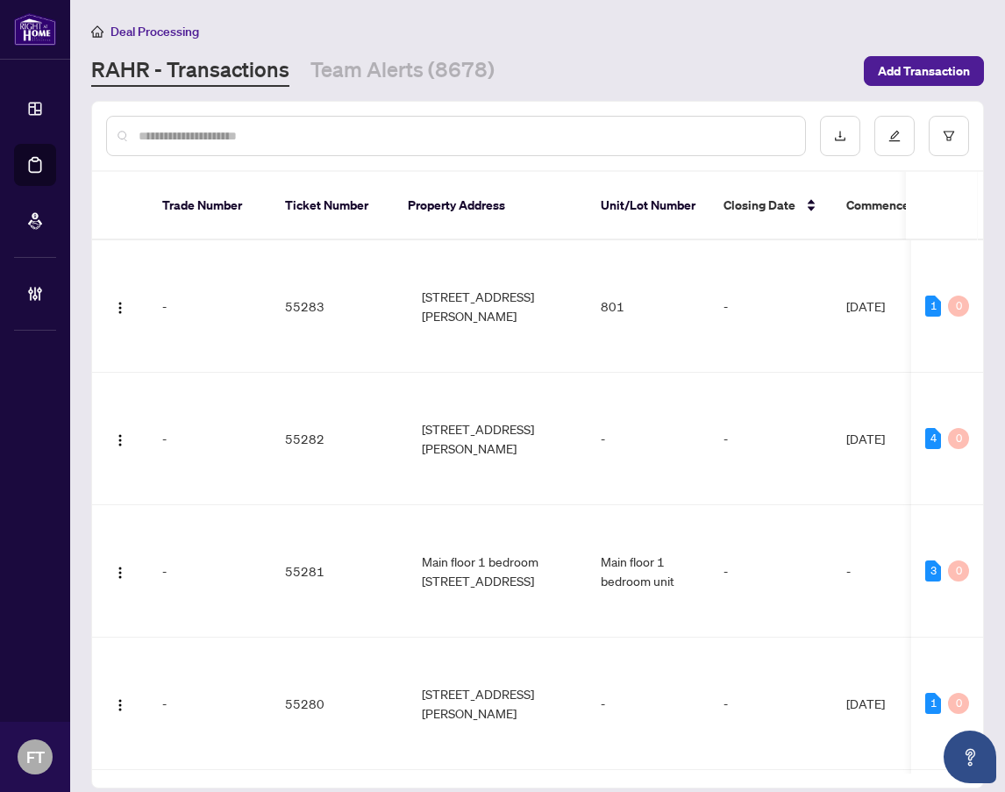
paste input "*******"
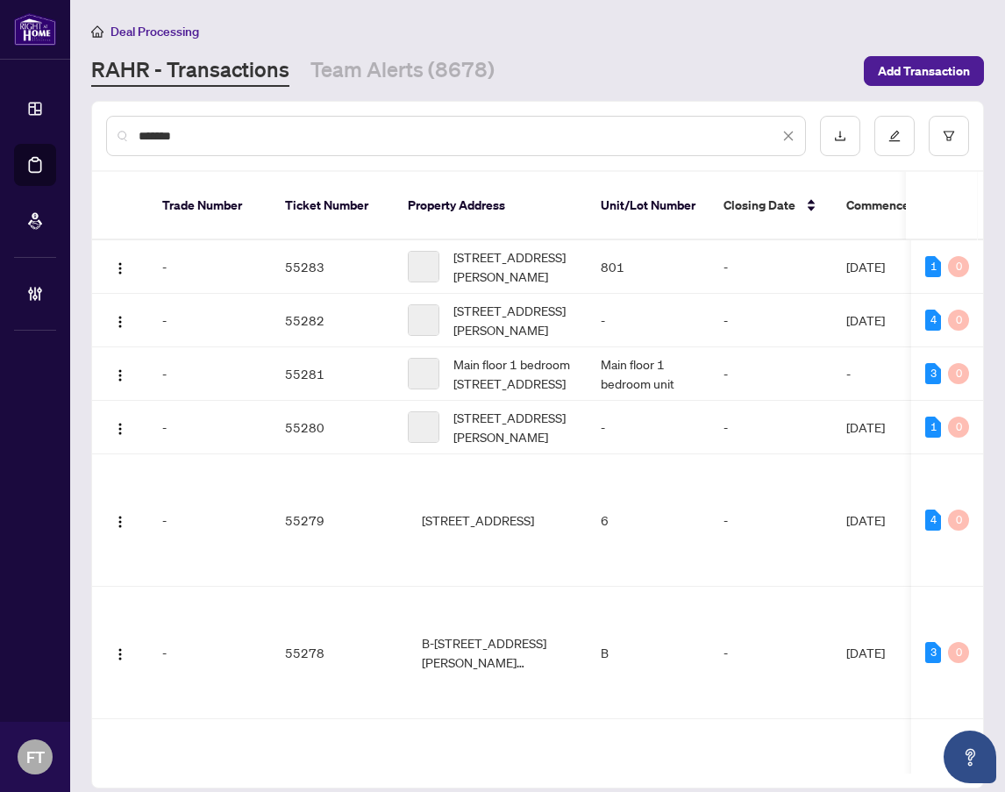
type input "*******"
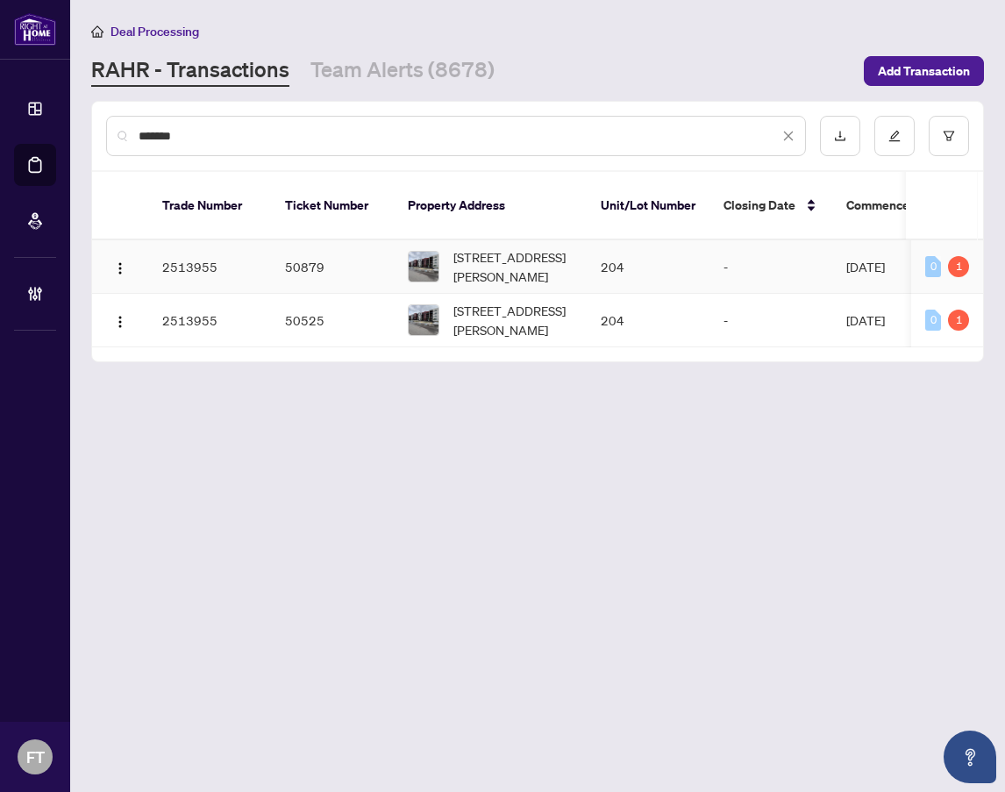
click at [585, 240] on td "[STREET_ADDRESS][PERSON_NAME]" at bounding box center [490, 266] width 193 height 53
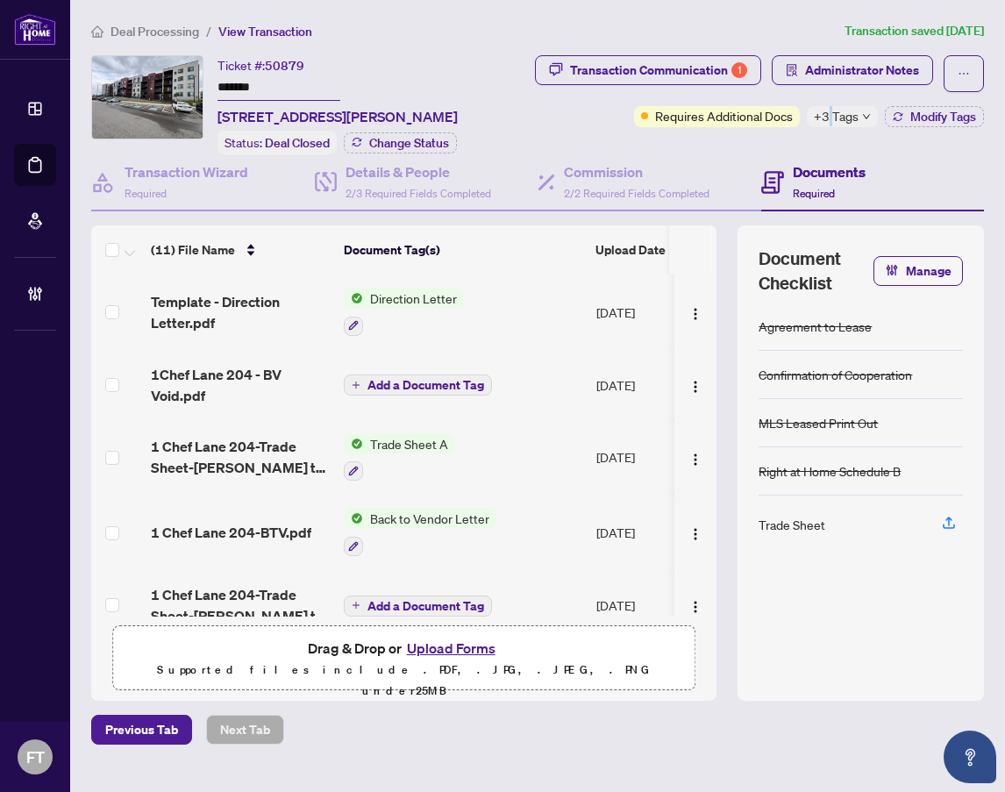
click at [830, 120] on span "+3 Tags" at bounding box center [836, 116] width 45 height 20
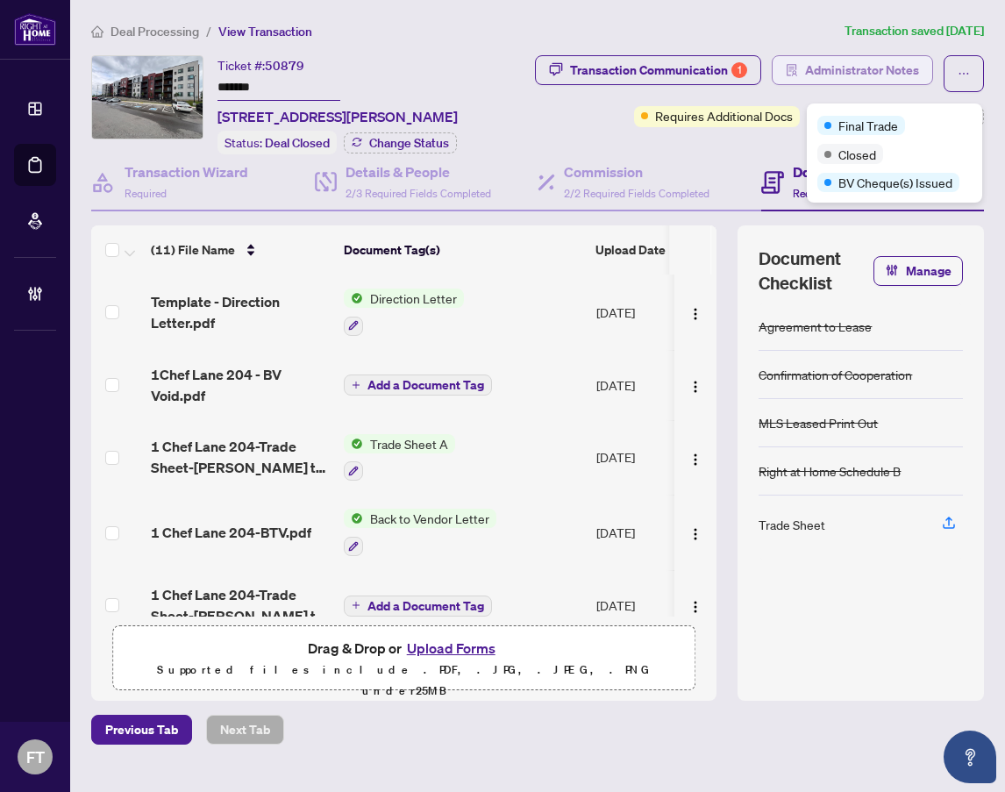
click at [828, 73] on span "Administrator Notes" at bounding box center [862, 70] width 114 height 28
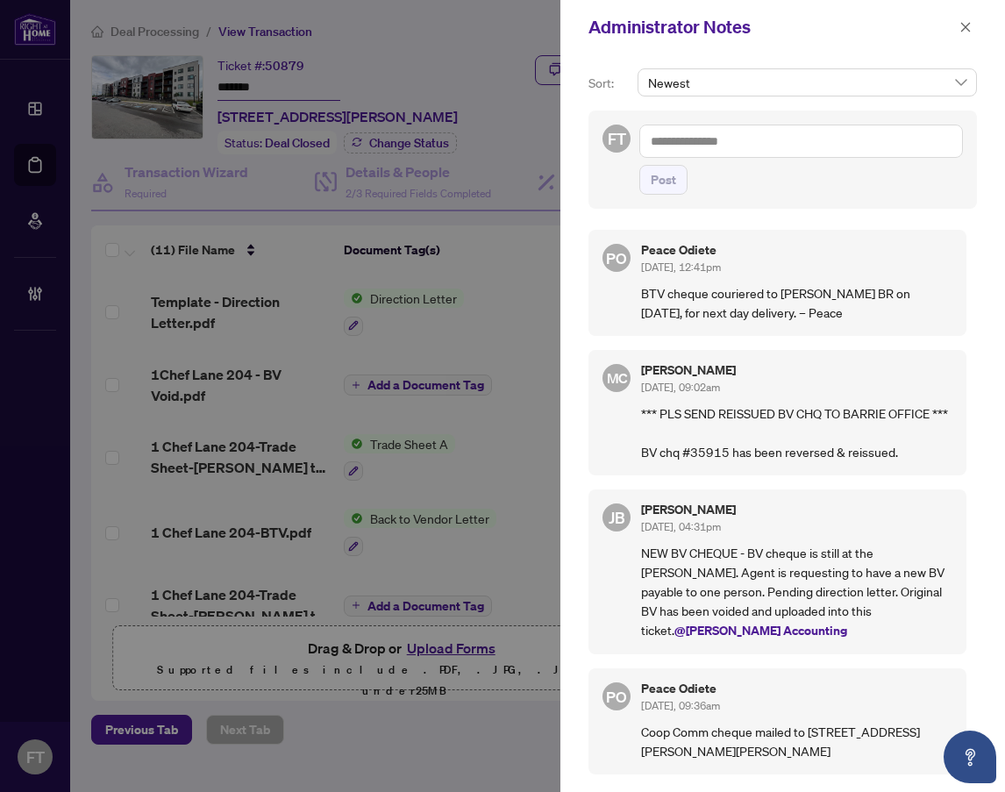
click at [829, 434] on p "*** PLS SEND REISSUED BV CHQ TO BARRIE OFFICE *** BV chq #35915 has been revers…" at bounding box center [796, 432] width 311 height 58
click at [603, 260] on span "PO" at bounding box center [616, 258] width 28 height 28
click at [966, 32] on icon "close" at bounding box center [965, 27] width 12 height 12
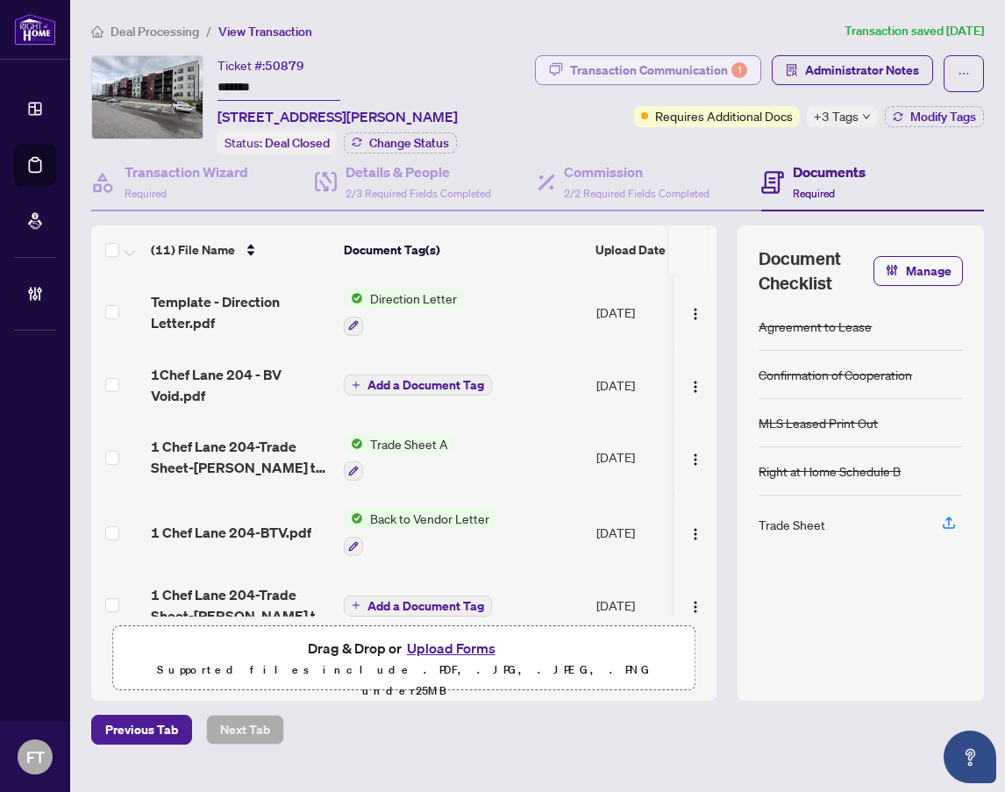
click at [667, 75] on div "Transaction Communication 1" at bounding box center [658, 70] width 177 height 28
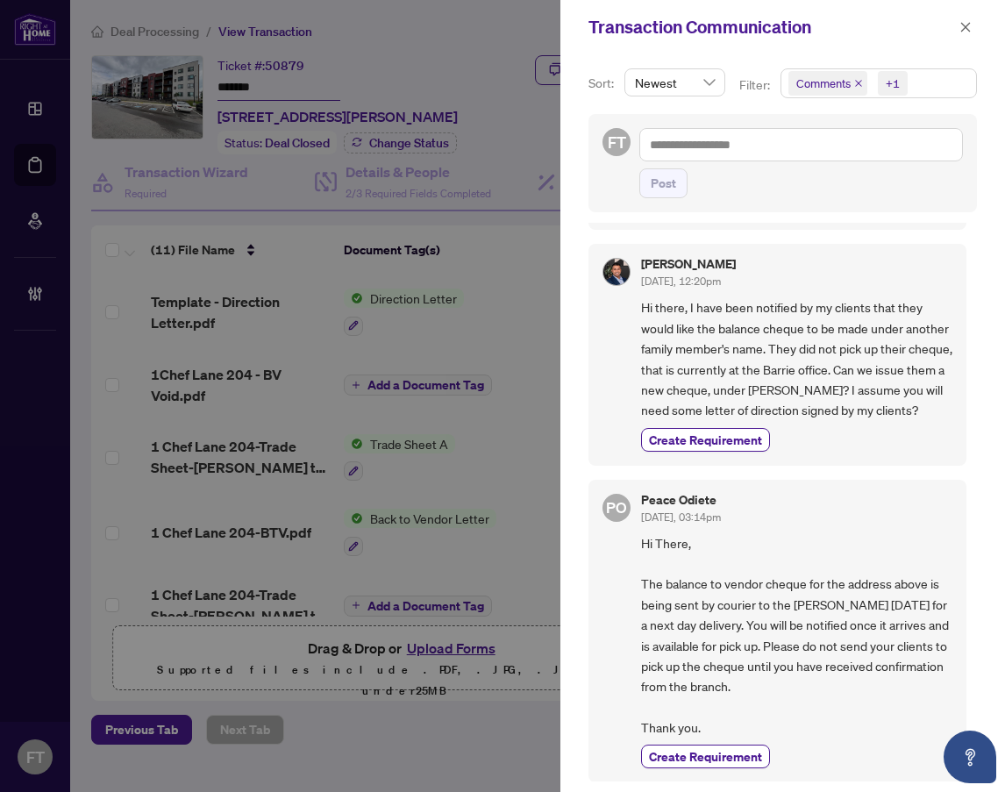
scroll to position [614, 0]
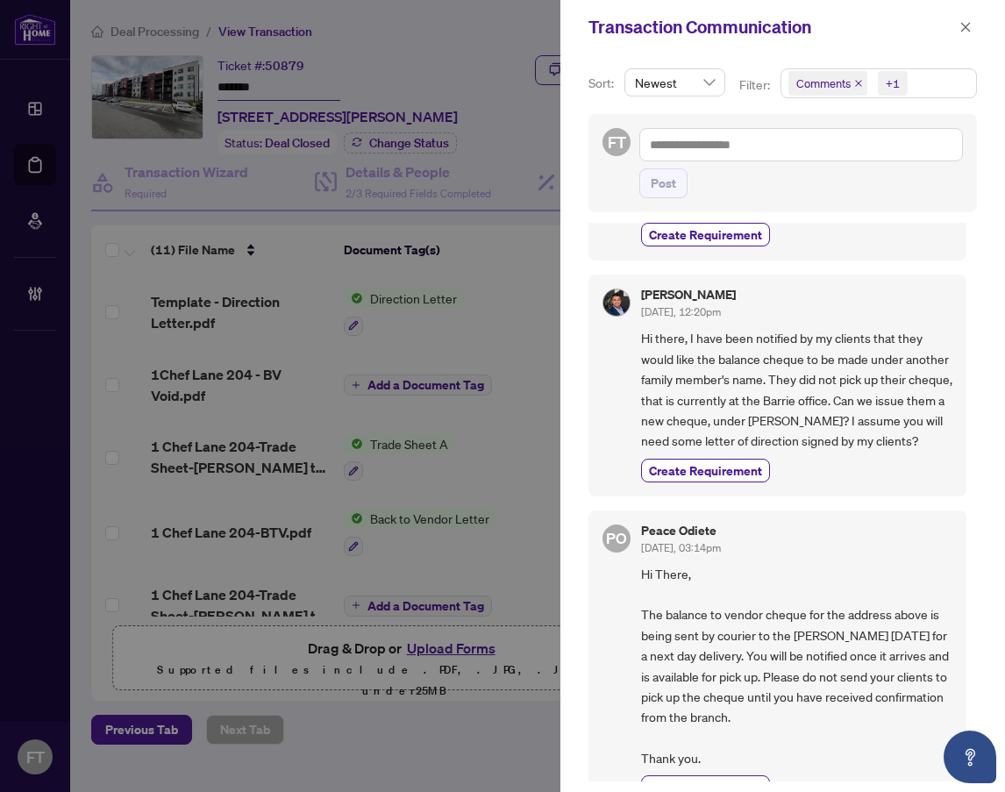
click at [902, 482] on div "Create Requirement" at bounding box center [796, 471] width 311 height 24
drag, startPoint x: 595, startPoint y: 245, endPoint x: 883, endPoint y: 362, distance: 310.7
click at [595, 245] on div "[PERSON_NAME] [DATE], 11:14am Hi [PERSON_NAME], I apologize for the delay in re…" at bounding box center [777, 99] width 378 height 324
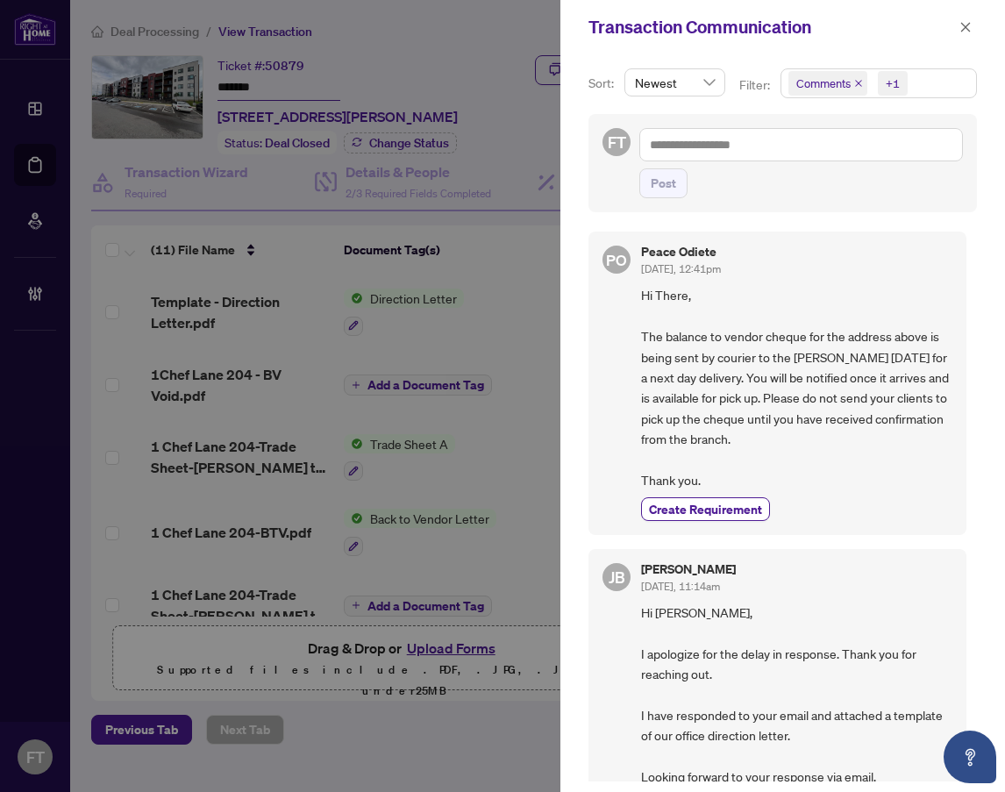
scroll to position [0, 0]
drag, startPoint x: 583, startPoint y: 330, endPoint x: 837, endPoint y: 54, distance: 374.3
click at [584, 330] on div "Sort: Newest Filter: Comments +1 FT Post PO Peace Odiete [DATE], 12:41pm Hi The…" at bounding box center [782, 423] width 445 height 738
click at [973, 32] on button "button" at bounding box center [965, 27] width 23 height 21
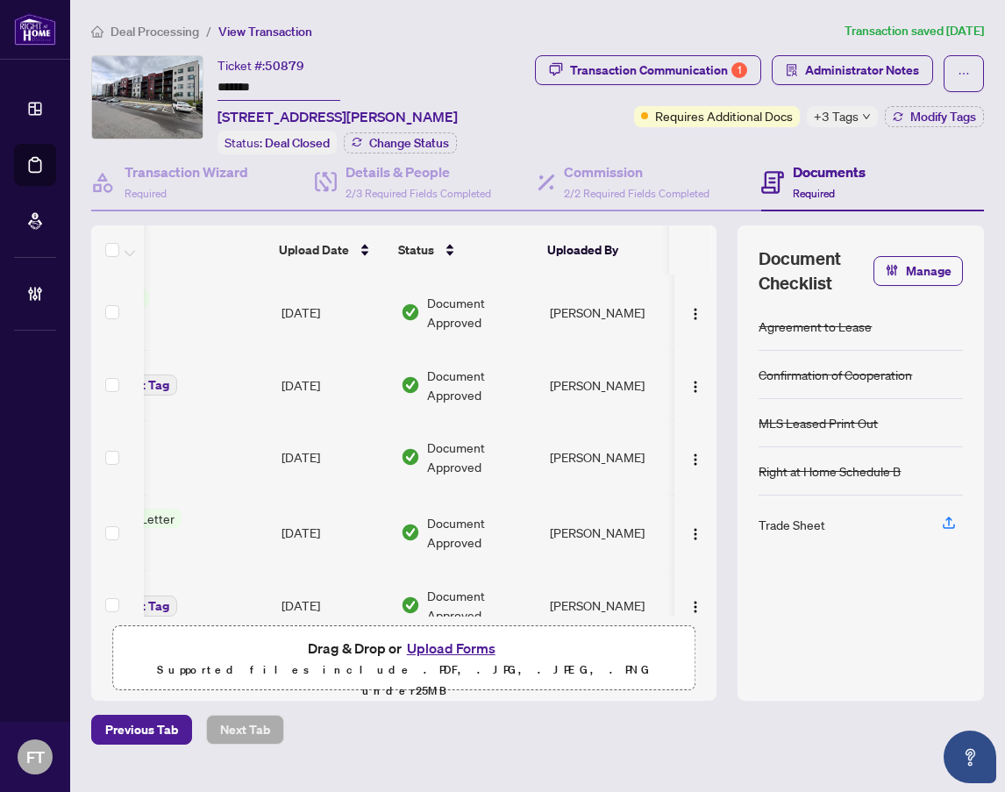
scroll to position [0, 319]
click at [599, 366] on td "[PERSON_NAME]" at bounding box center [609, 385] width 132 height 70
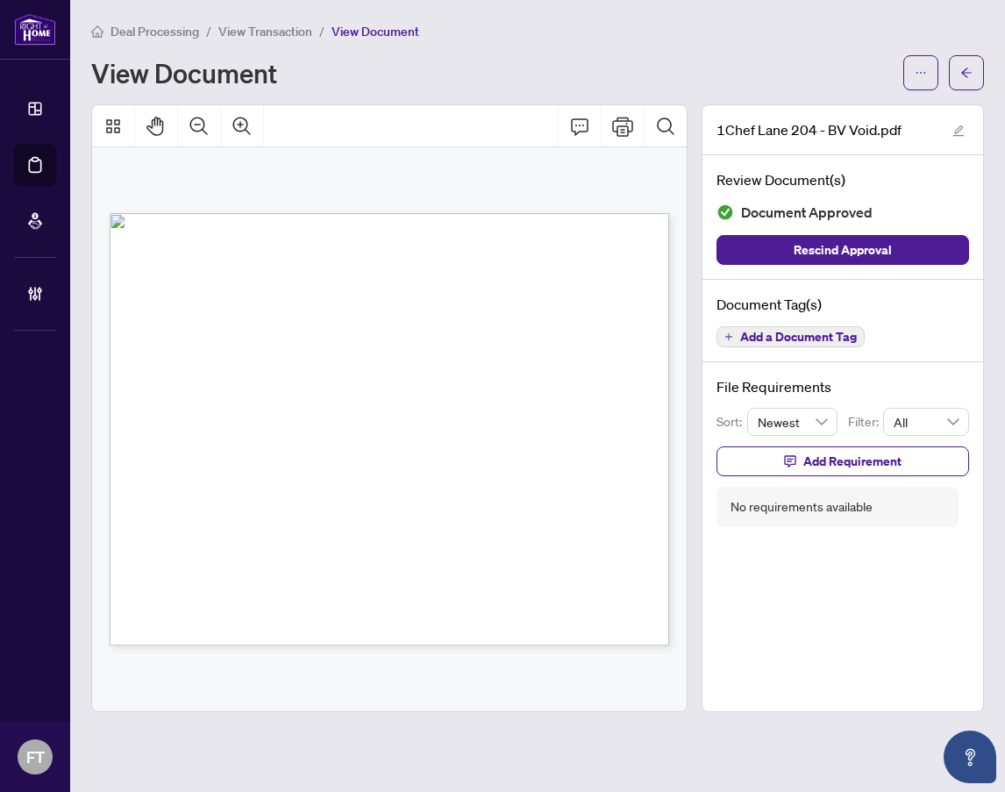
click at [243, 24] on span "View Transaction" at bounding box center [265, 32] width 94 height 16
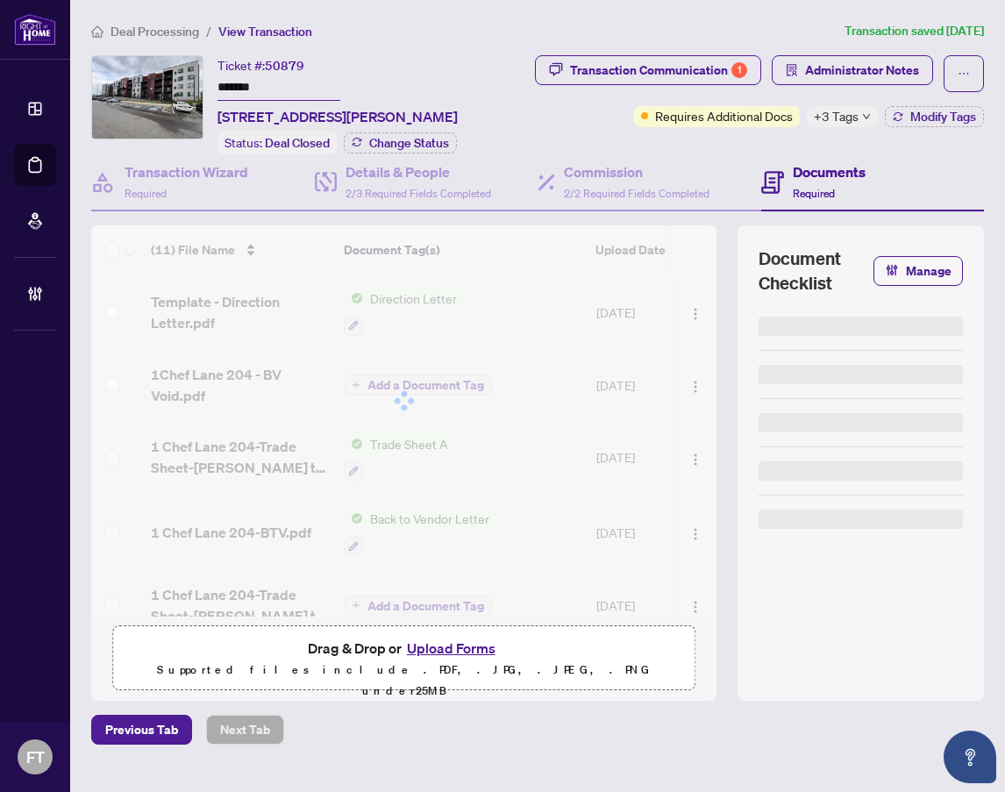
type input "*******"
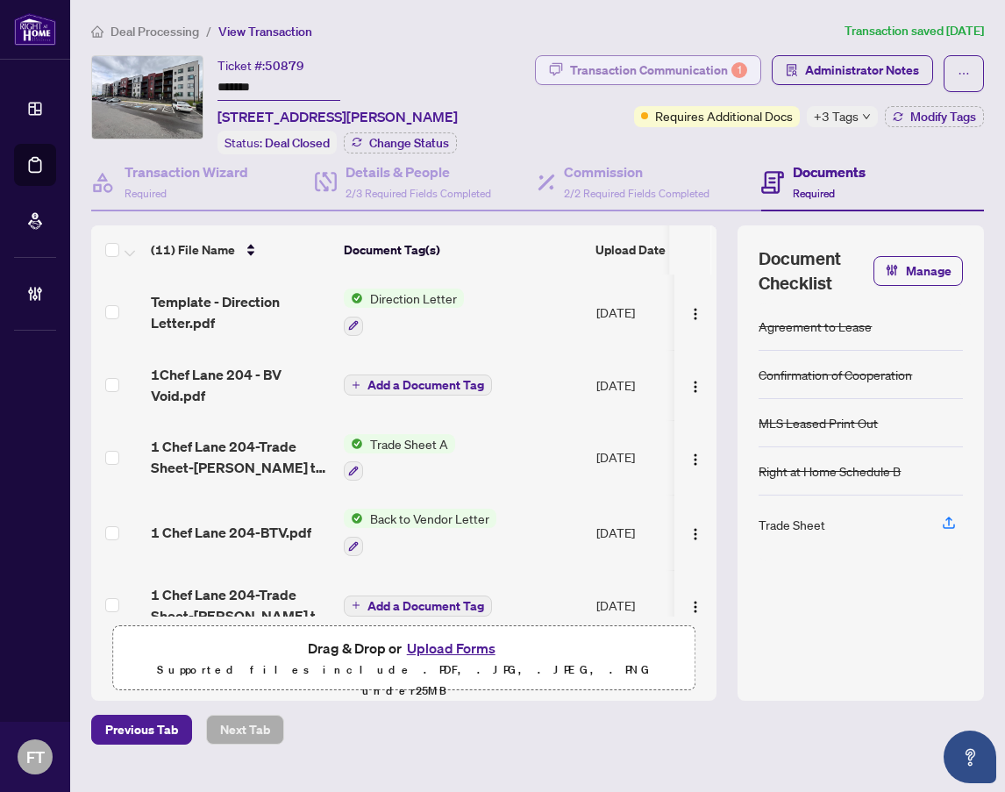
click at [726, 63] on div "Transaction Communication 1" at bounding box center [658, 70] width 177 height 28
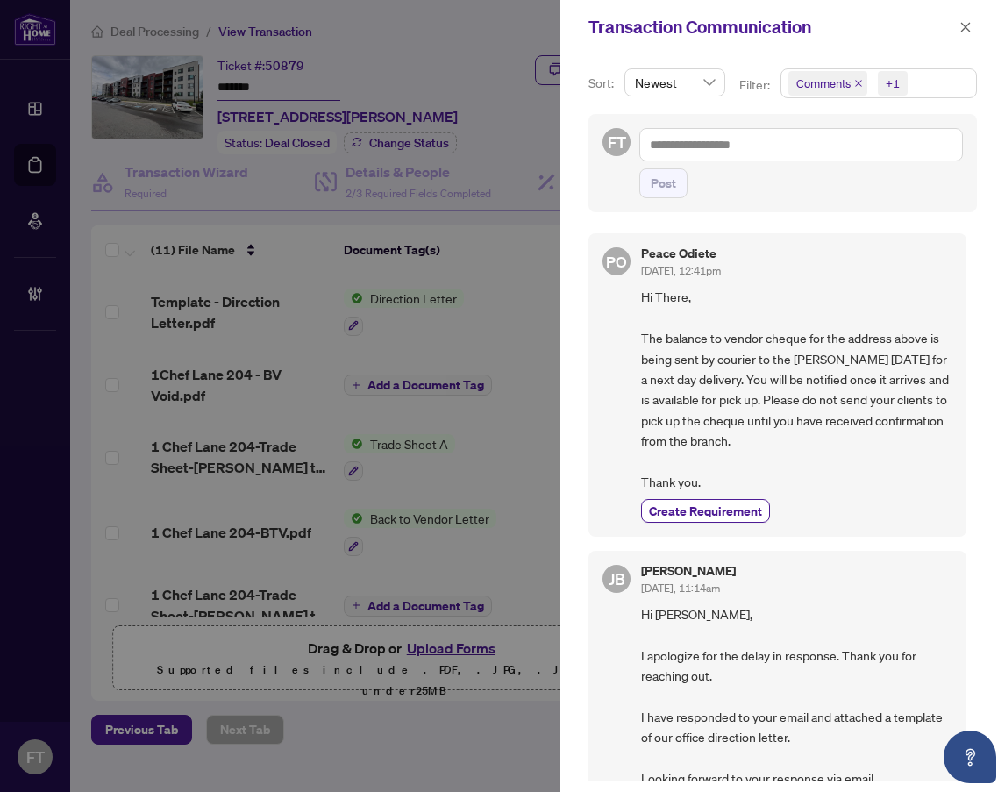
drag, startPoint x: 925, startPoint y: 84, endPoint x: 920, endPoint y: 97, distance: 14.2
click at [927, 89] on span "Comments +1" at bounding box center [878, 83] width 195 height 28
click at [846, 157] on span "Comments" at bounding box center [846, 156] width 61 height 16
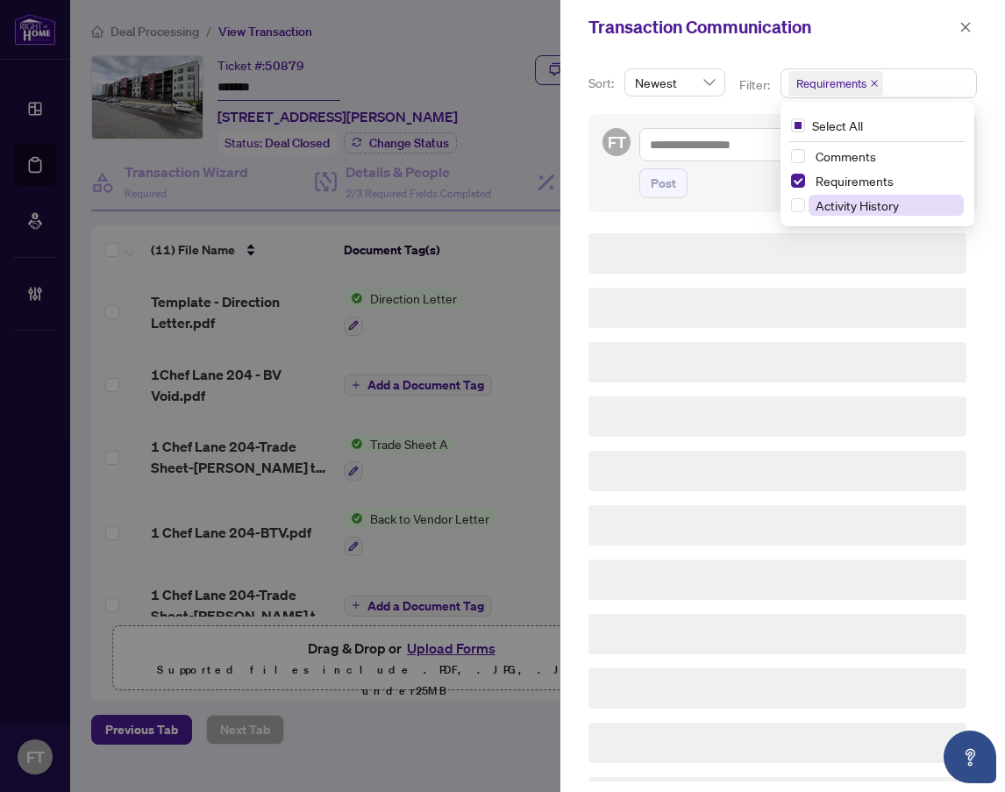
click at [848, 203] on span "Activity History" at bounding box center [857, 205] width 83 height 16
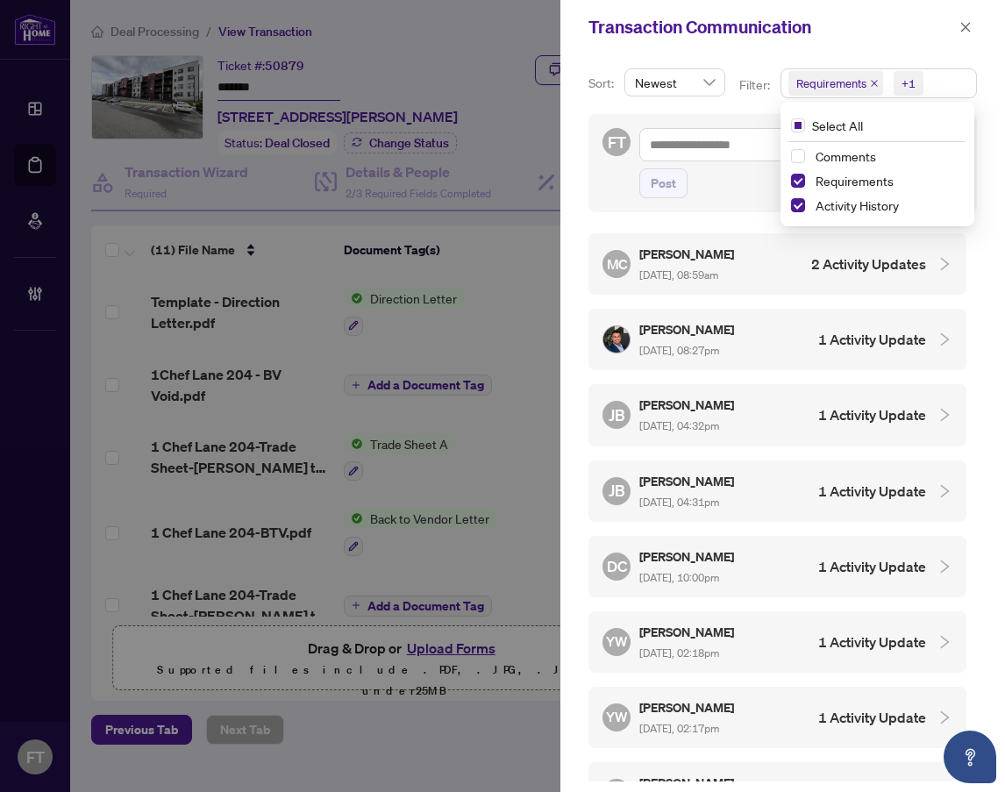
click at [737, 267] on div "[PERSON_NAME] [DATE], 08:59am" at bounding box center [687, 264] width 97 height 40
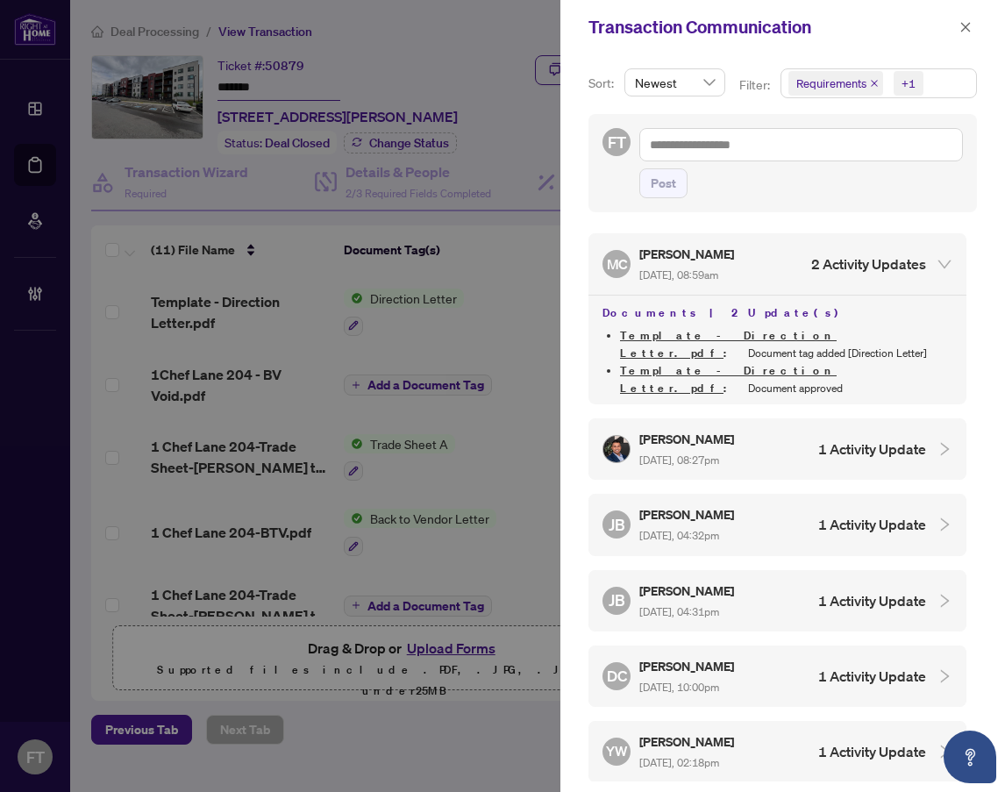
drag, startPoint x: 592, startPoint y: 25, endPoint x: 891, endPoint y: 28, distance: 299.1
click at [594, 25] on div "Transaction Communication" at bounding box center [771, 27] width 366 height 26
click at [957, 25] on button "button" at bounding box center [965, 27] width 23 height 21
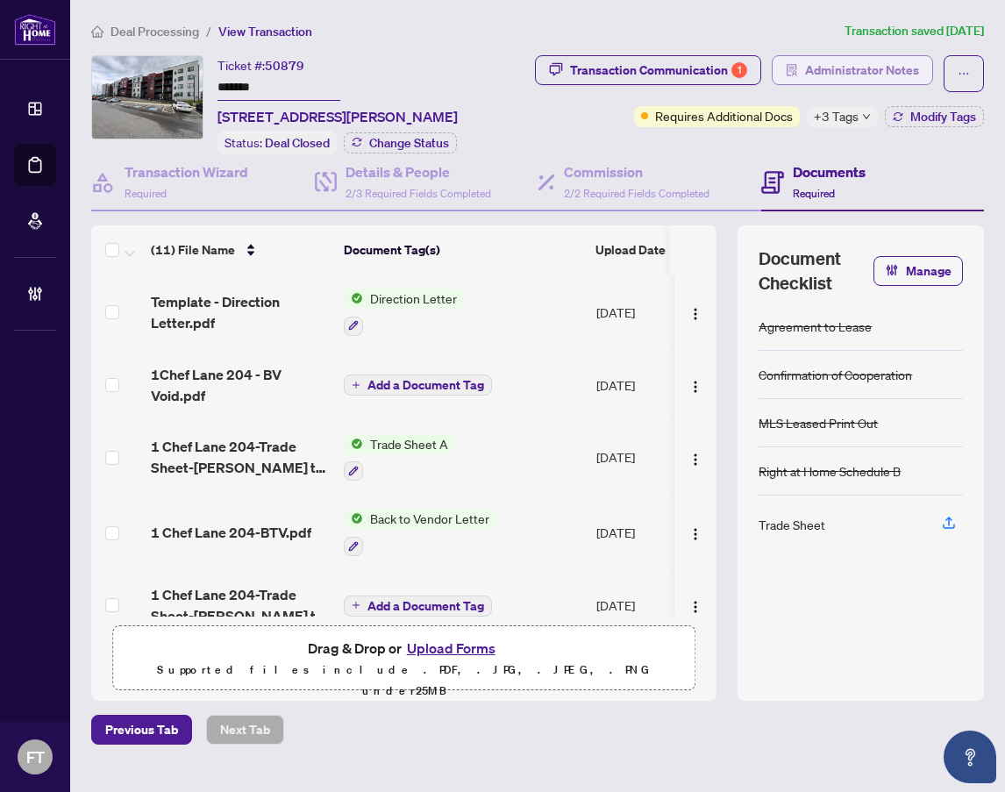
click at [877, 69] on span "Administrator Notes" at bounding box center [862, 70] width 114 height 28
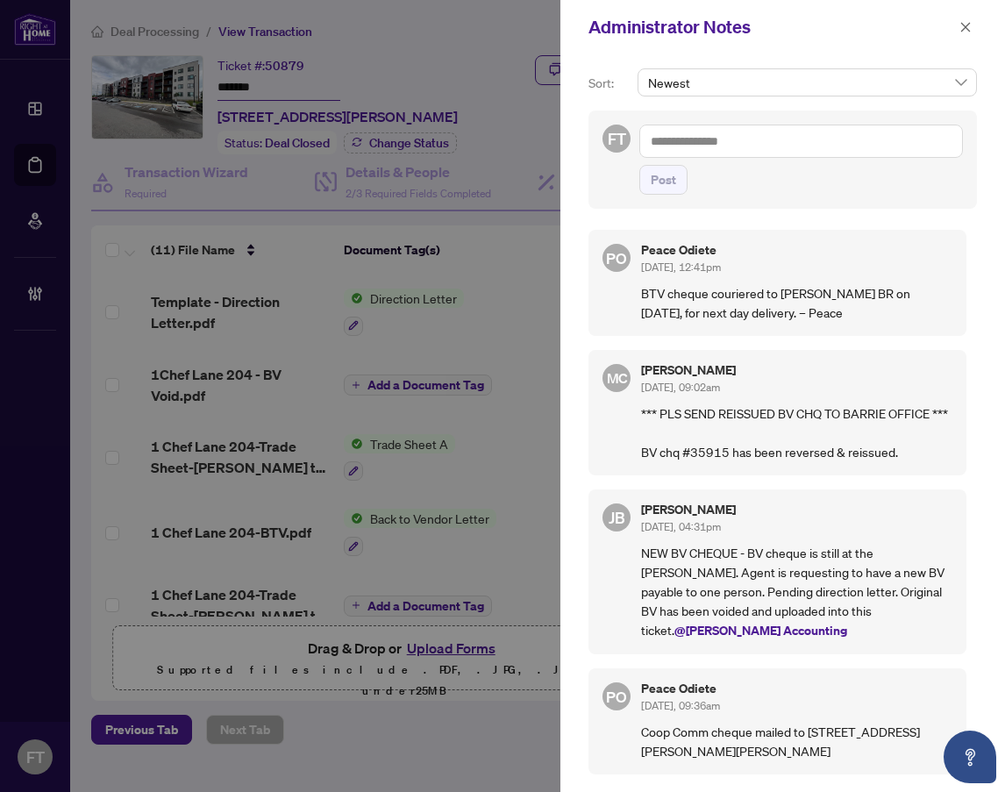
drag, startPoint x: 447, startPoint y: 45, endPoint x: 897, endPoint y: 18, distance: 450.7
click at [454, 45] on div at bounding box center [502, 396] width 1005 height 792
click at [967, 26] on icon "close" at bounding box center [966, 27] width 10 height 10
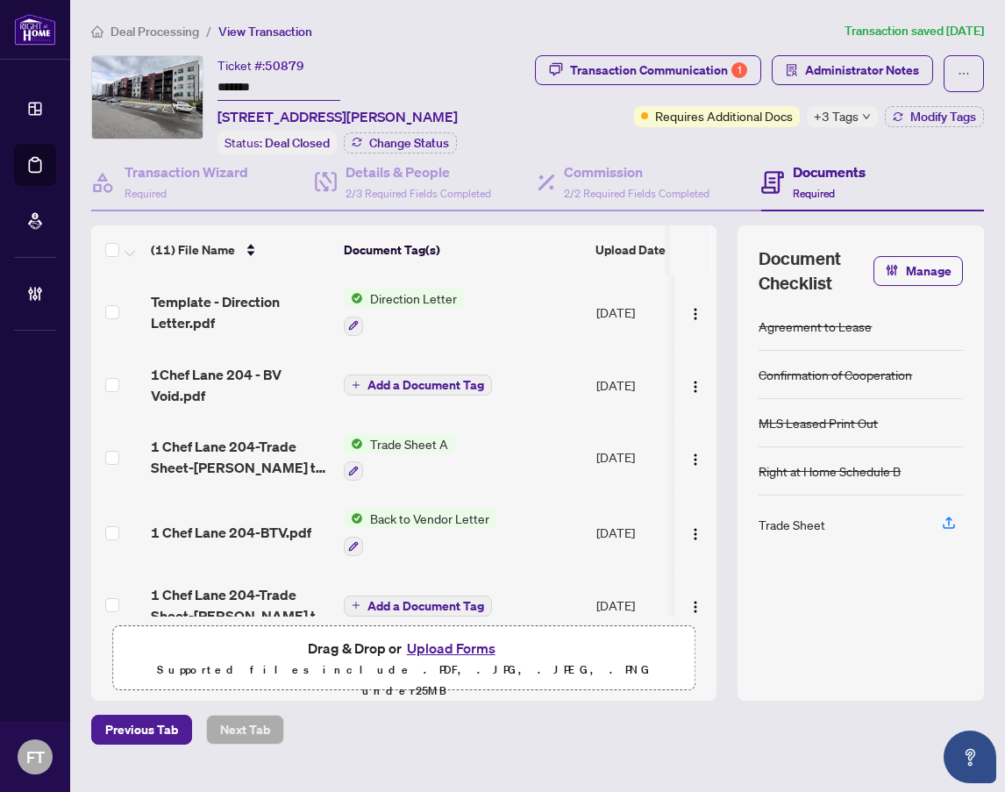
click at [162, 29] on span "Deal Processing" at bounding box center [154, 32] width 89 height 16
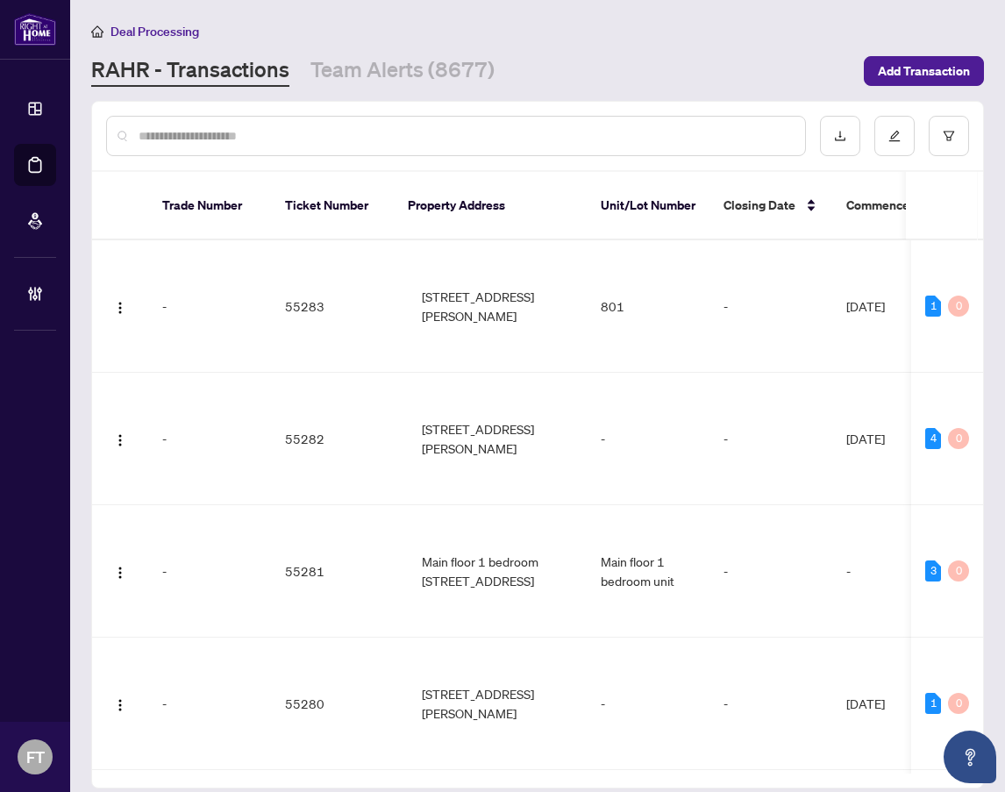
click at [541, 133] on input "text" at bounding box center [465, 135] width 652 height 19
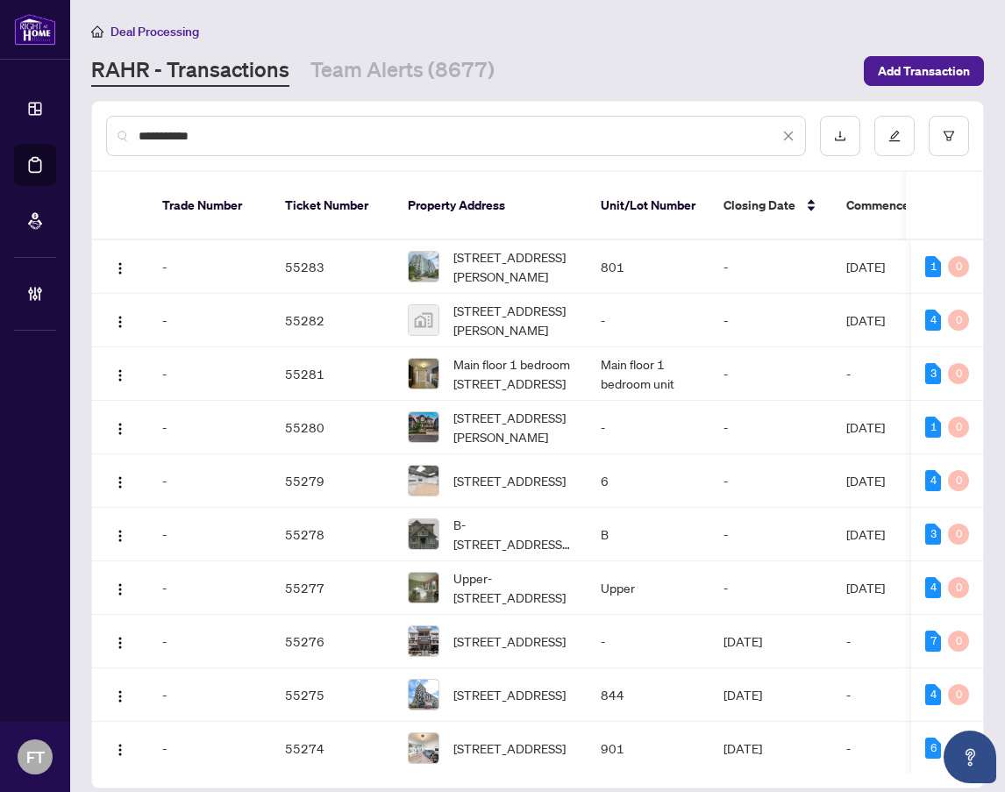
type input "**********"
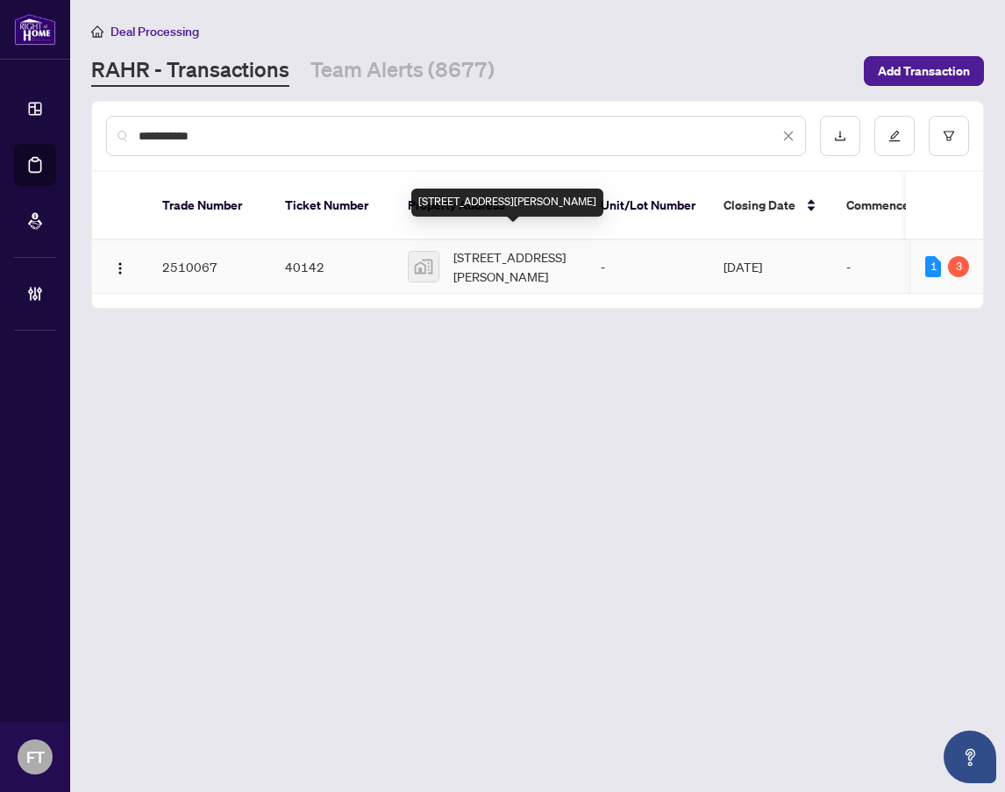
click at [502, 248] on span "[STREET_ADDRESS][PERSON_NAME]" at bounding box center [512, 266] width 119 height 39
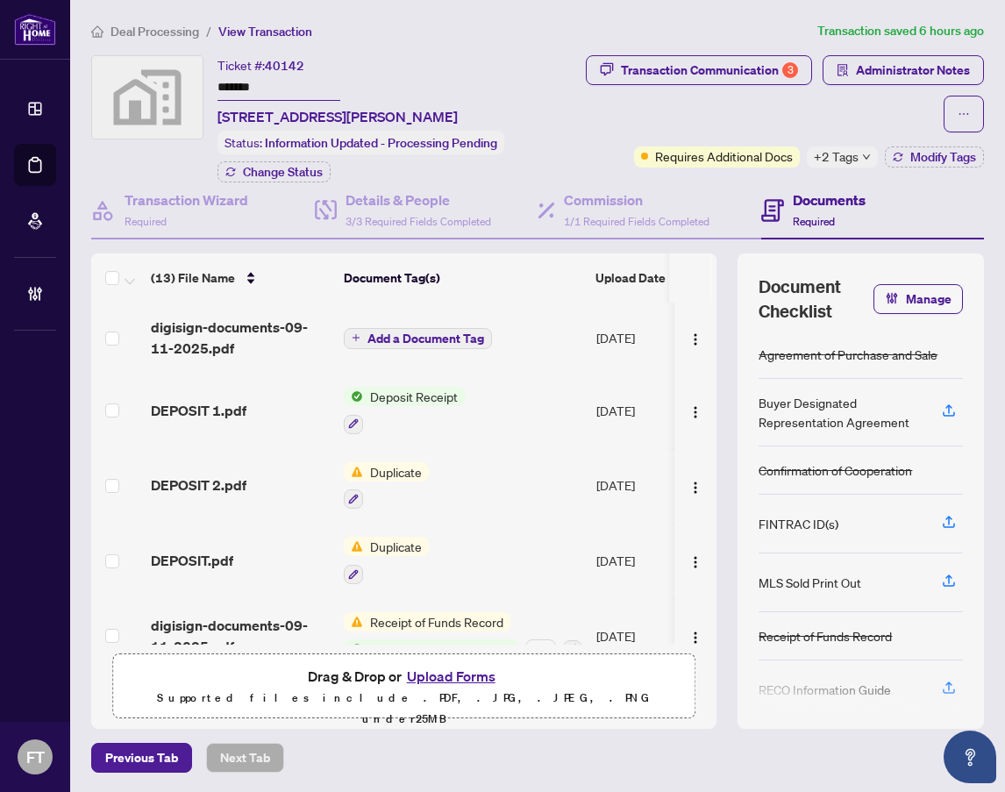
drag, startPoint x: 464, startPoint y: 47, endPoint x: 781, endPoint y: 124, distance: 326.5
click at [464, 47] on div "Deal Processing / View Transaction Transaction saved 6 hours ago Ticket #: 4014…" at bounding box center [537, 397] width 907 height 752
click at [856, 154] on span "+2 Tags" at bounding box center [836, 156] width 45 height 20
click at [904, 63] on span "Administrator Notes" at bounding box center [913, 70] width 114 height 28
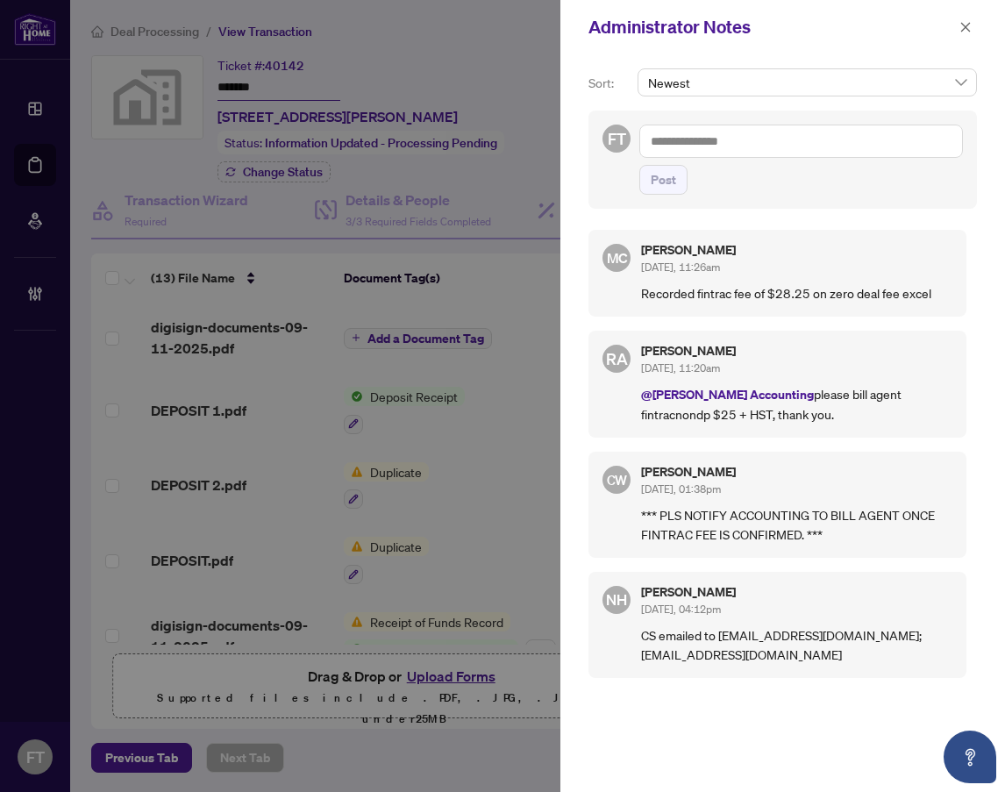
click at [987, 1] on div "Administrator Notes" at bounding box center [782, 27] width 445 height 54
click at [982, 22] on div "Administrator Notes" at bounding box center [782, 27] width 445 height 54
click at [967, 28] on icon "close" at bounding box center [965, 27] width 12 height 12
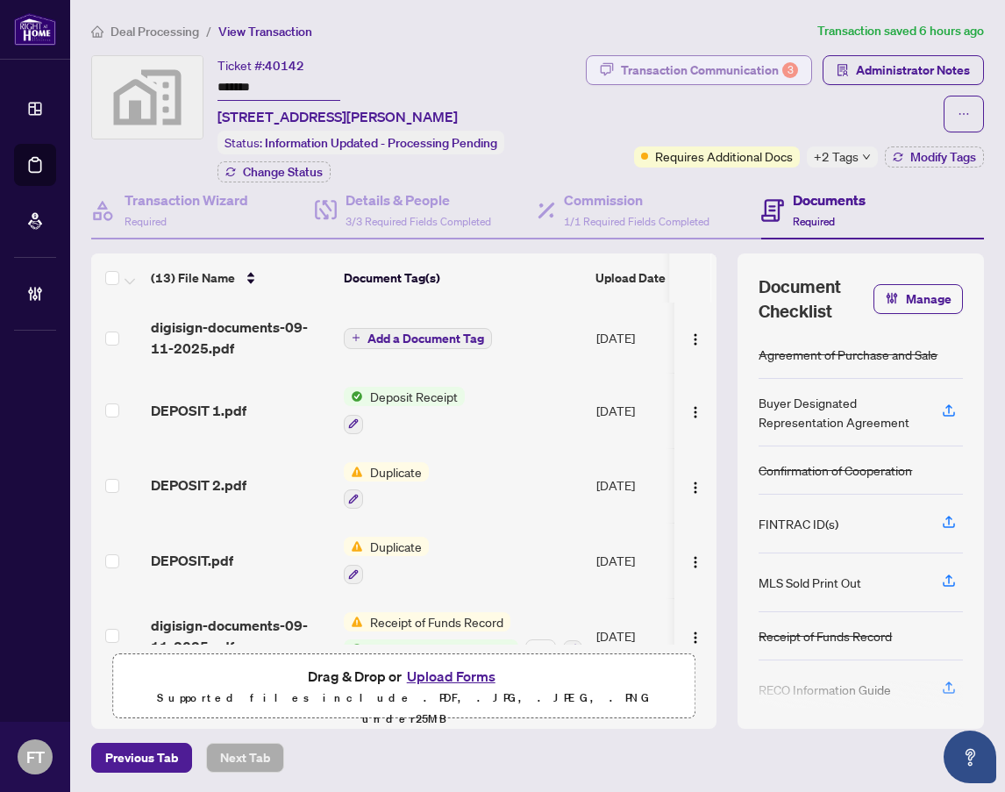
click at [722, 71] on div "Transaction Communication 3" at bounding box center [709, 70] width 177 height 28
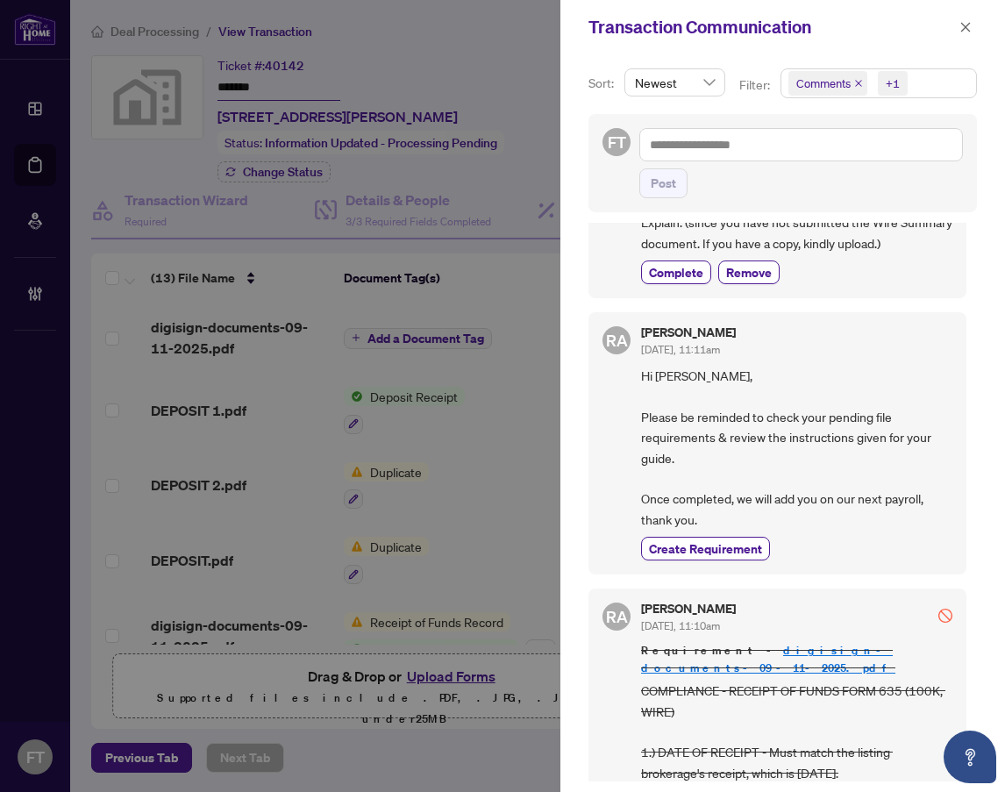
scroll to position [789, 0]
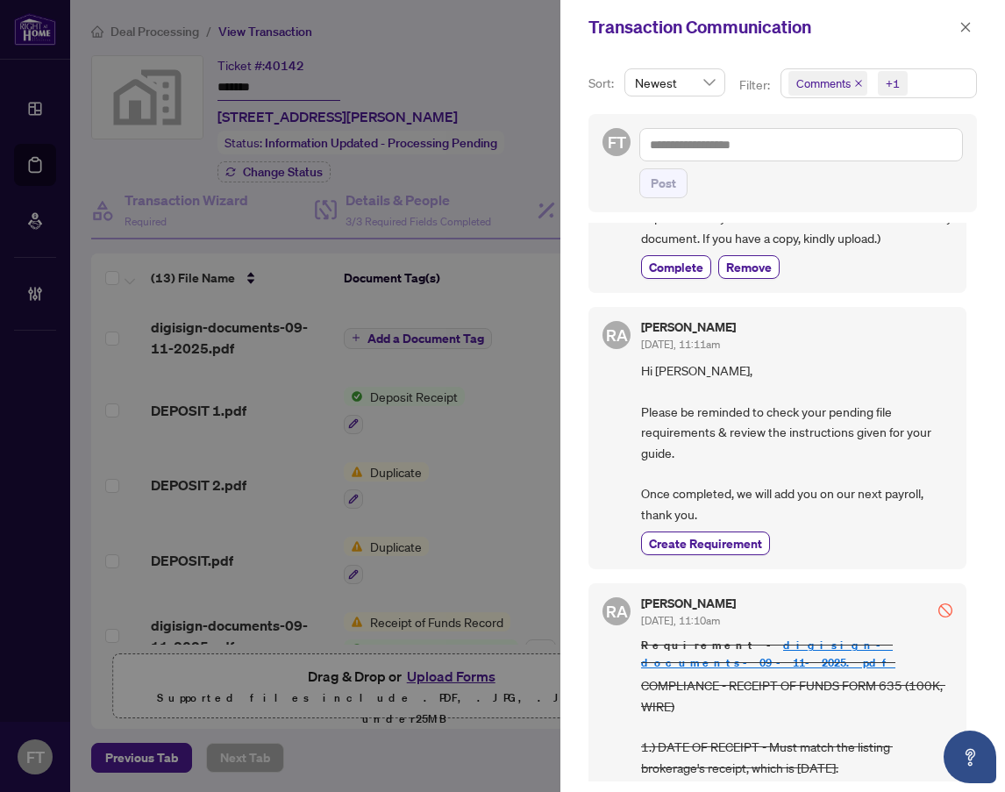
click at [626, 69] on div "Newest" at bounding box center [674, 82] width 101 height 28
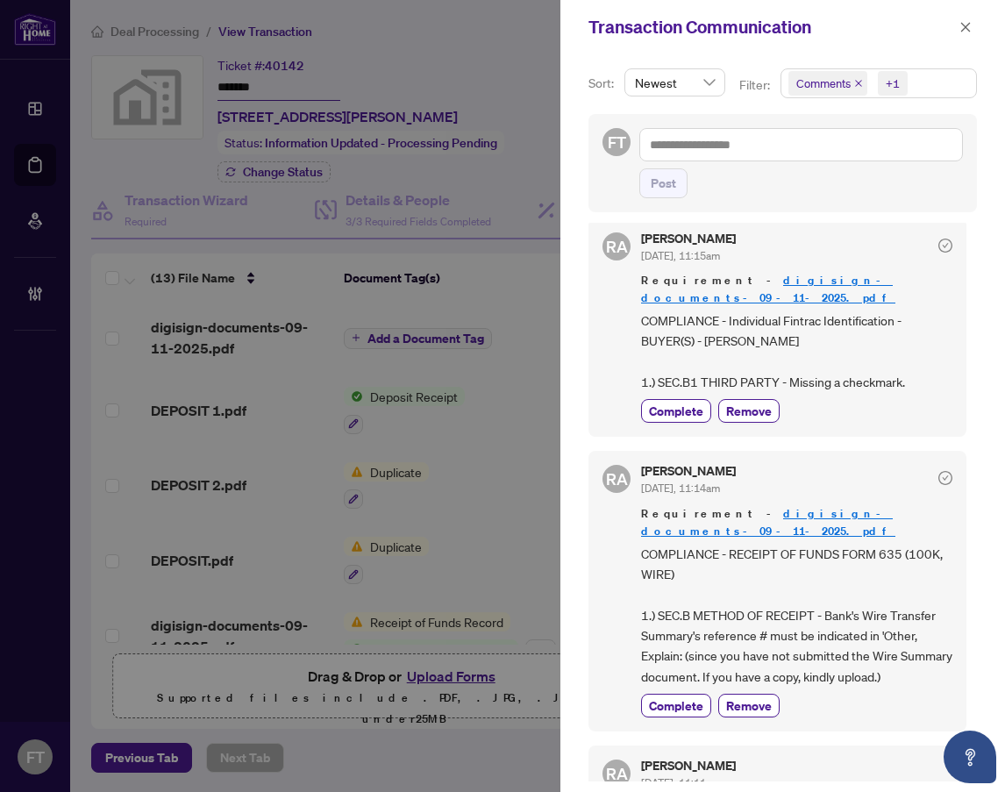
scroll to position [0, 0]
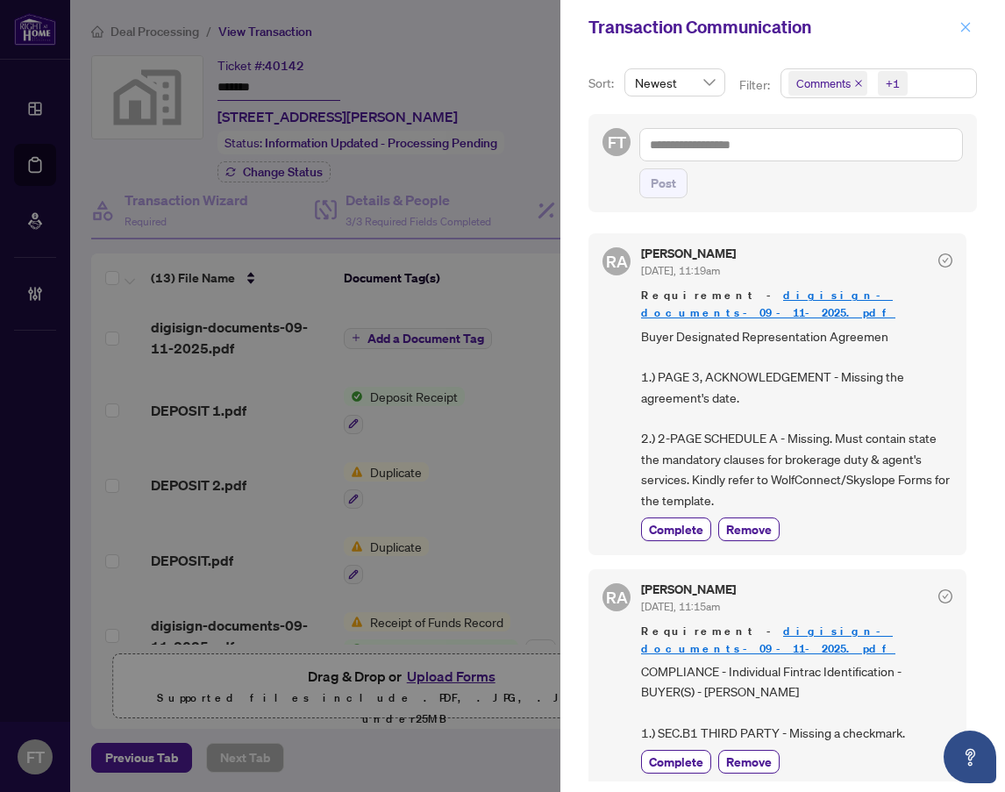
click at [969, 35] on span "button" at bounding box center [965, 27] width 12 height 28
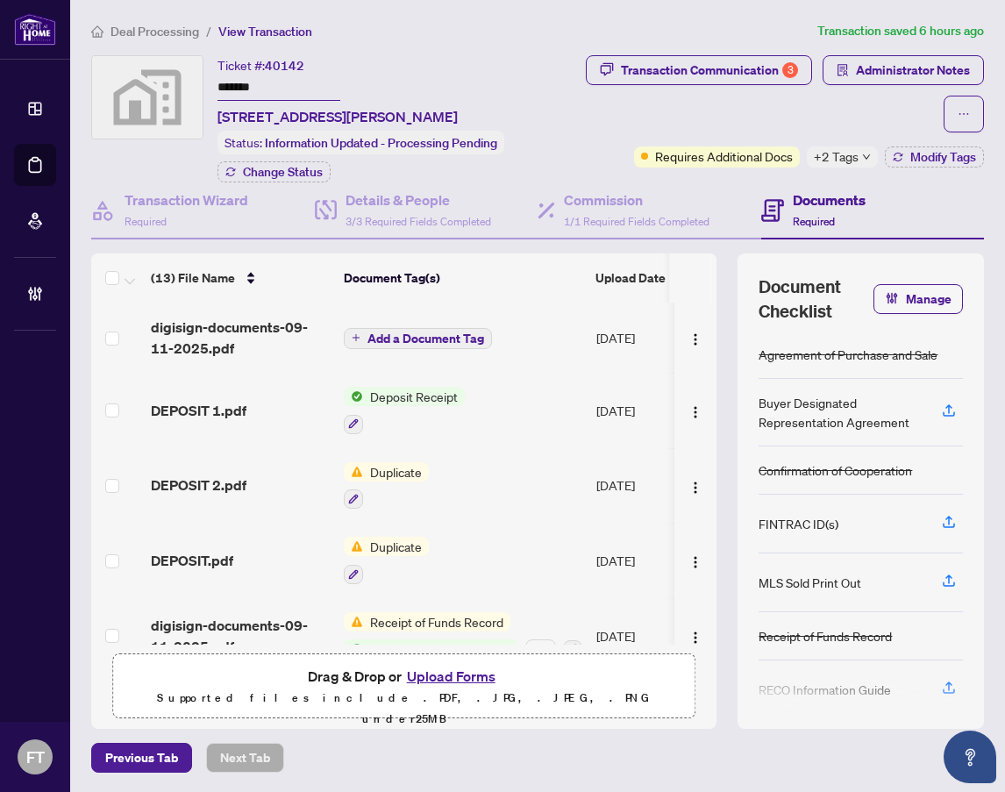
click at [171, 24] on span "Deal Processing" at bounding box center [154, 32] width 89 height 16
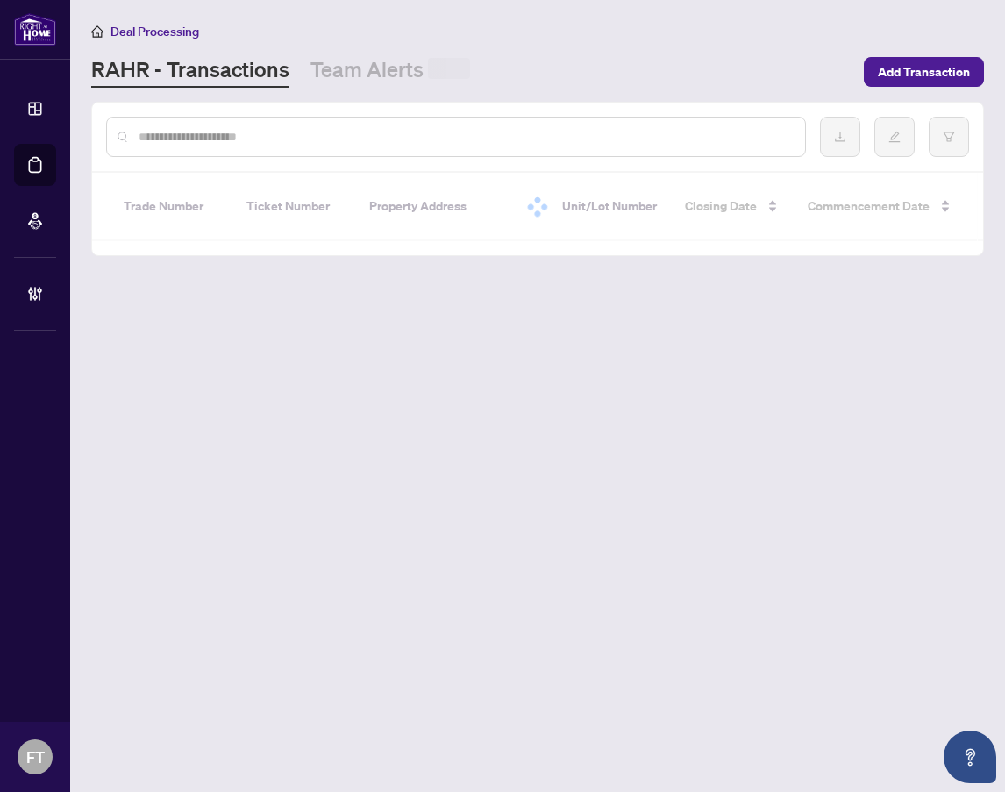
click at [383, 139] on input "text" at bounding box center [465, 136] width 652 height 19
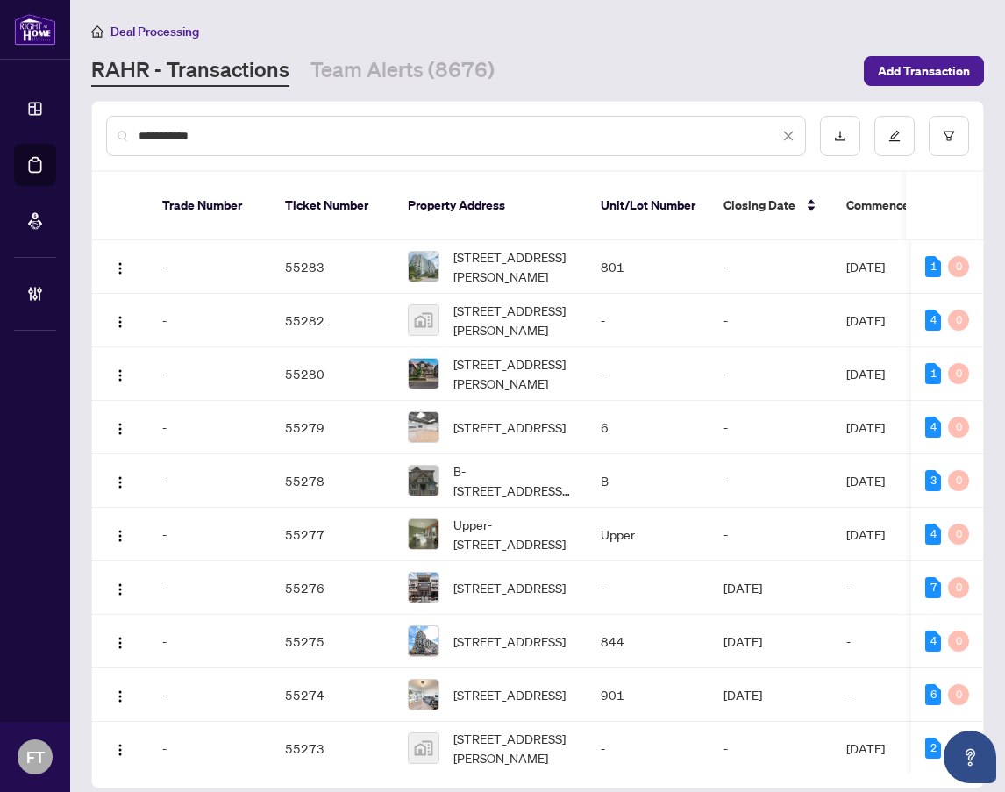
type input "**********"
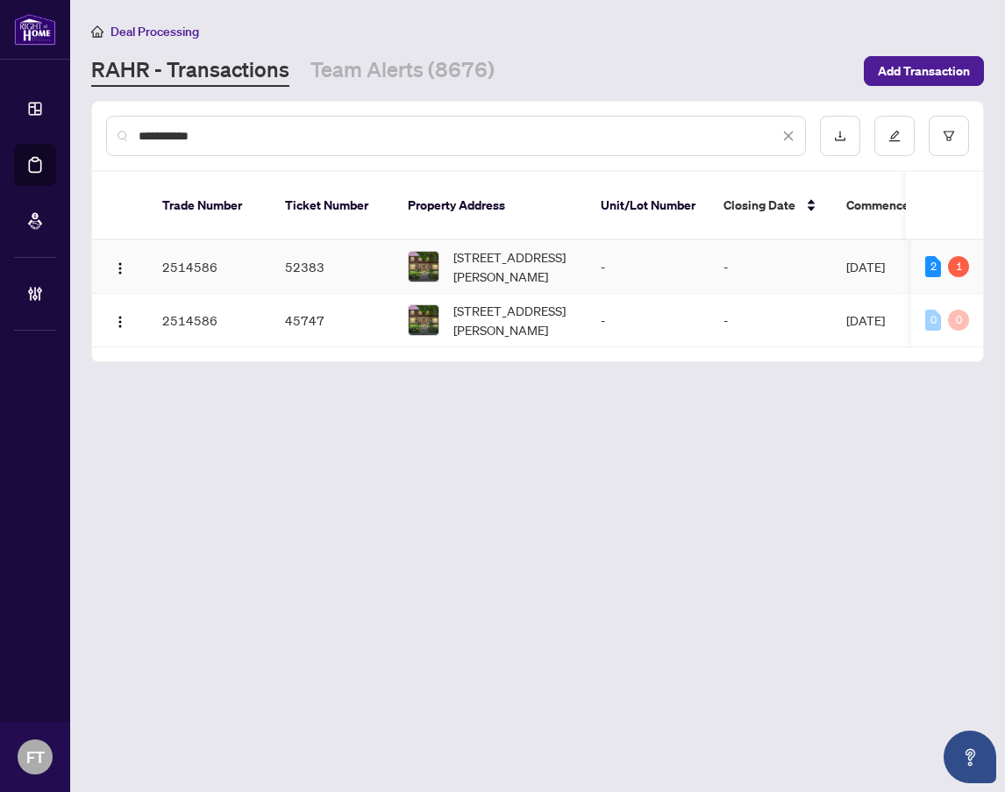
click at [504, 255] on span "[STREET_ADDRESS][PERSON_NAME]" at bounding box center [512, 266] width 119 height 39
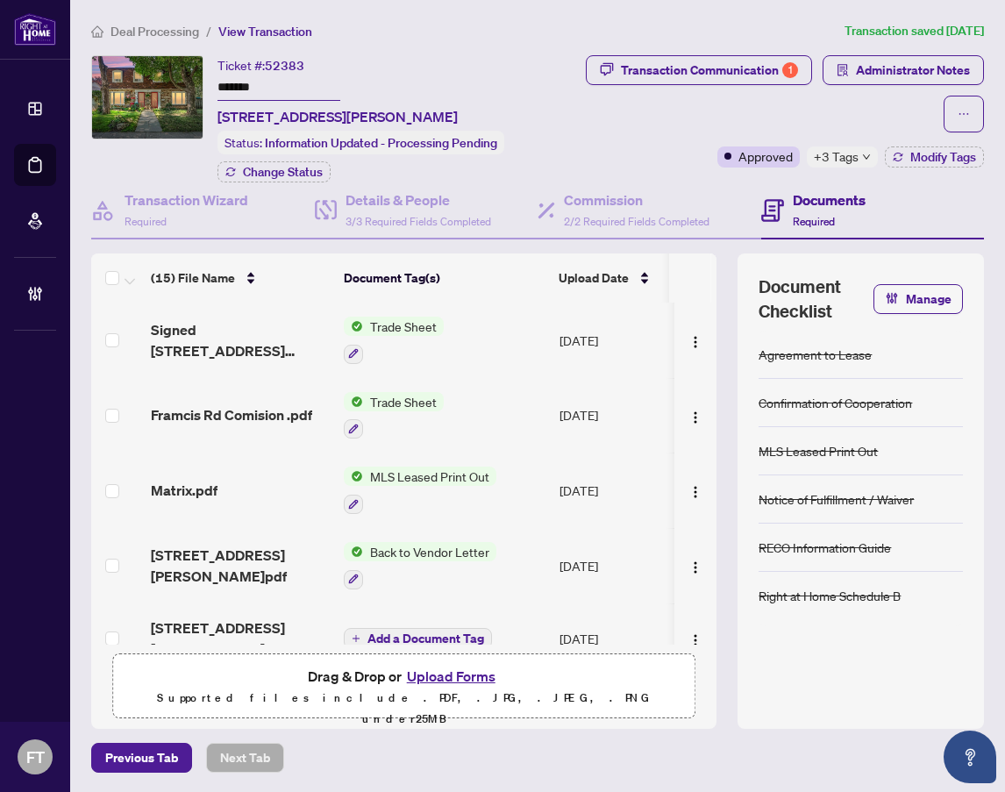
click at [377, 50] on div "Deal Processing / View Transaction Transaction saved [DATE] Ticket #: 52383 ***…" at bounding box center [537, 397] width 907 height 752
click at [172, 32] on span "Deal Processing" at bounding box center [154, 32] width 89 height 16
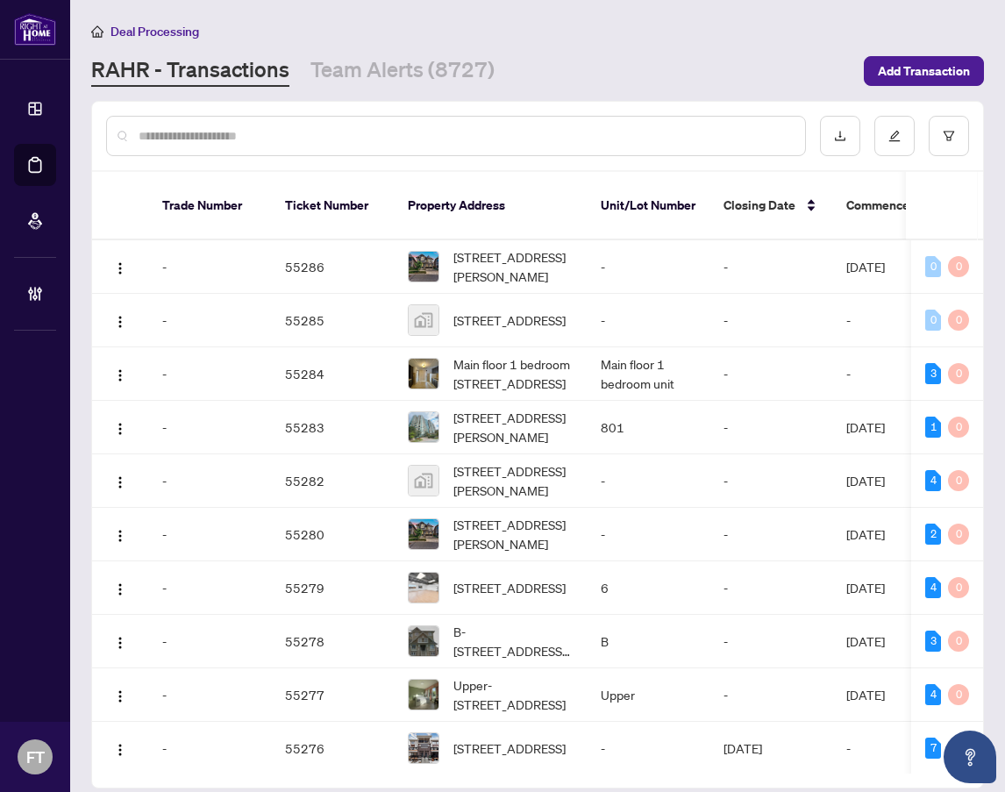
click at [203, 137] on input "text" at bounding box center [465, 135] width 652 height 19
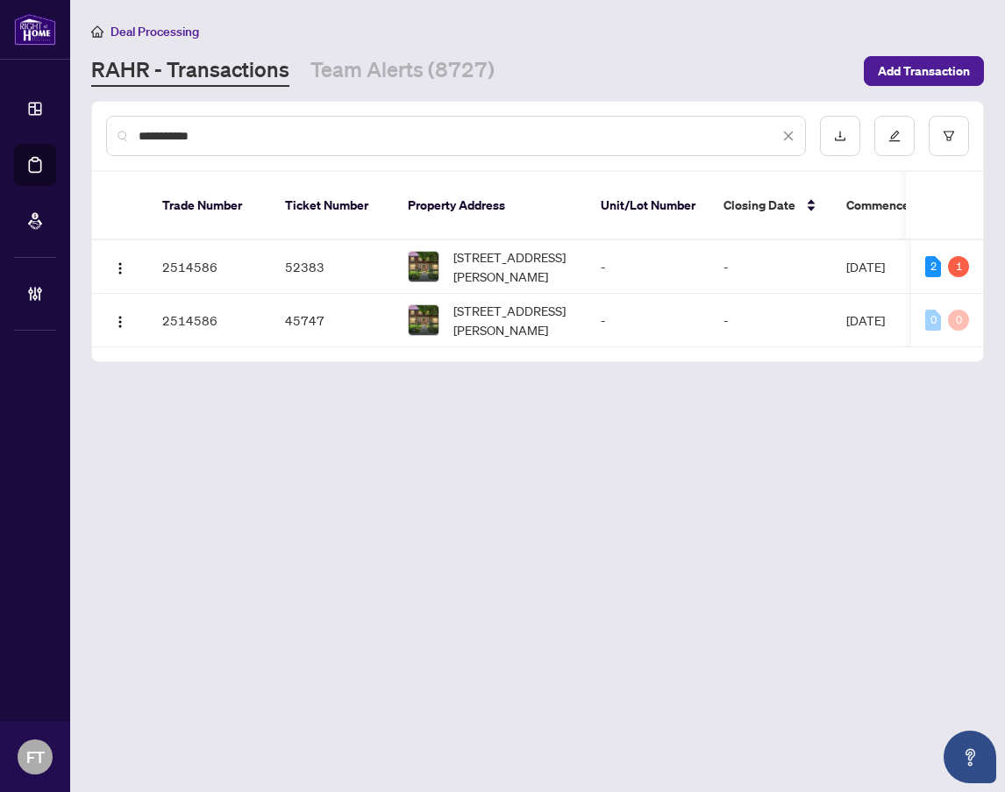
drag, startPoint x: 815, startPoint y: 651, endPoint x: 865, endPoint y: 644, distance: 50.5
click at [838, 646] on main "**********" at bounding box center [537, 396] width 935 height 792
drag, startPoint x: 523, startPoint y: 631, endPoint x: 248, endPoint y: 53, distance: 639.0
click at [523, 625] on main "**********" at bounding box center [537, 396] width 935 height 792
drag, startPoint x: 129, startPoint y: 125, endPoint x: 115, endPoint y: 122, distance: 14.3
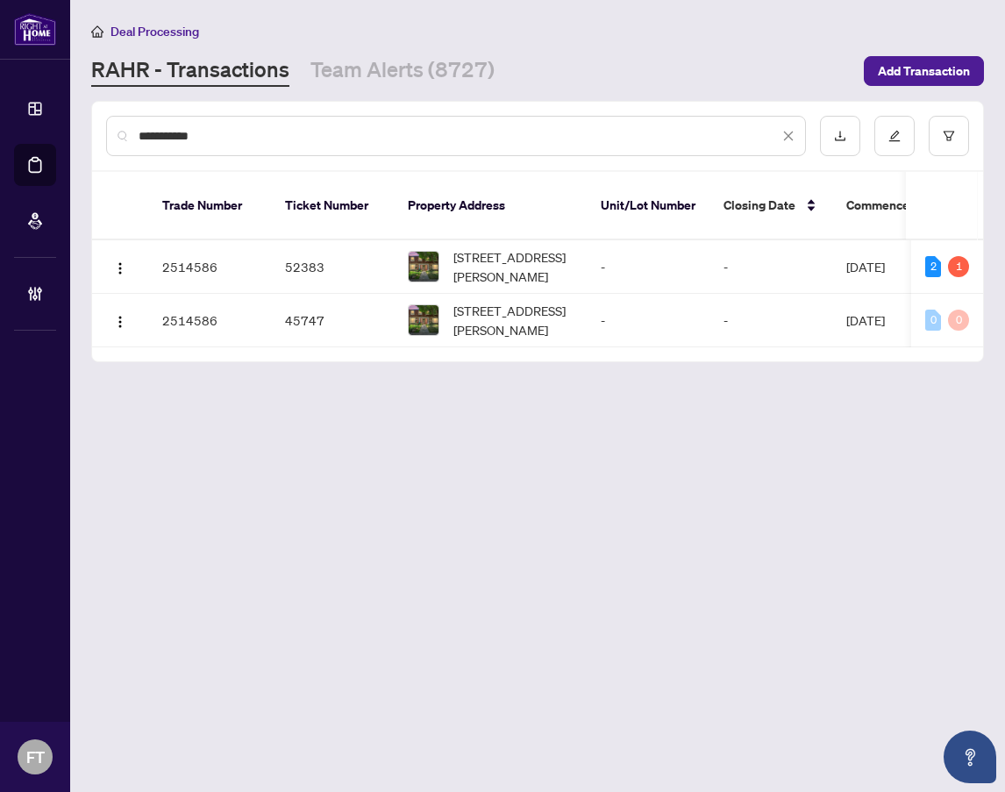
click at [116, 122] on div "**********" at bounding box center [456, 136] width 700 height 40
type input "**********"
click at [818, 247] on td "-" at bounding box center [770, 266] width 123 height 53
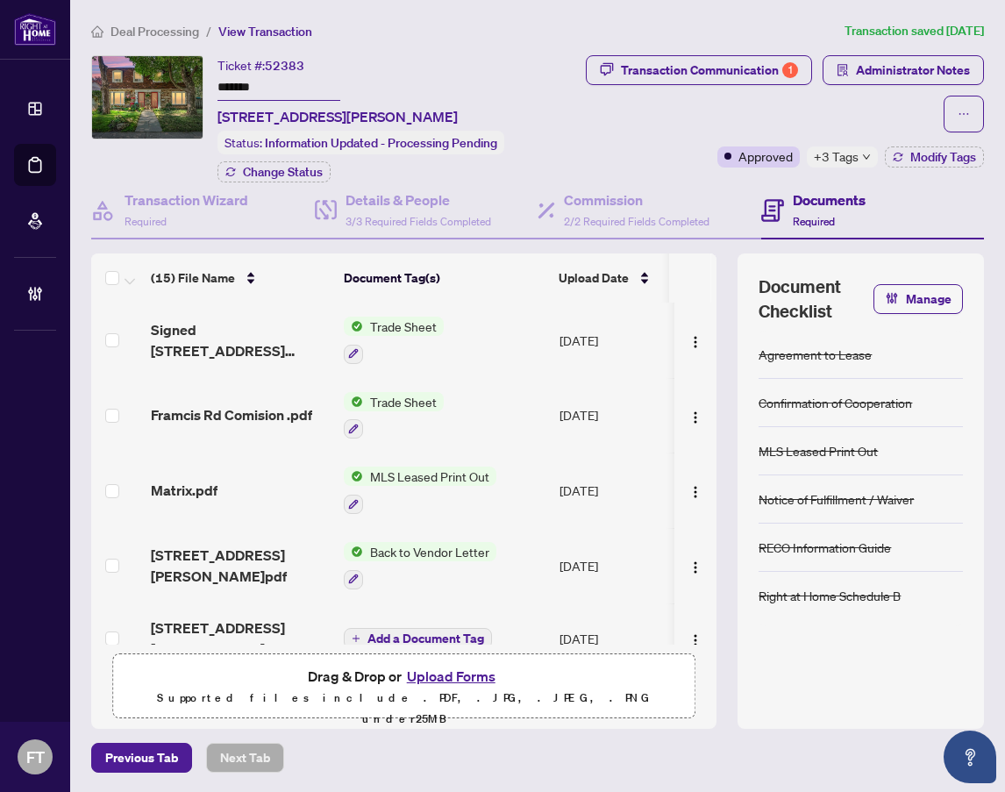
drag, startPoint x: 574, startPoint y: 134, endPoint x: 591, endPoint y: 150, distance: 23.6
click at [574, 134] on div "Ticket #: 52383 ******* [STREET_ADDRESS][PERSON_NAME] Status: Information Updat…" at bounding box center [332, 118] width 488 height 127
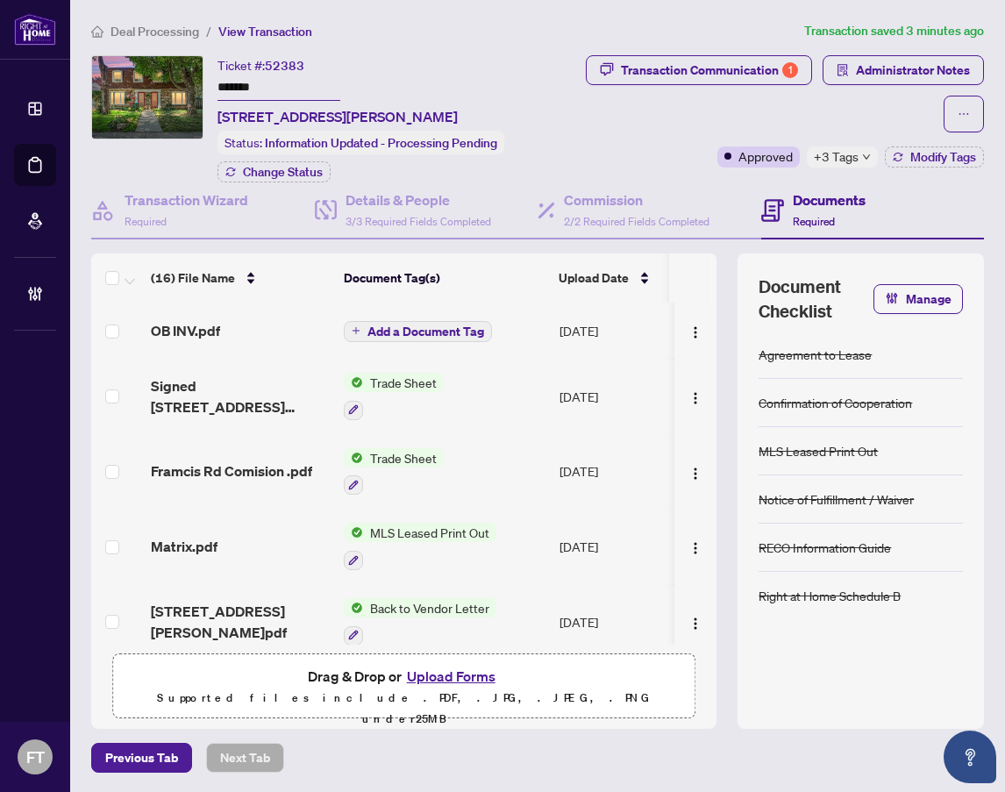
click at [210, 325] on span "OB INV.pdf" at bounding box center [185, 330] width 69 height 21
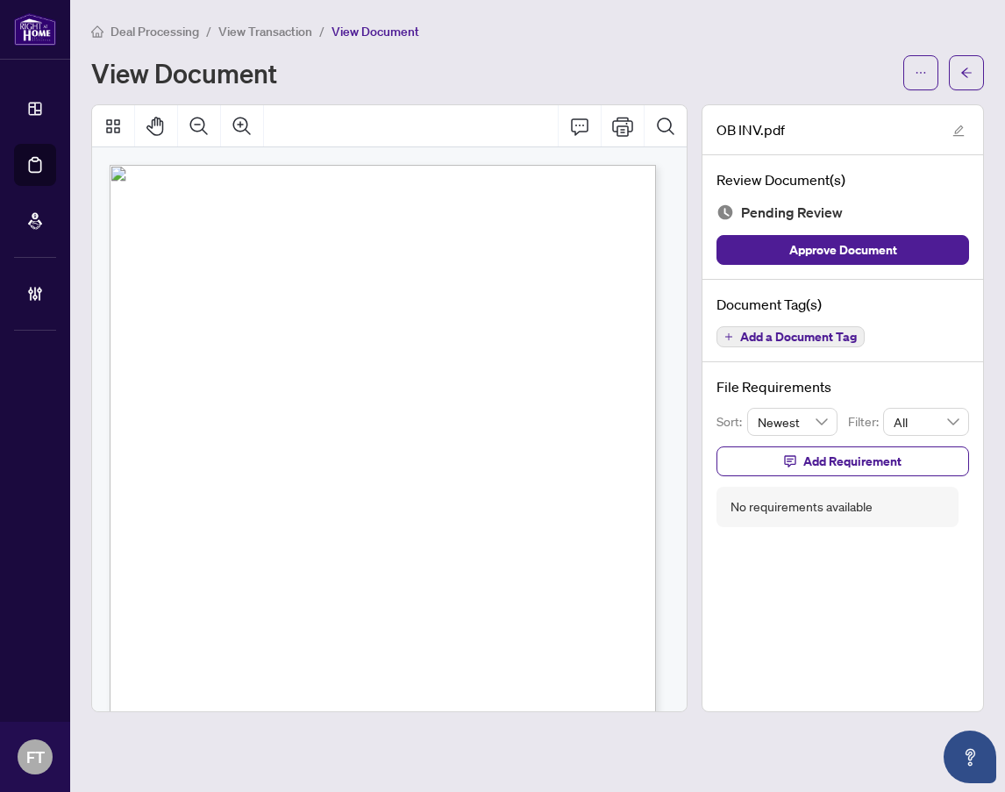
click at [434, 427] on div "Page 1" at bounding box center [388, 525] width 556 height 720
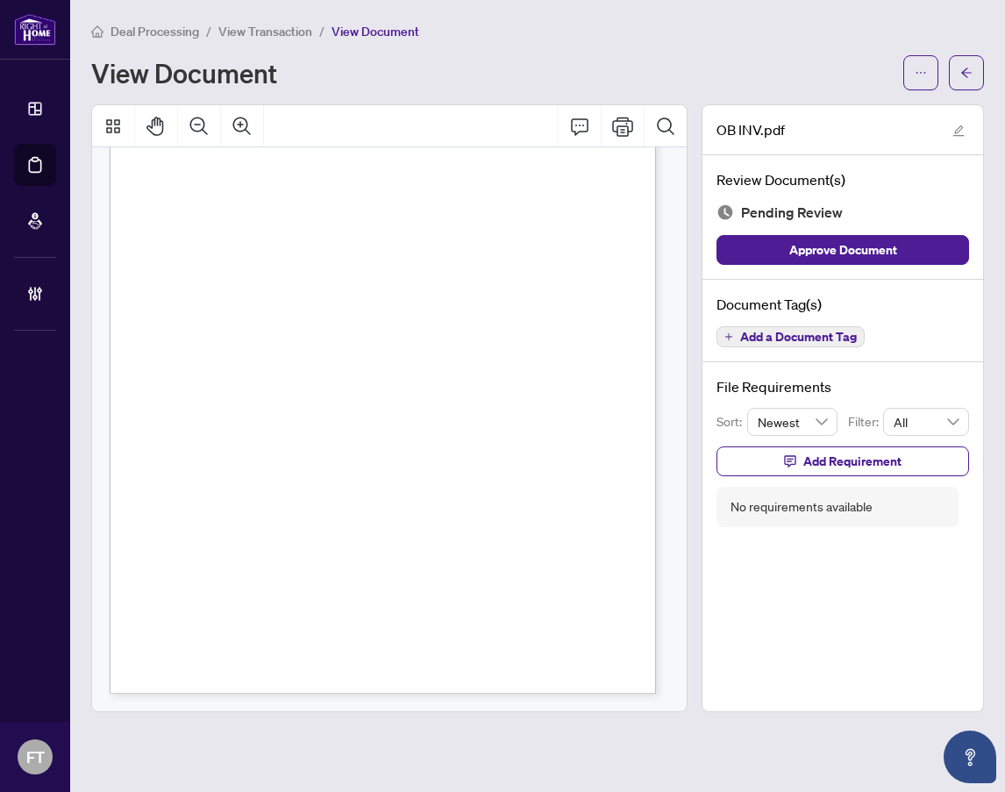
click at [782, 335] on span "Add a Document Tag" at bounding box center [798, 337] width 117 height 12
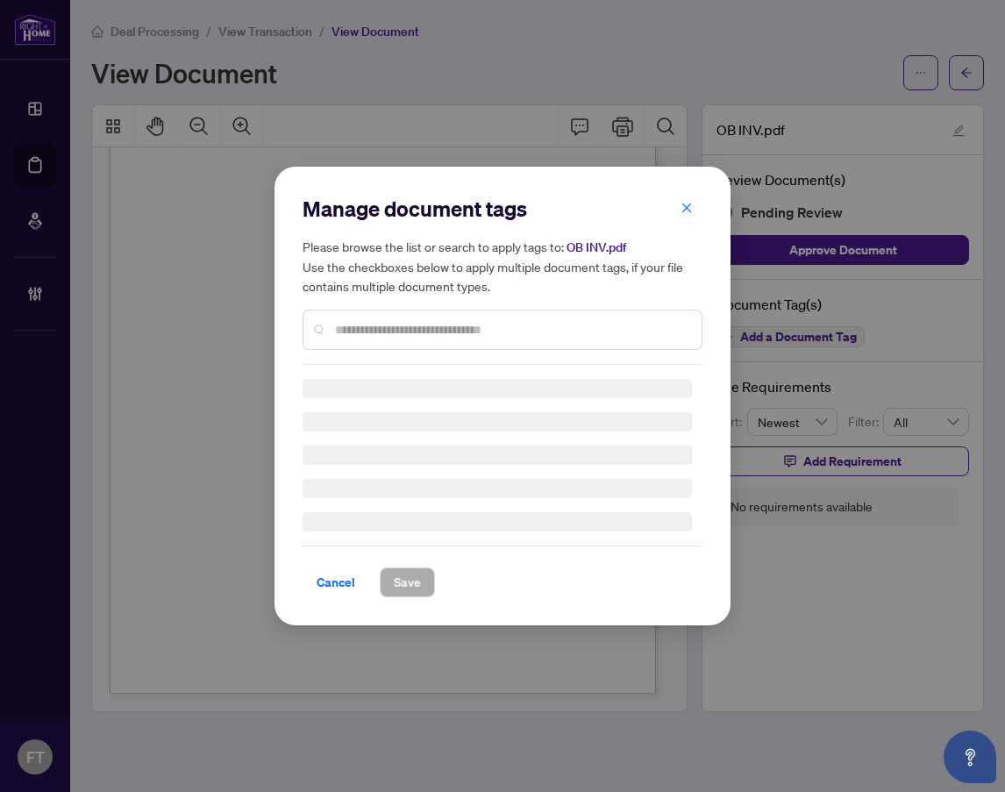
click at [452, 331] on div "Manage document tags Please browse the list or search to apply tags to: OB INV.…" at bounding box center [503, 280] width 400 height 170
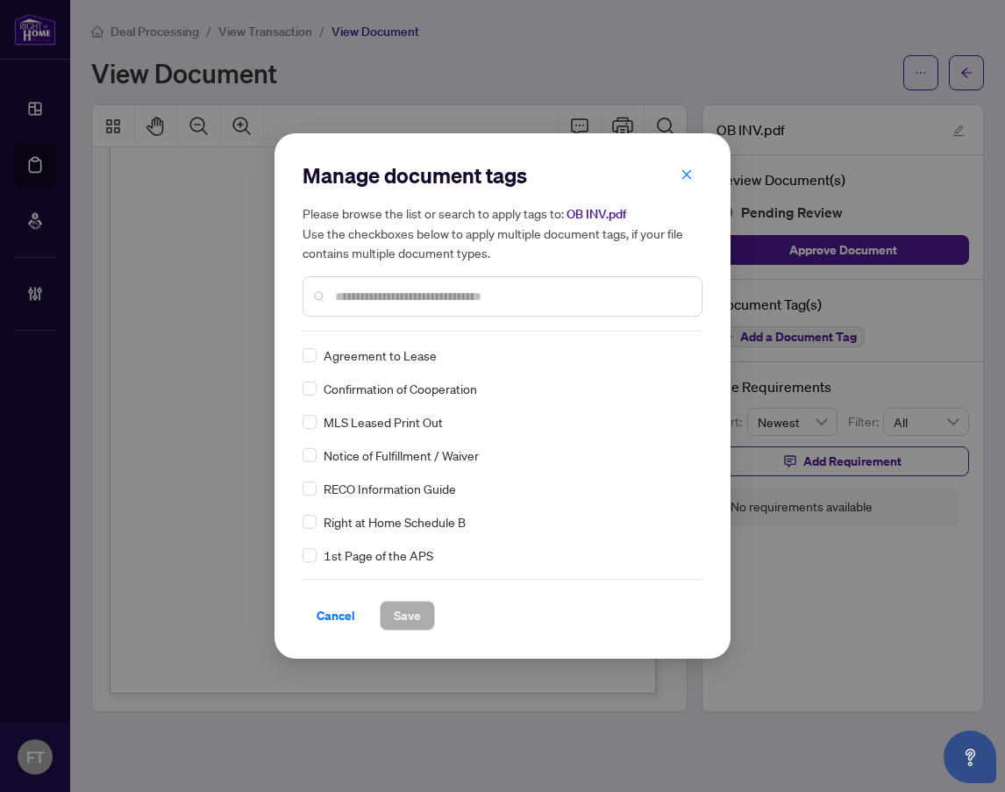
click at [428, 297] on input "text" at bounding box center [511, 296] width 353 height 19
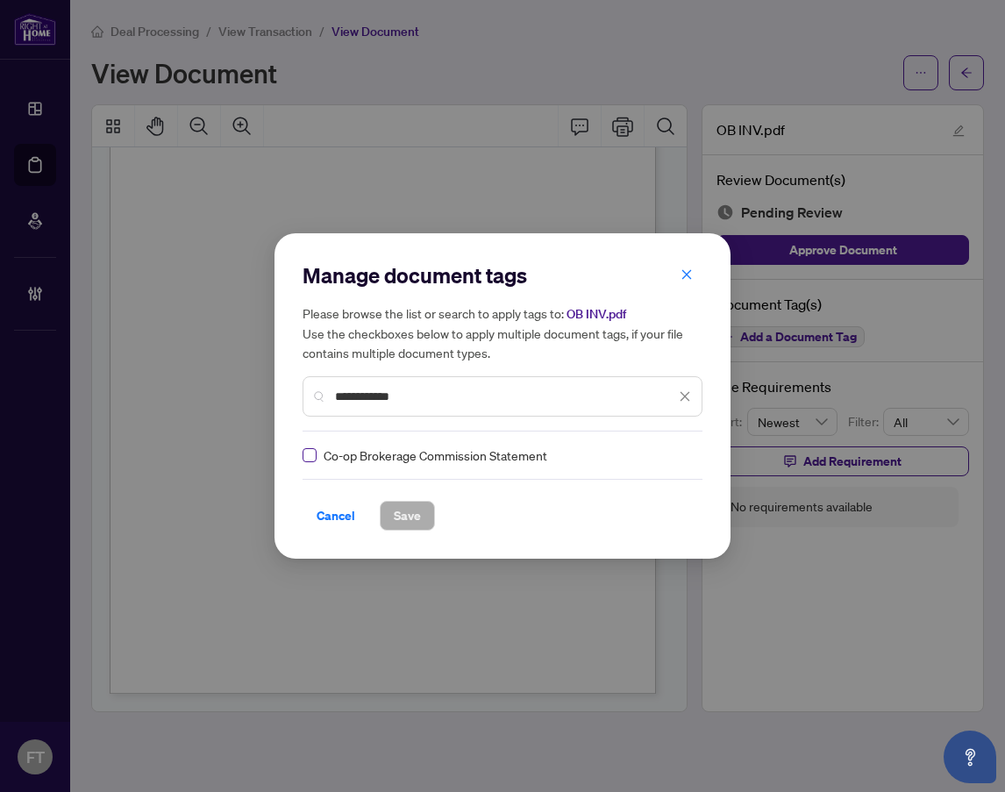
type input "**********"
click at [307, 463] on label at bounding box center [310, 455] width 14 height 19
click at [671, 462] on div at bounding box center [674, 455] width 33 height 18
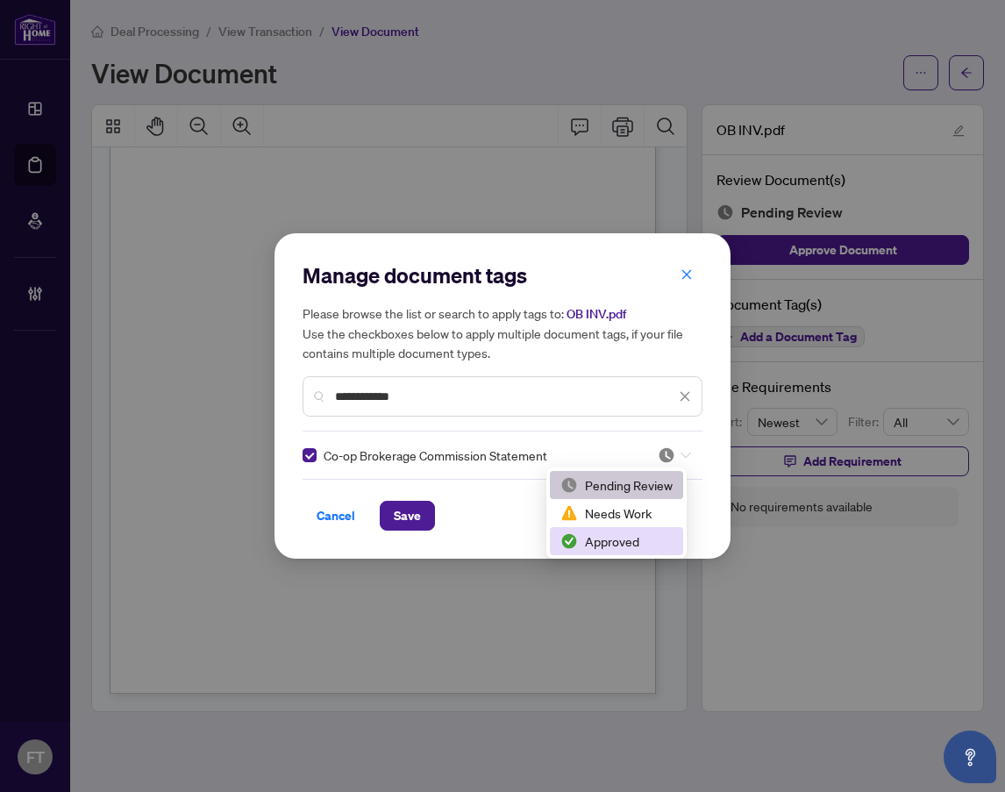
click at [605, 540] on div "Approved" at bounding box center [616, 540] width 112 height 19
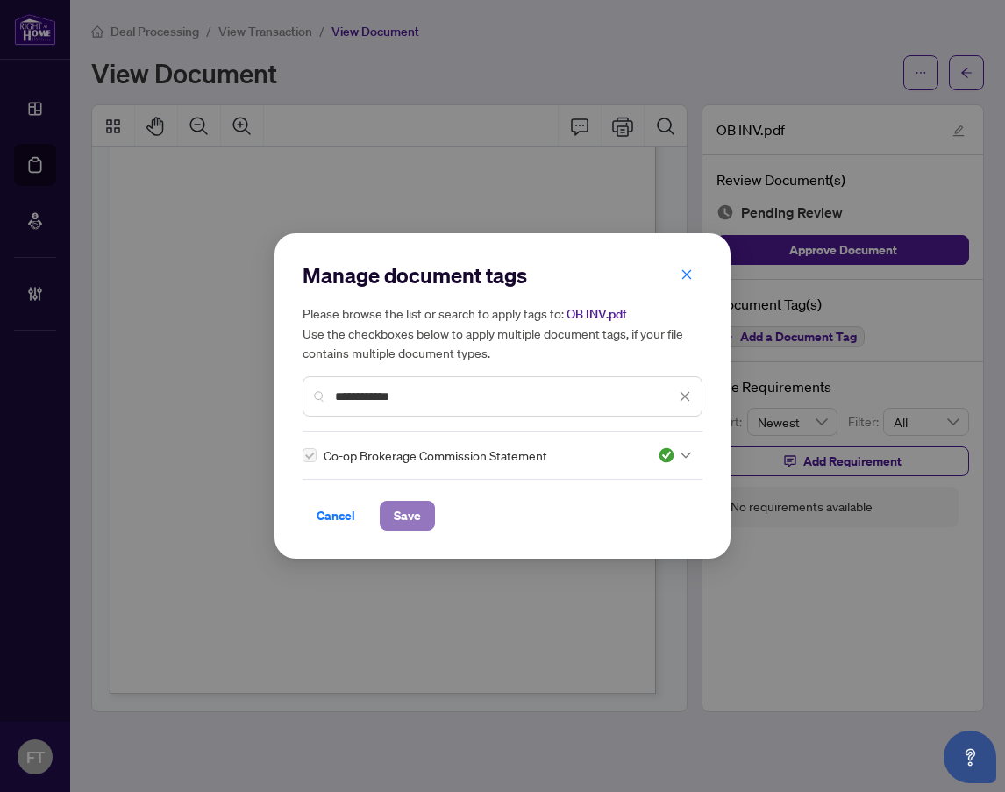
click at [403, 519] on span "Save" at bounding box center [407, 516] width 27 height 28
click at [450, 683] on div "**********" at bounding box center [502, 396] width 1005 height 792
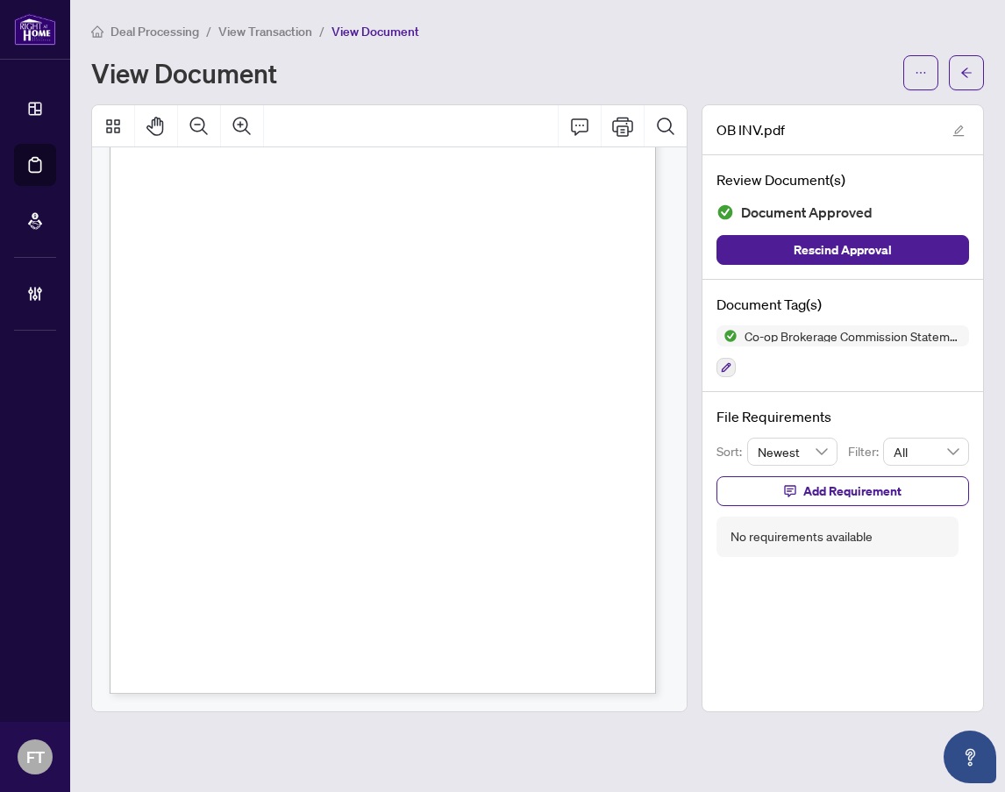
click at [163, 31] on span "Deal Processing" at bounding box center [154, 32] width 89 height 16
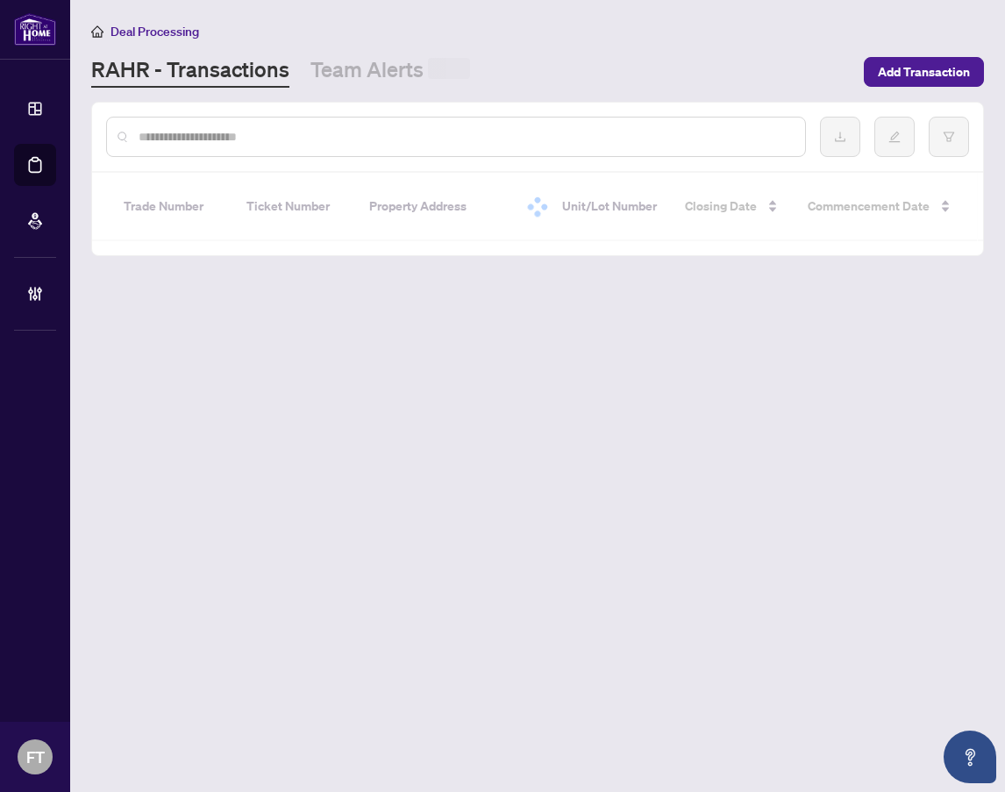
click at [243, 134] on input "text" at bounding box center [465, 136] width 652 height 19
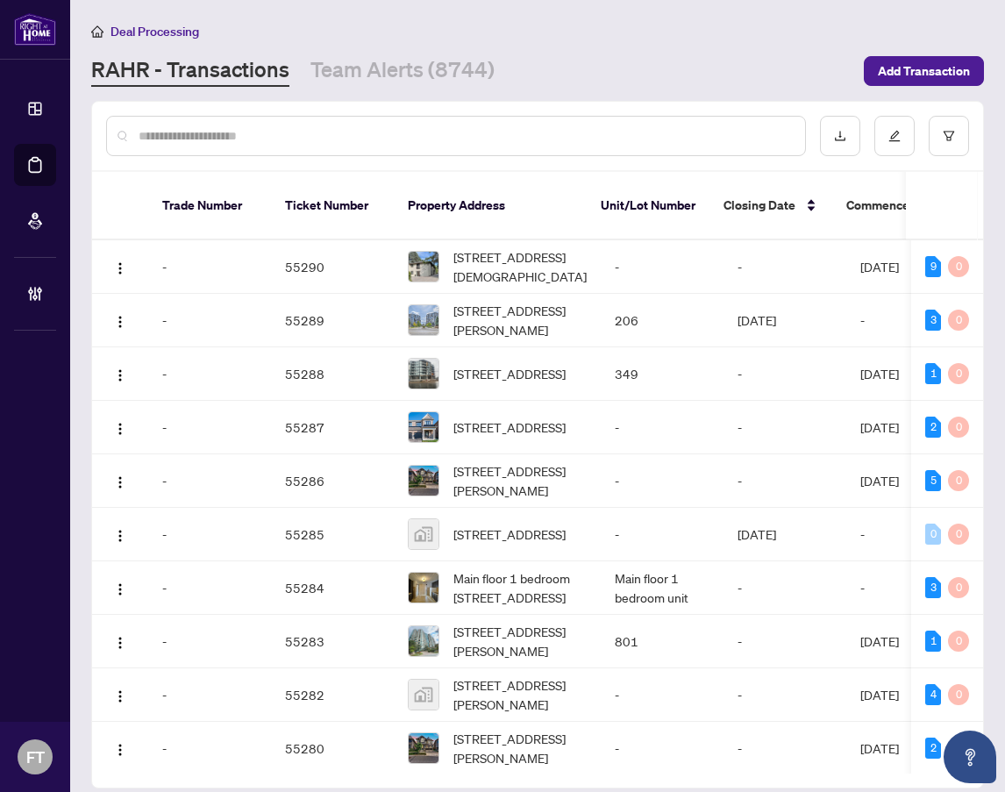
click at [276, 126] on input "text" at bounding box center [465, 135] width 652 height 19
type input "******"
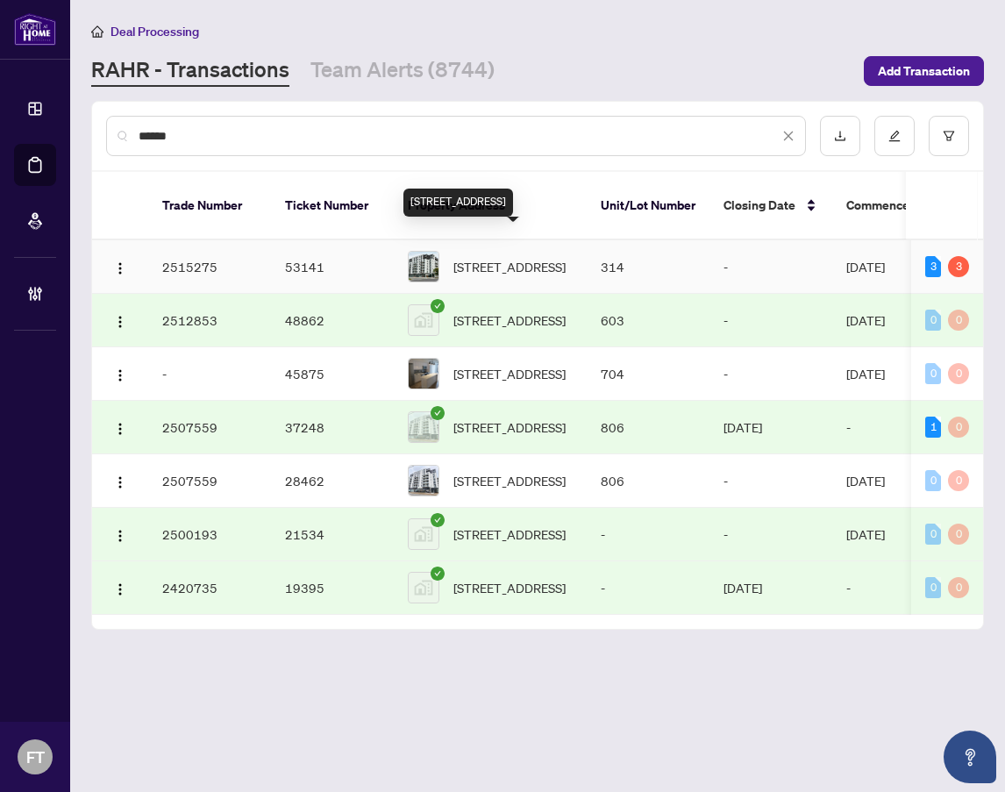
click at [532, 257] on span "[STREET_ADDRESS]" at bounding box center [509, 266] width 112 height 19
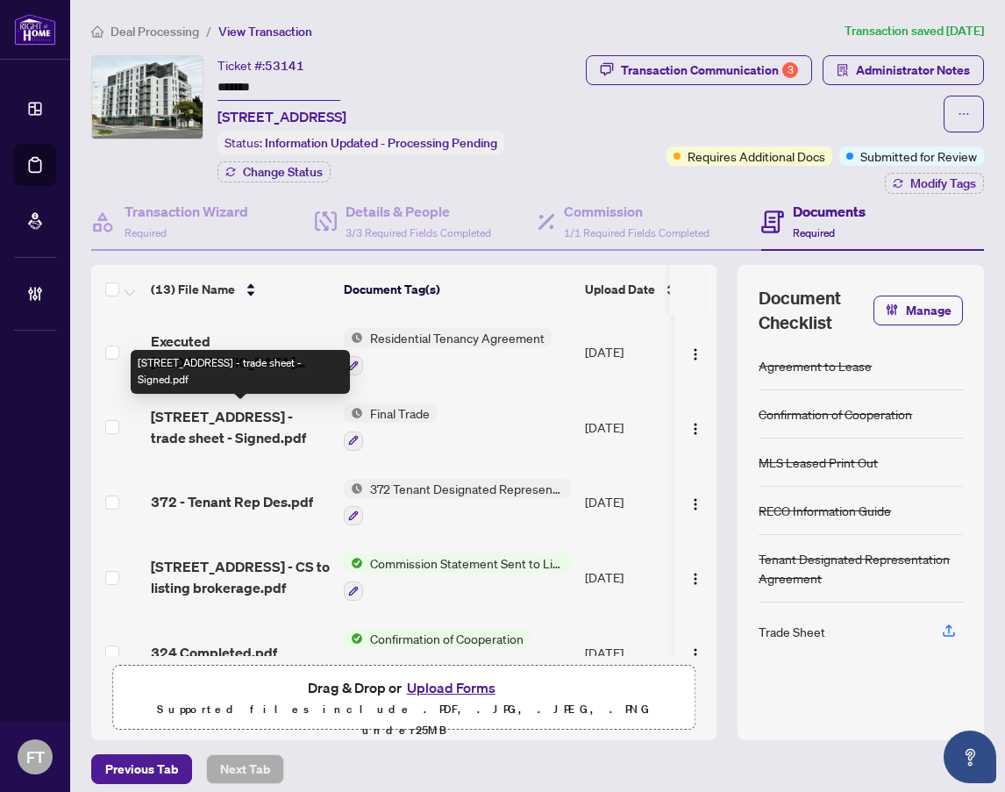
click at [267, 425] on span "[STREET_ADDRESS] - trade sheet - Signed.pdf" at bounding box center [240, 427] width 179 height 42
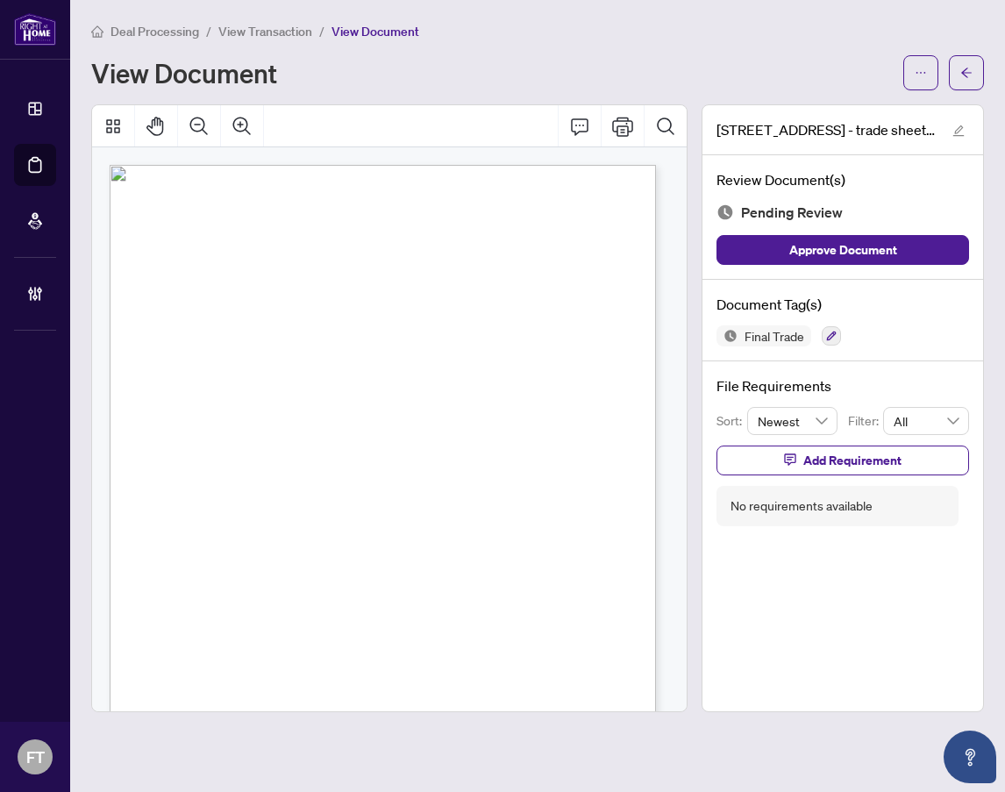
click at [240, 36] on span "View Transaction" at bounding box center [265, 32] width 94 height 16
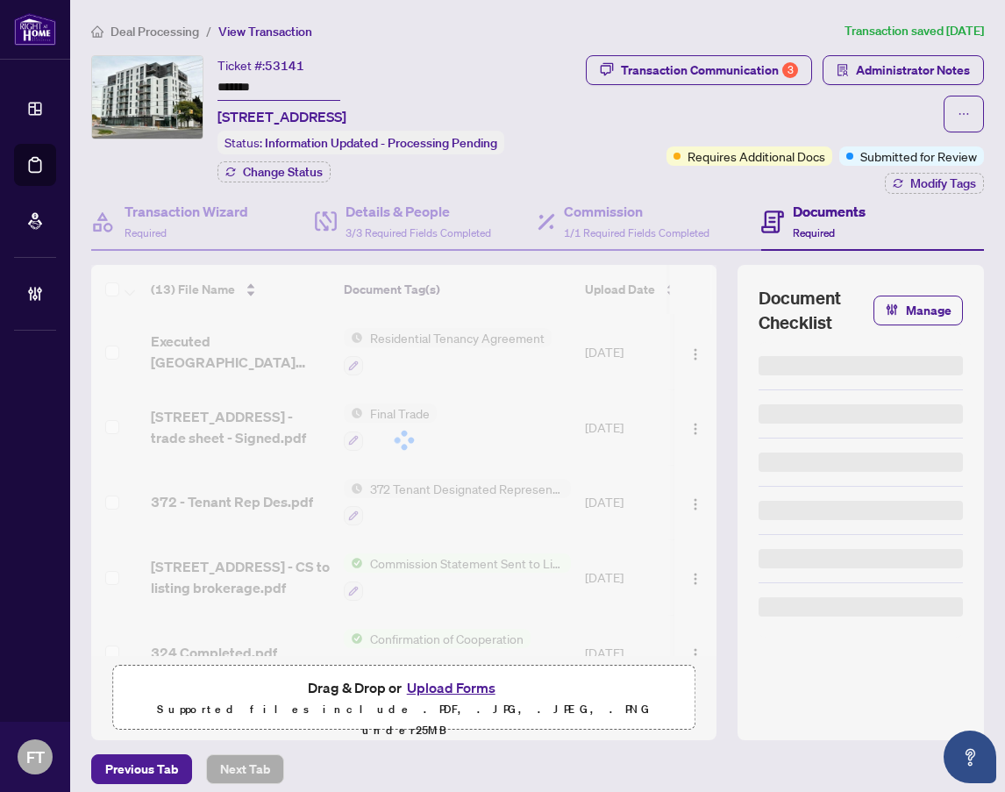
click at [726, 64] on div "Transaction Communication 3" at bounding box center [709, 70] width 177 height 28
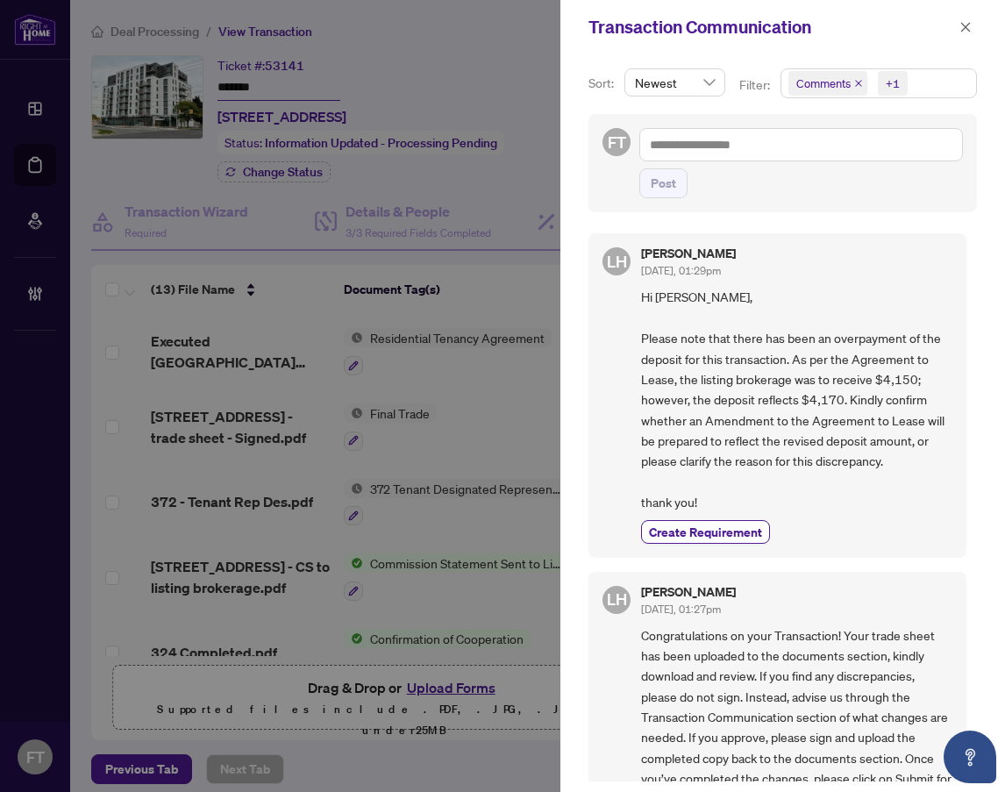
click at [580, 30] on div "Transaction Communication" at bounding box center [782, 27] width 445 height 54
click at [964, 29] on icon "close" at bounding box center [966, 27] width 10 height 10
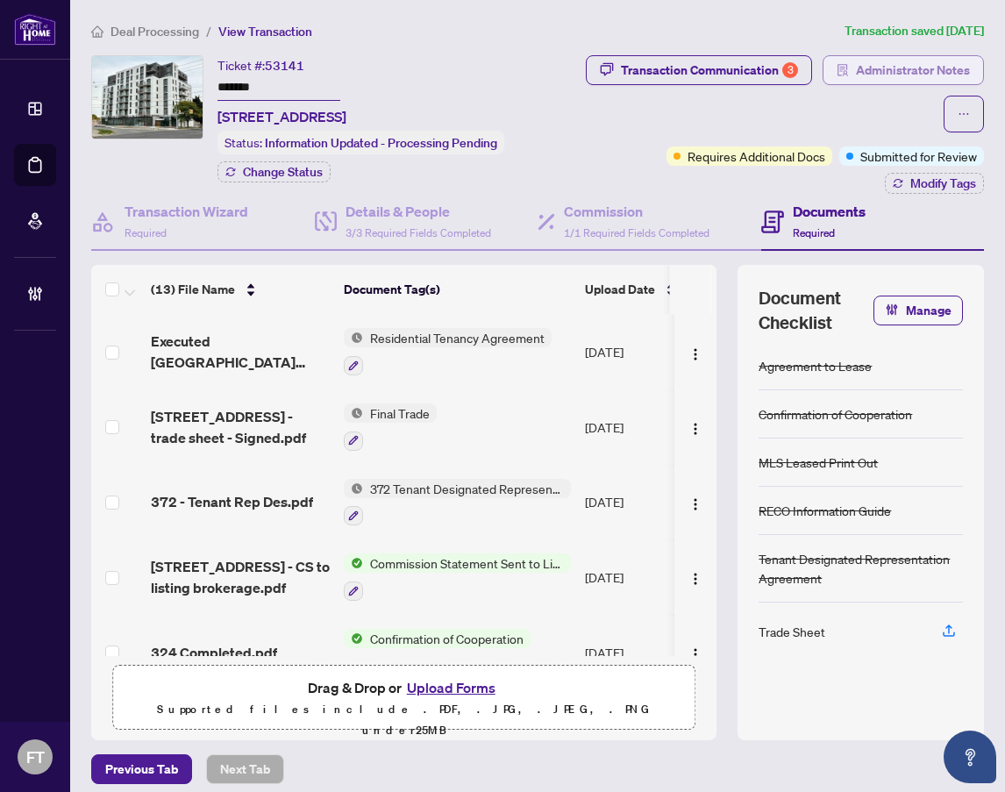
click at [867, 67] on span "Administrator Notes" at bounding box center [913, 70] width 114 height 28
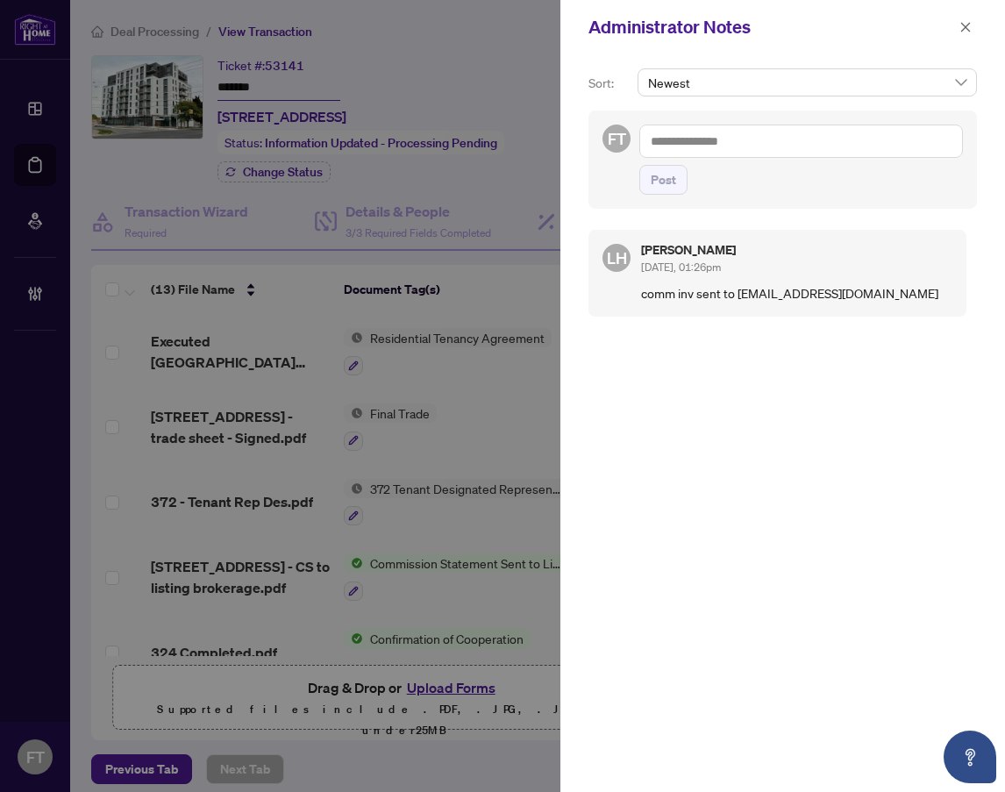
click at [965, 45] on div "Administrator Notes" at bounding box center [782, 27] width 445 height 54
click at [965, 28] on icon "close" at bounding box center [966, 27] width 10 height 10
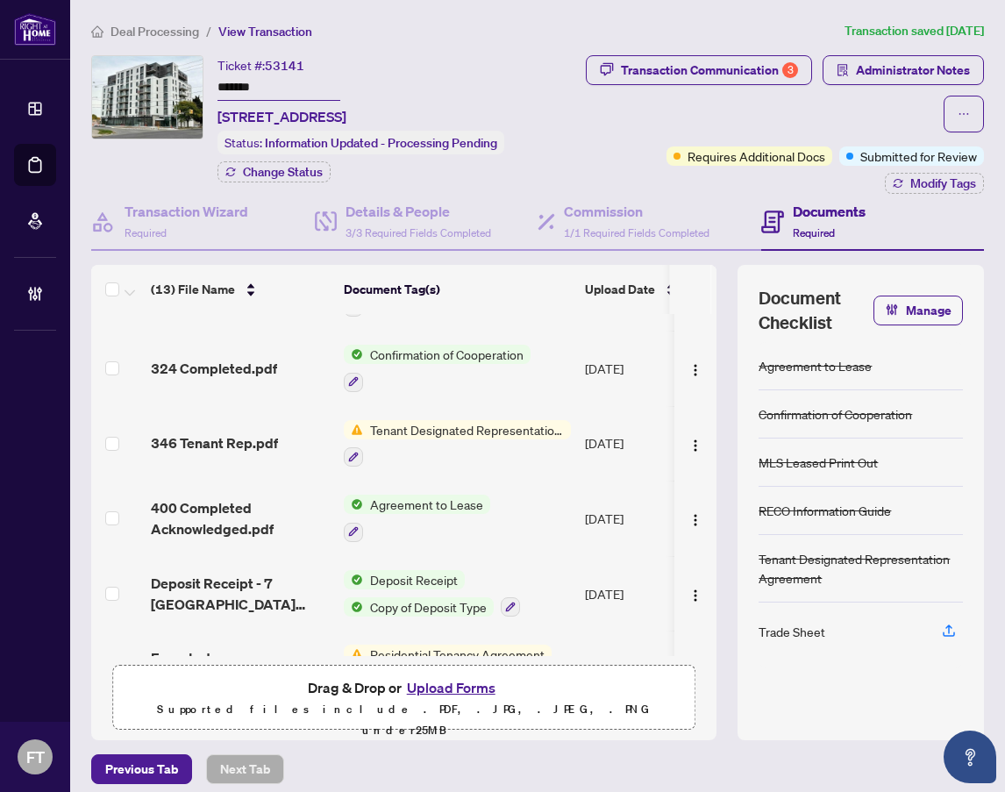
scroll to position [351, 0]
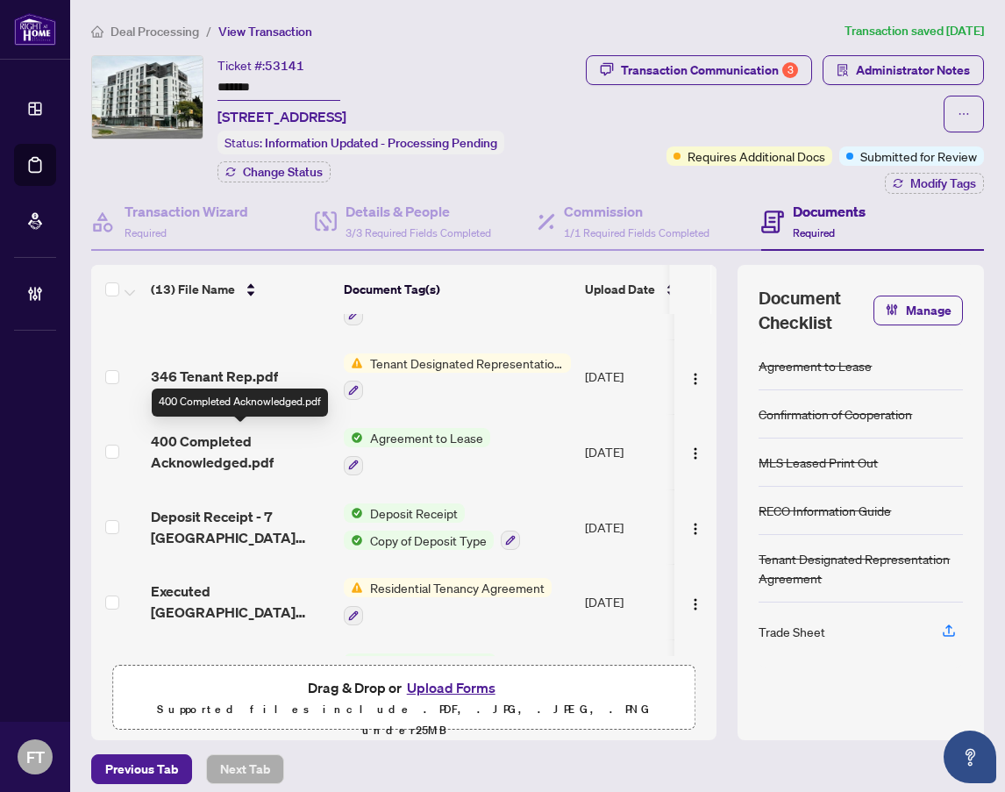
click at [258, 451] on span "400 Completed Acknowledged.pdf" at bounding box center [240, 452] width 179 height 42
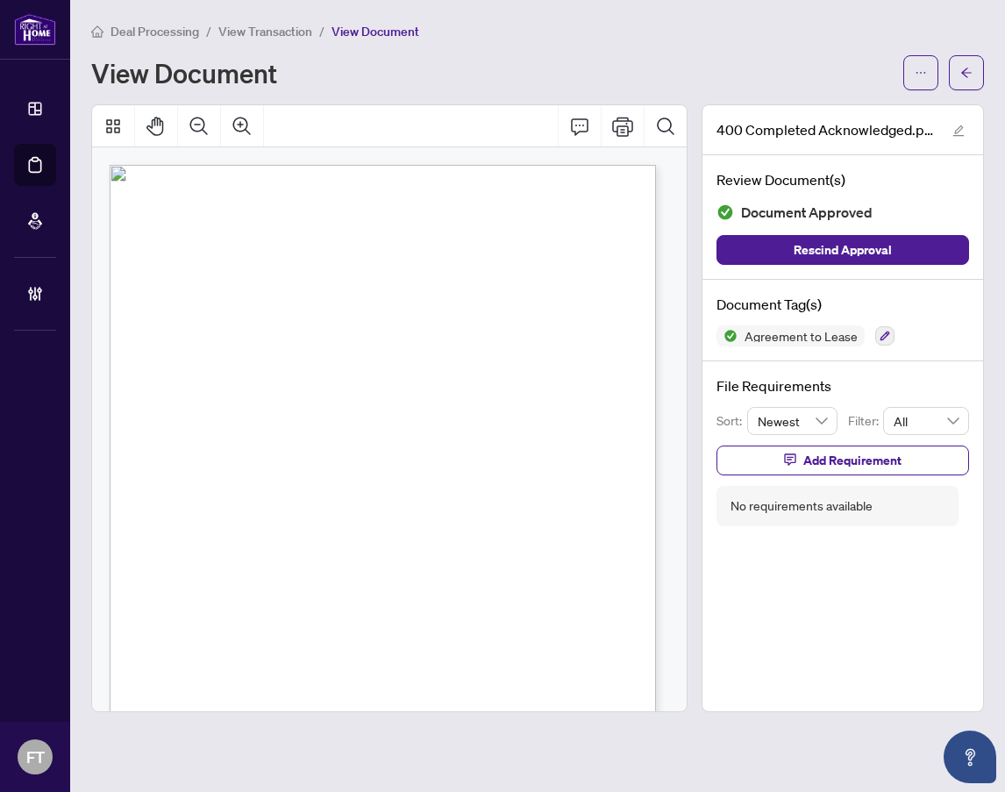
click at [609, 369] on span "N3S 2E7" at bounding box center [594, 373] width 29 height 9
click at [281, 31] on span "View Transaction" at bounding box center [265, 32] width 94 height 16
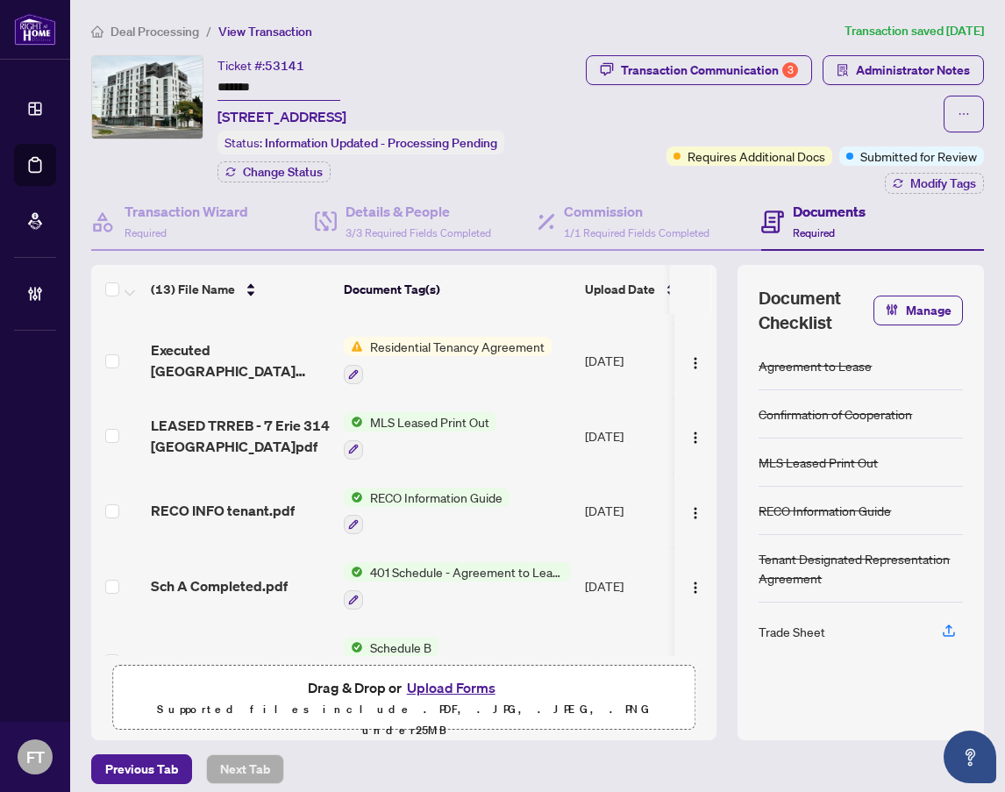
scroll to position [549, 0]
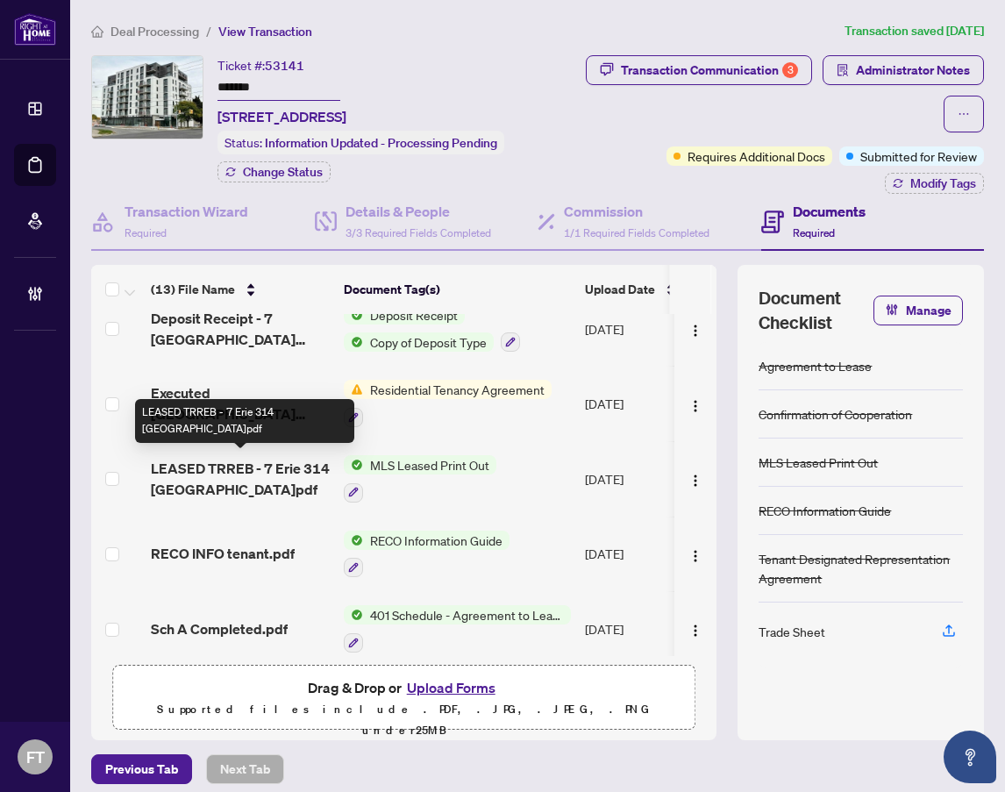
click at [288, 460] on span "LEASED TRREB - 7 Erie 314 [GEOGRAPHIC_DATA]pdf" at bounding box center [240, 479] width 179 height 42
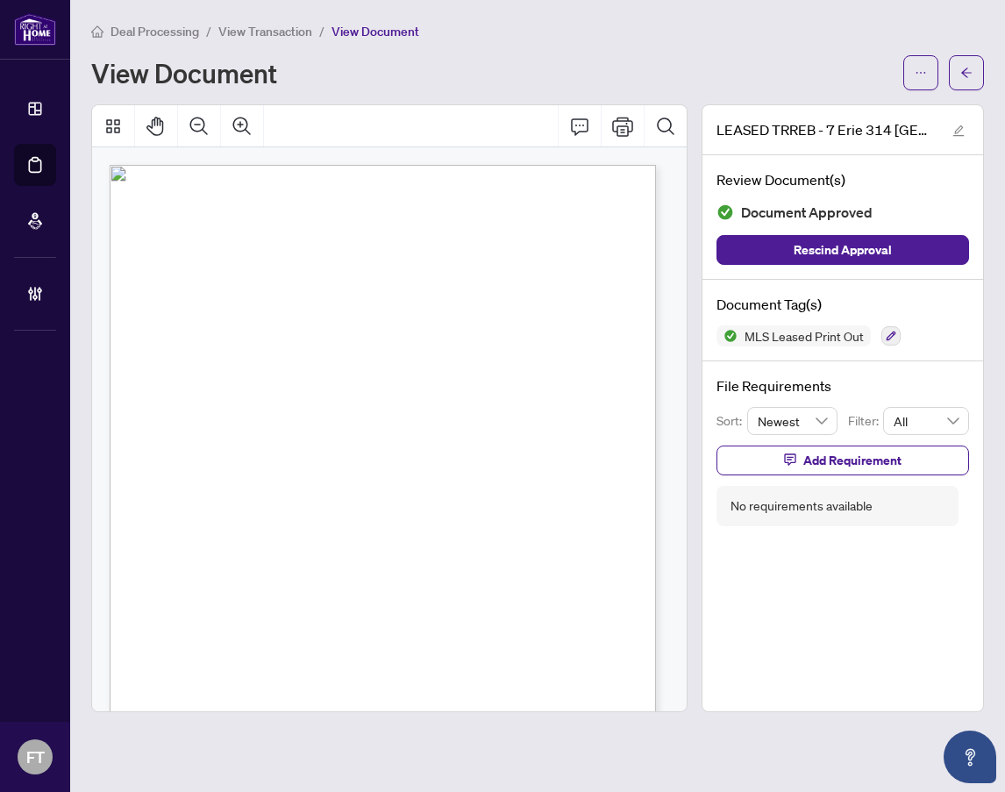
click at [429, 391] on span "Market [GEOGRAPHIC_DATA]" at bounding box center [428, 395] width 95 height 8
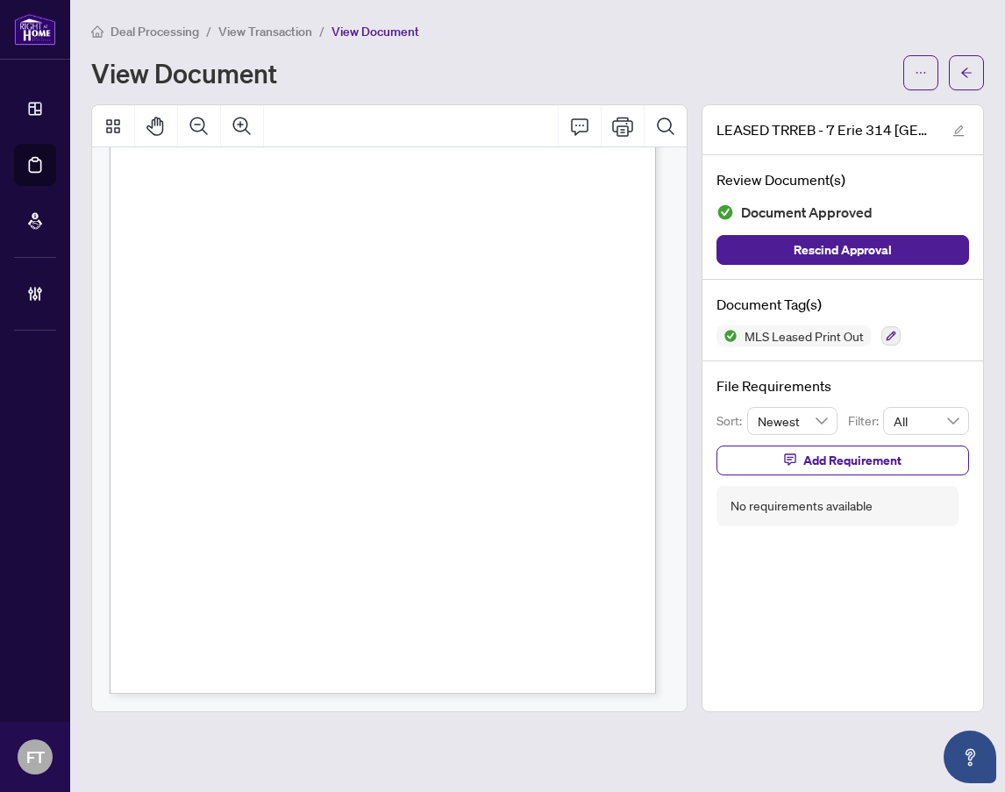
scroll to position [377, 0]
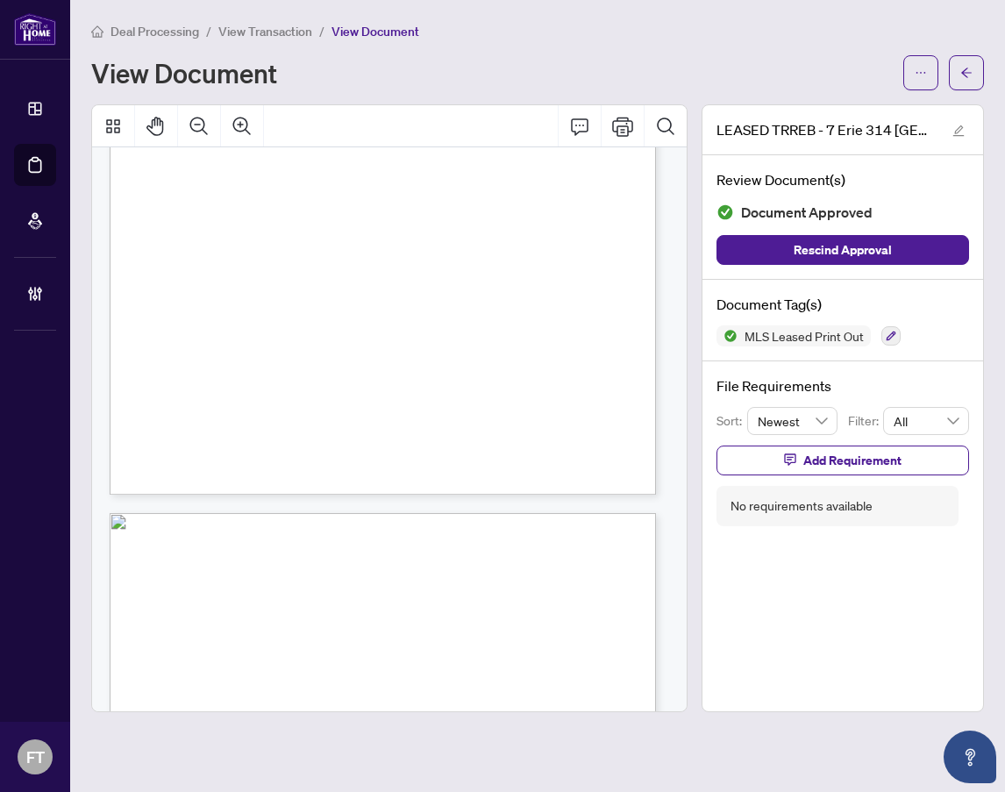
click at [295, 27] on span "View Transaction" at bounding box center [265, 32] width 94 height 16
